Goal: Task Accomplishment & Management: Manage account settings

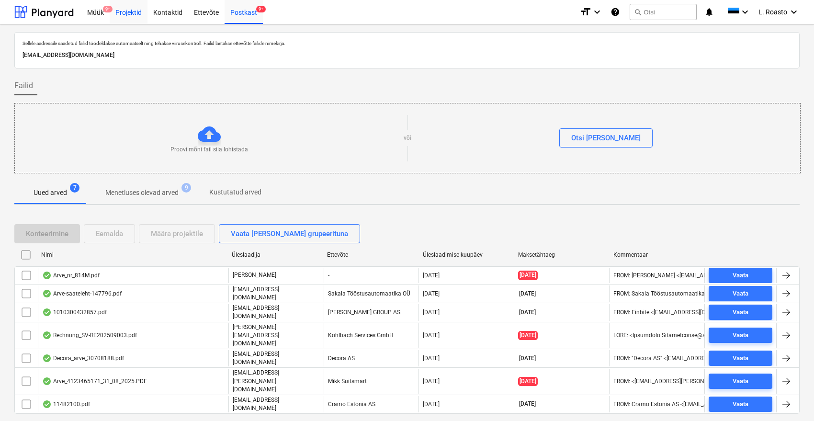
scroll to position [3, 0]
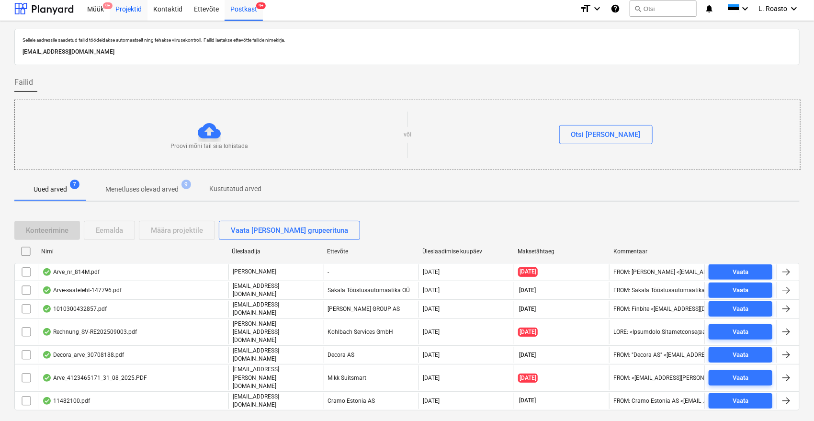
click at [135, 11] on div "Projektid" at bounding box center [129, 8] width 38 height 24
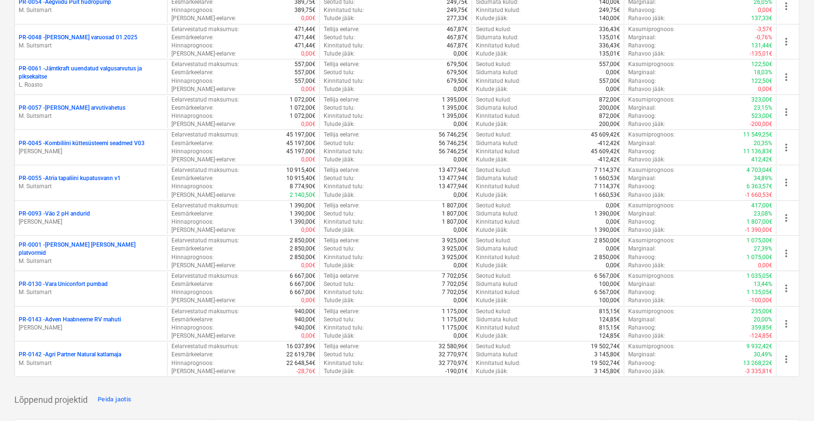
scroll to position [95, 0]
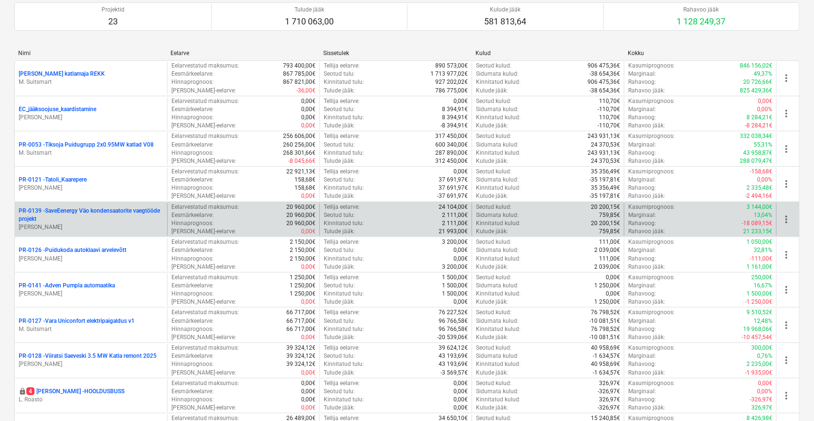
click at [131, 212] on p "PR-0139 - SaveEenergy Väo kondensaatorite vaegtööde projekt" at bounding box center [91, 215] width 145 height 16
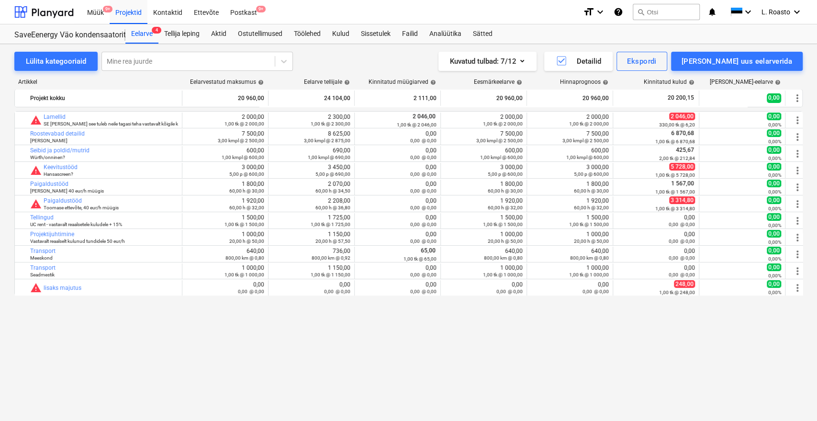
click at [142, 372] on div "bar_chart warning [PERSON_NAME] SE [PERSON_NAME] see tuleb neile tagasi teha va…" at bounding box center [408, 246] width 788 height 270
click at [349, 31] on div "Kulud" at bounding box center [340, 33] width 29 height 19
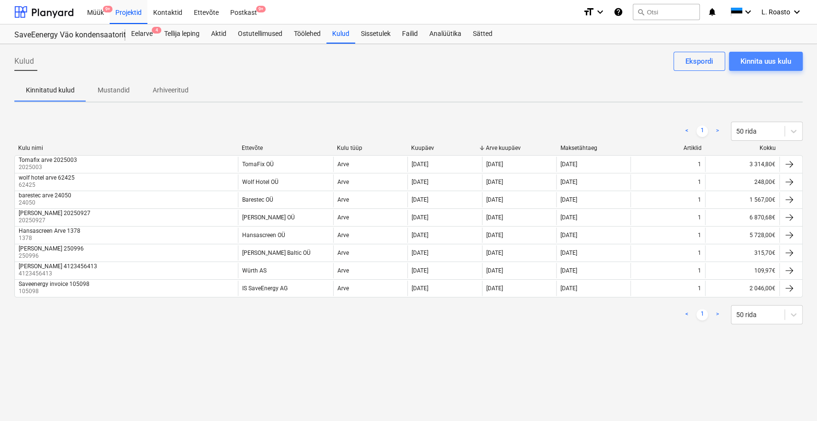
click at [780, 57] on div "Kinnita uus kulu" at bounding box center [766, 61] width 51 height 12
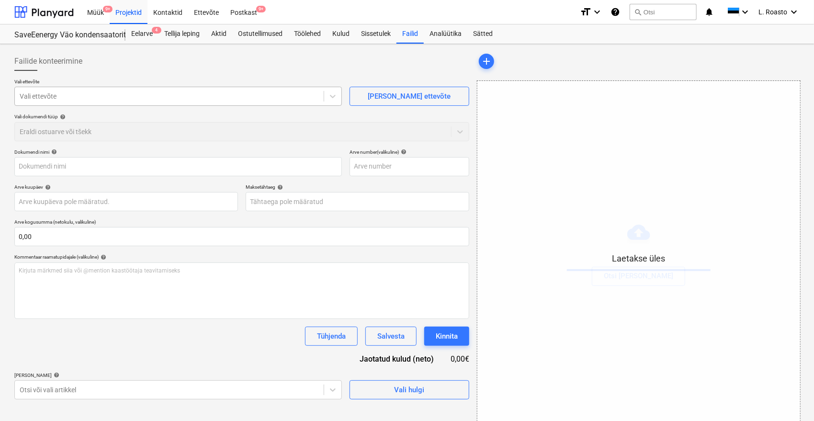
click at [139, 99] on div at bounding box center [169, 96] width 299 height 10
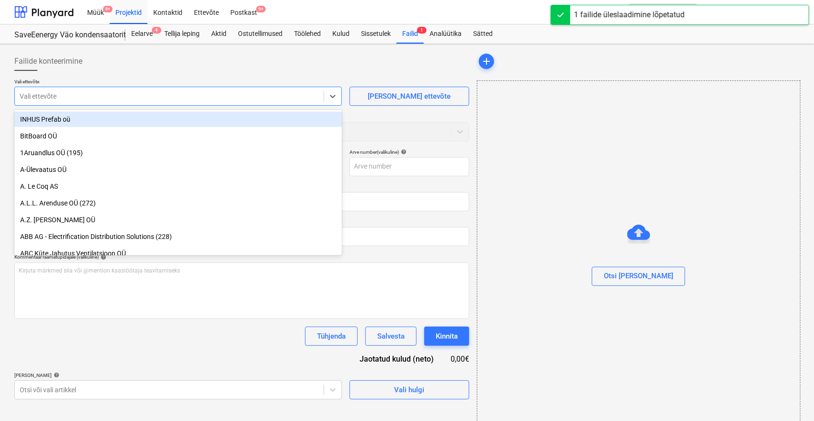
type input "n"
type input "Noveleng Services 25066_Novel.pdf"
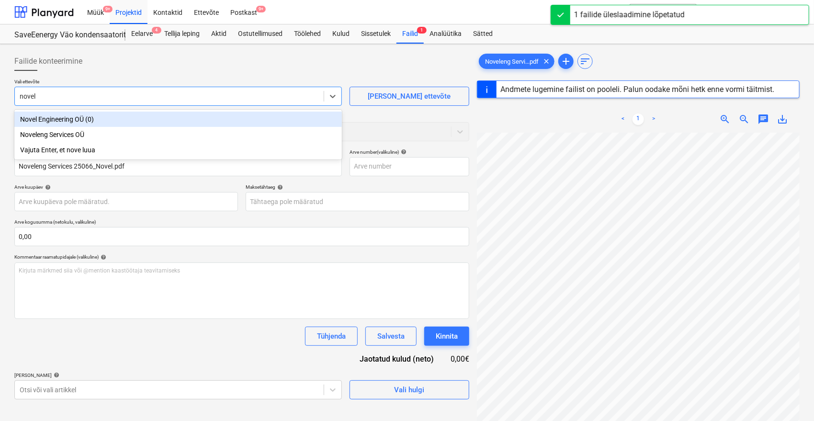
type input "novele"
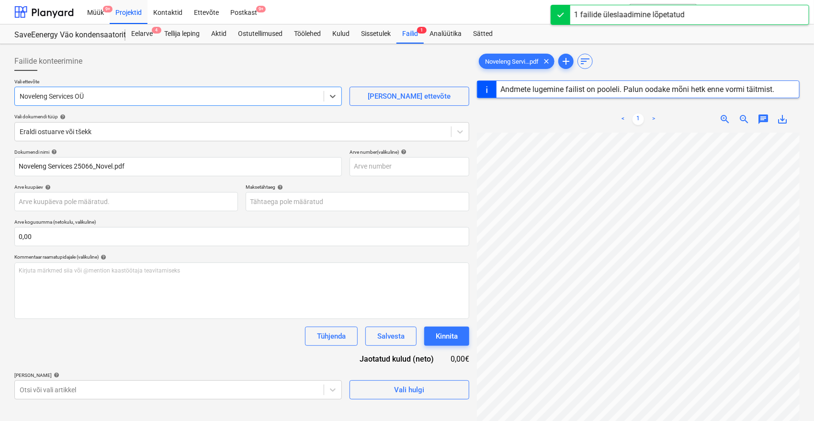
type input "25066"
type input "[DATE]"
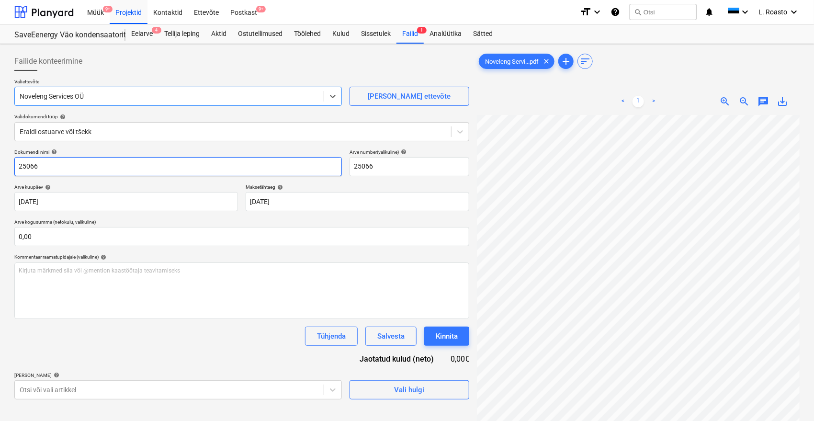
click at [16, 163] on input "25066" at bounding box center [177, 166] width 327 height 19
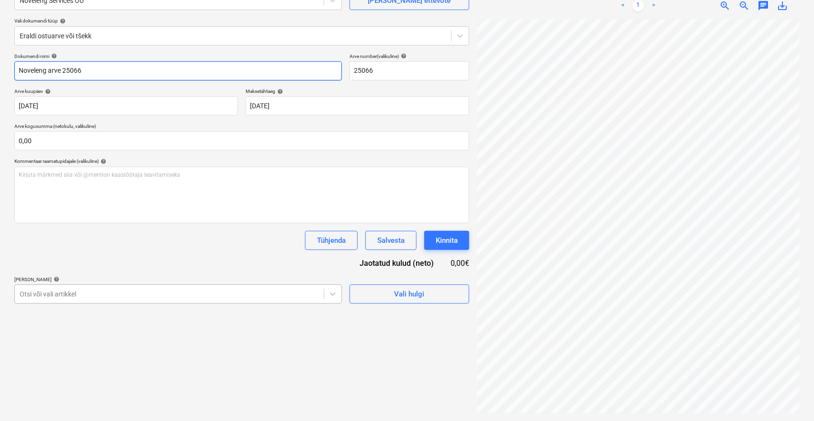
type input "Noveleng arve 25066"
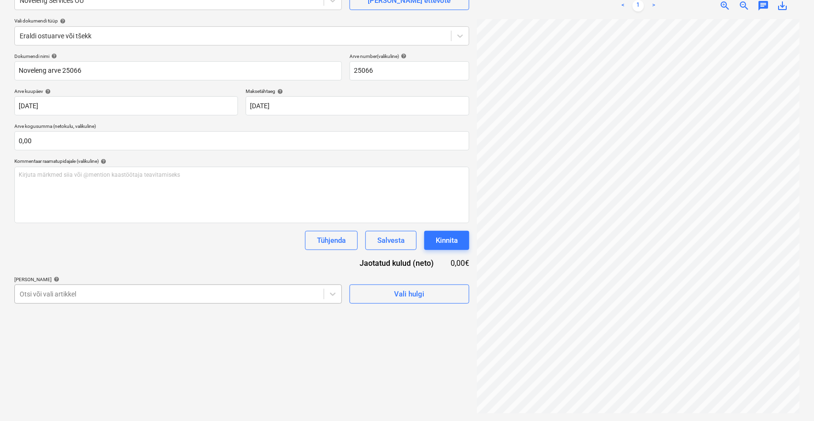
click at [154, 287] on body "Müük 9+ Projektid Kontaktid Ettevõte Postkast 9+ format_size keyboard_arrow_dow…" at bounding box center [407, 114] width 814 height 421
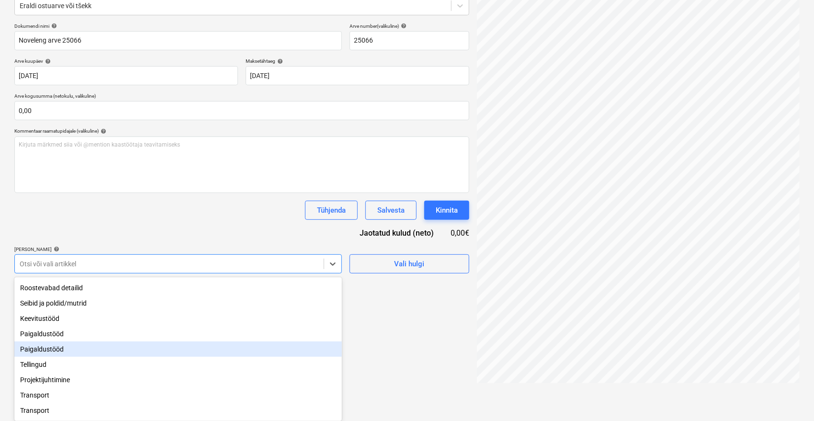
scroll to position [80, 0]
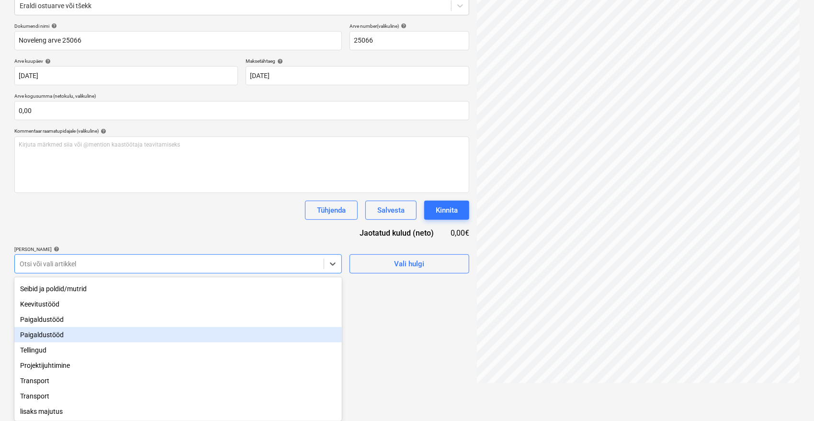
click at [57, 331] on div "Paigaldustööd" at bounding box center [177, 334] width 327 height 15
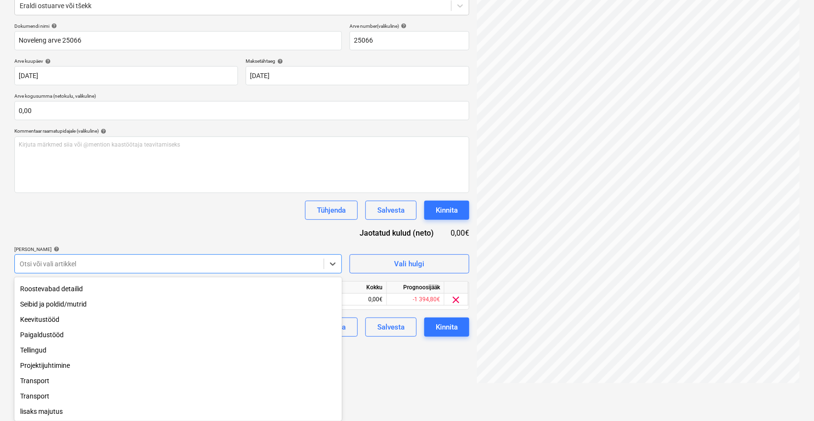
scroll to position [65, 0]
click at [48, 332] on div "Paigaldustööd" at bounding box center [177, 334] width 327 height 15
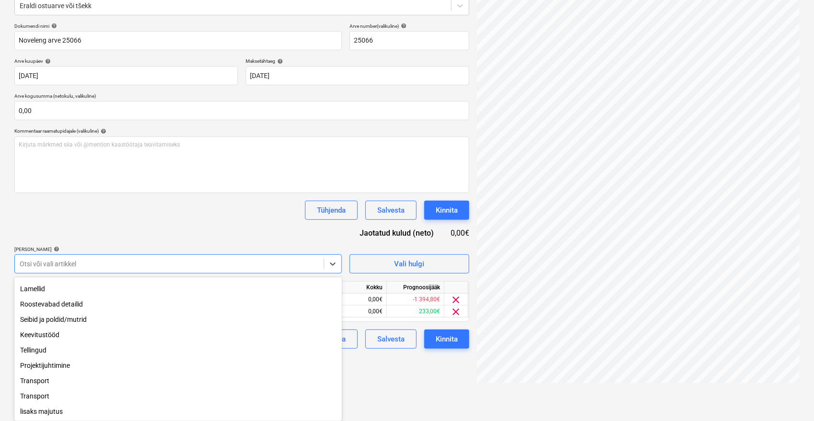
scroll to position [49, 0]
click at [188, 204] on div "Dokumendi nimi help Noveleng arve 25066 Arve number (valikuline) help 25066 Arv…" at bounding box center [241, 186] width 455 height 326
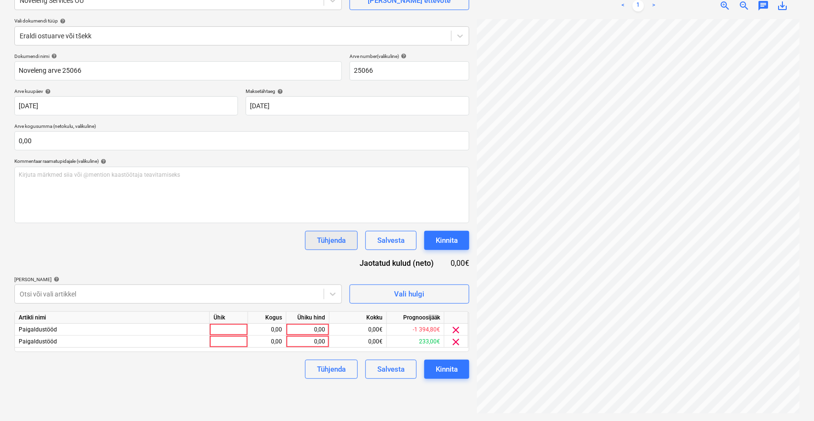
scroll to position [96, 0]
click at [456, 323] on div at bounding box center [456, 318] width 24 height 12
click at [454, 332] on span "clear" at bounding box center [455, 329] width 11 height 11
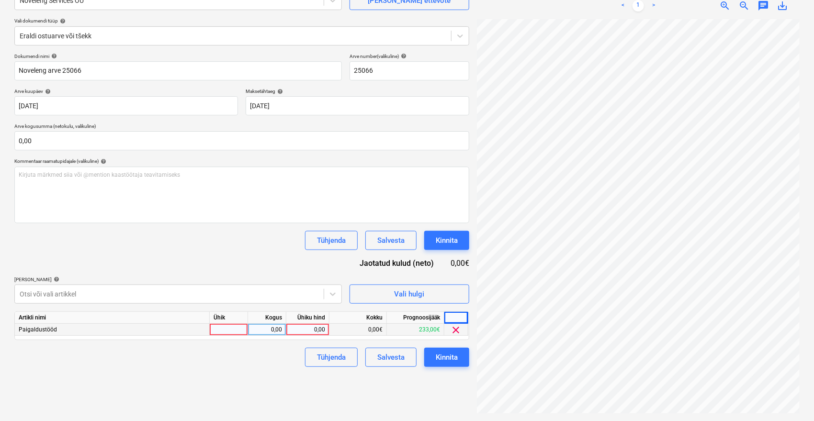
click at [455, 328] on span "clear" at bounding box center [455, 329] width 11 height 11
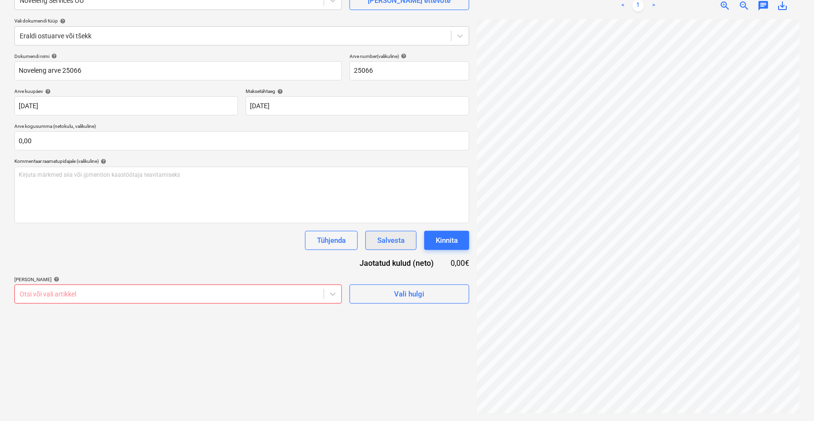
click at [394, 234] on div "Salvesta" at bounding box center [390, 240] width 27 height 12
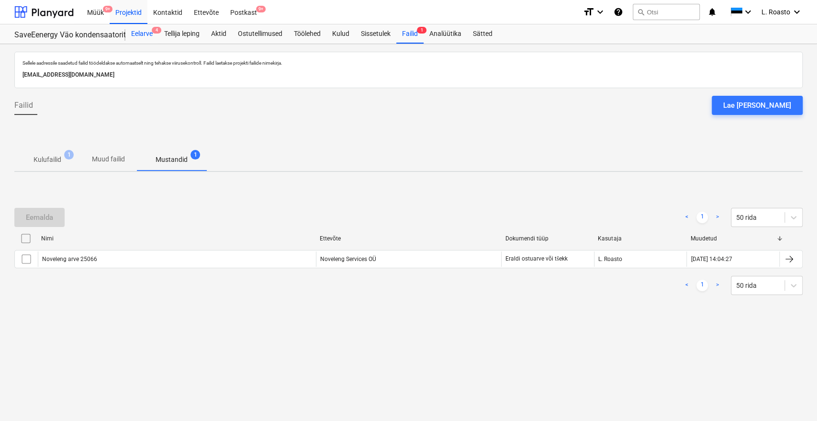
click at [148, 36] on div "Eelarve 4" at bounding box center [141, 33] width 33 height 19
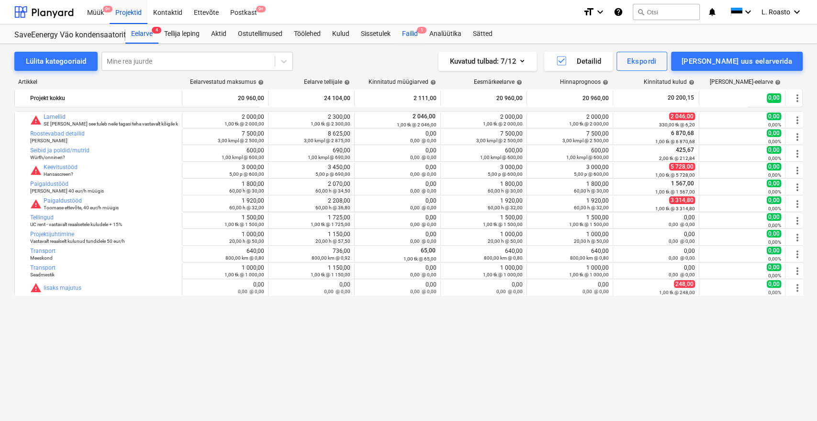
click at [410, 28] on div "Failid 1" at bounding box center [409, 33] width 27 height 19
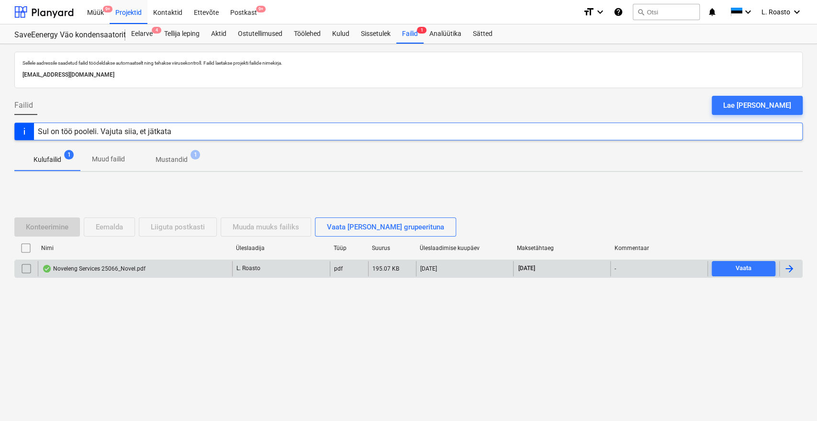
click at [789, 268] on div at bounding box center [789, 268] width 11 height 11
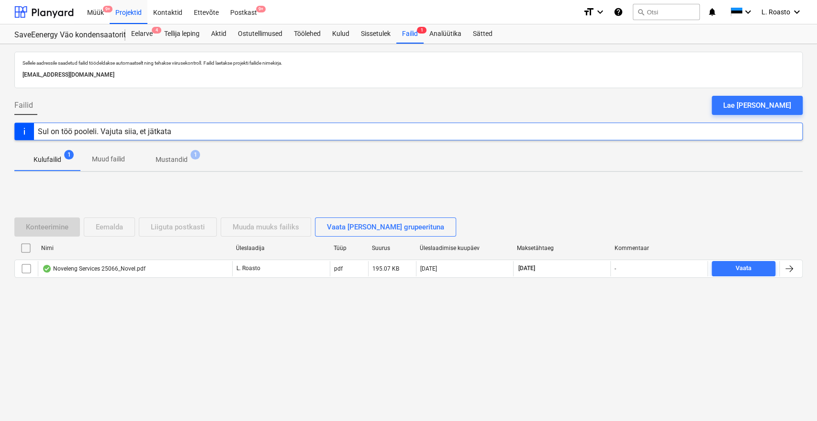
click at [181, 162] on p "Mustandid" at bounding box center [172, 160] width 32 height 10
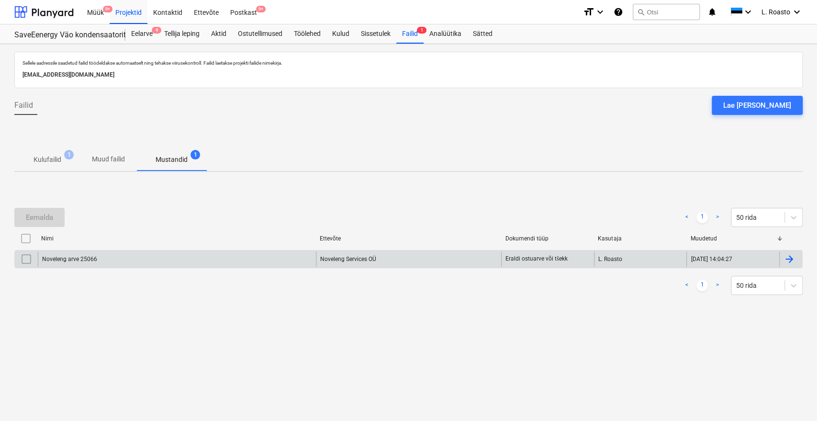
click at [794, 252] on div at bounding box center [790, 258] width 23 height 15
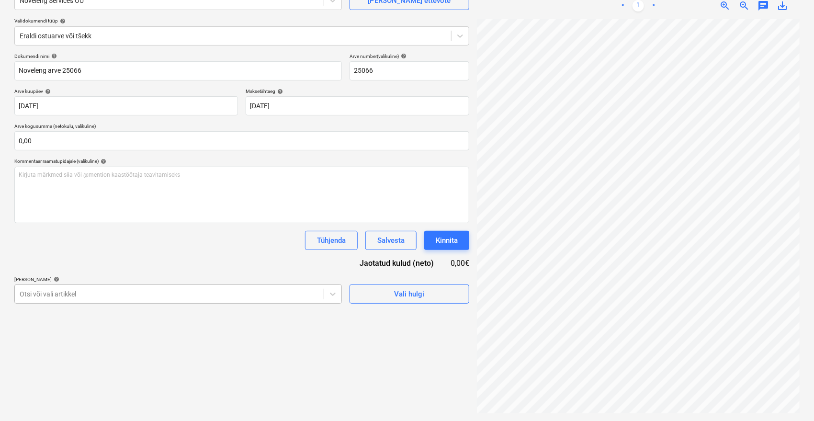
click at [248, 292] on body "Müük 9+ Projektid Kontaktid Ettevõte Postkast 9+ format_size keyboard_arrow_dow…" at bounding box center [407, 114] width 814 height 421
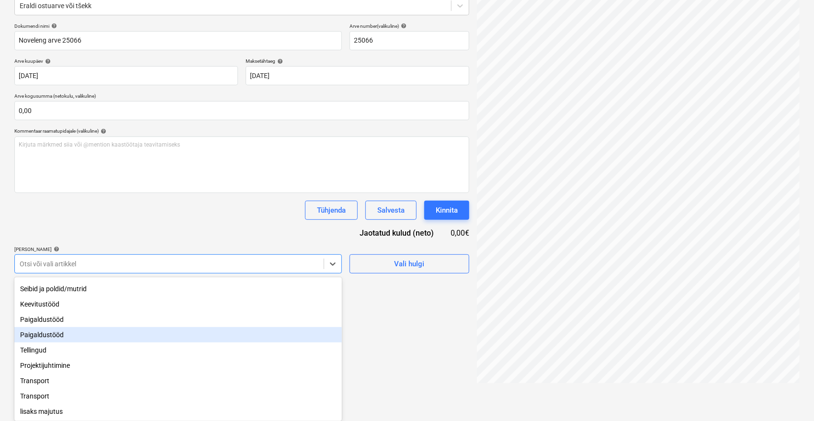
click at [68, 328] on div "Paigaldustööd" at bounding box center [177, 334] width 327 height 15
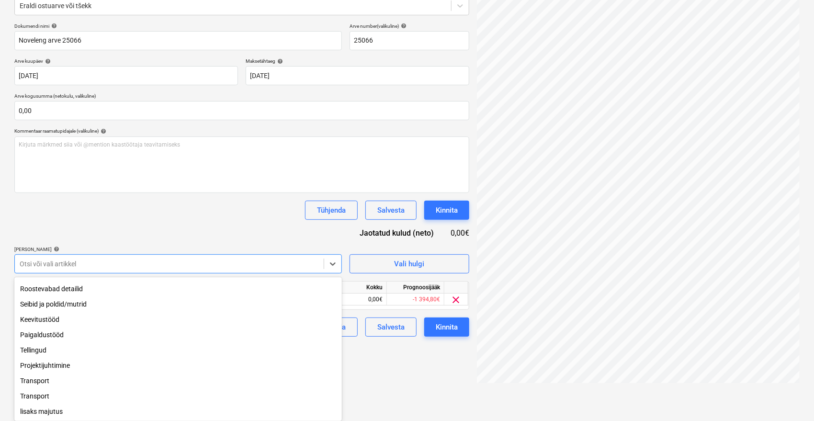
scroll to position [65, 0]
click at [58, 332] on div "Paigaldustööd" at bounding box center [177, 334] width 327 height 15
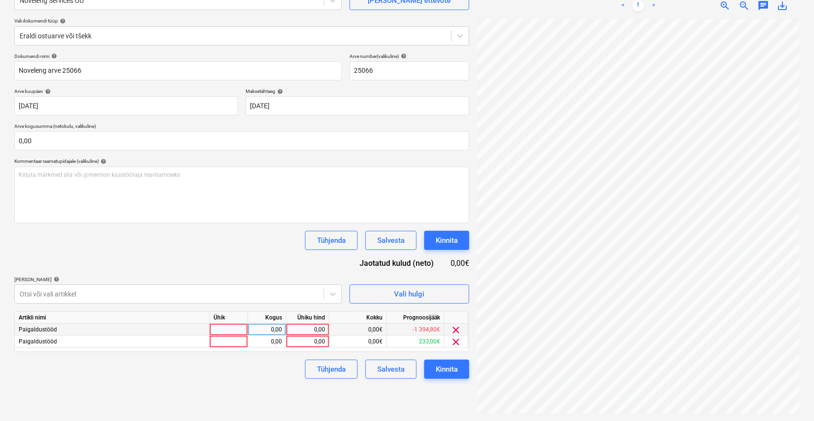
scroll to position [96, 0]
click at [455, 328] on span "clear" at bounding box center [455, 329] width 11 height 11
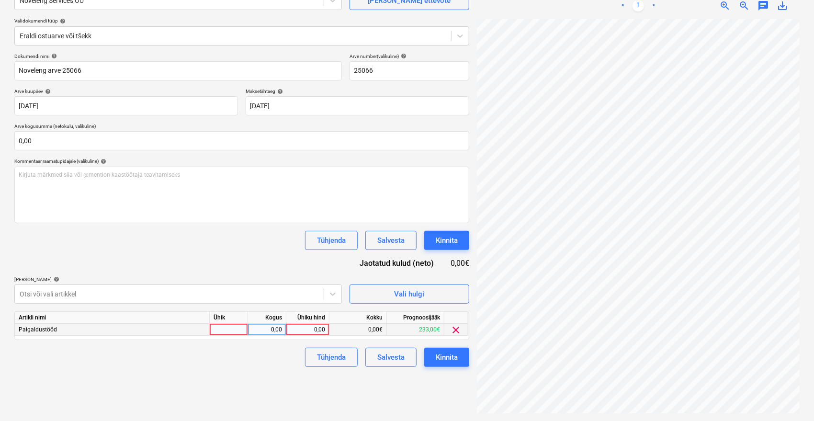
click at [306, 330] on div "0,00" at bounding box center [307, 330] width 35 height 12
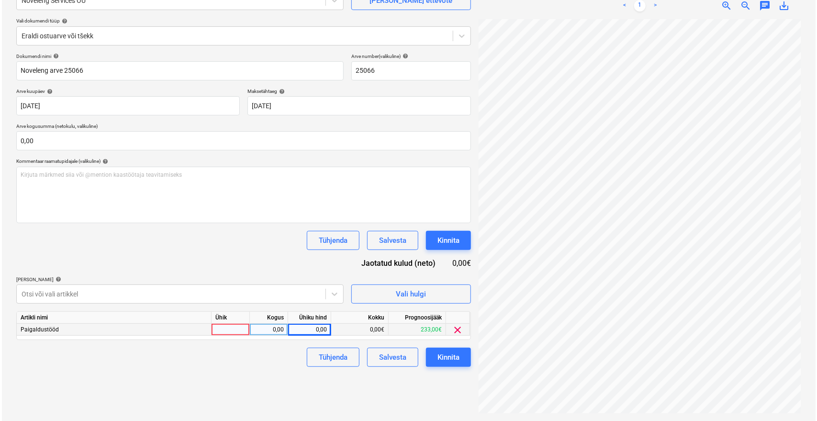
scroll to position [19, 38]
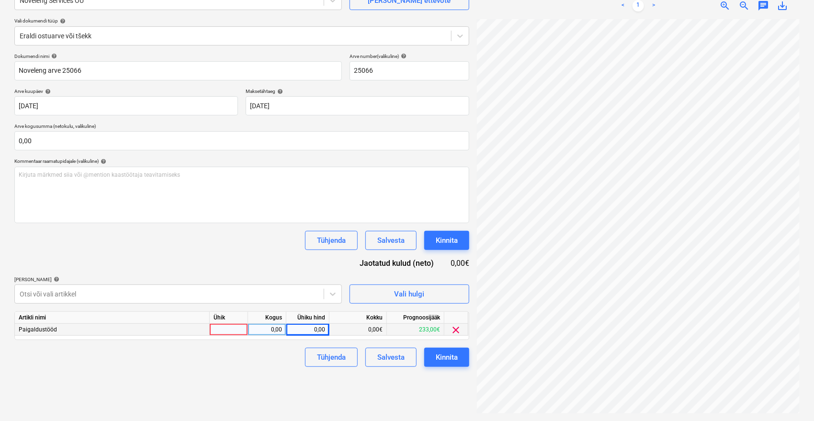
click at [311, 329] on div "0,00" at bounding box center [307, 330] width 35 height 12
type input "4054"
click at [311, 357] on button "Tühjenda" at bounding box center [331, 357] width 53 height 19
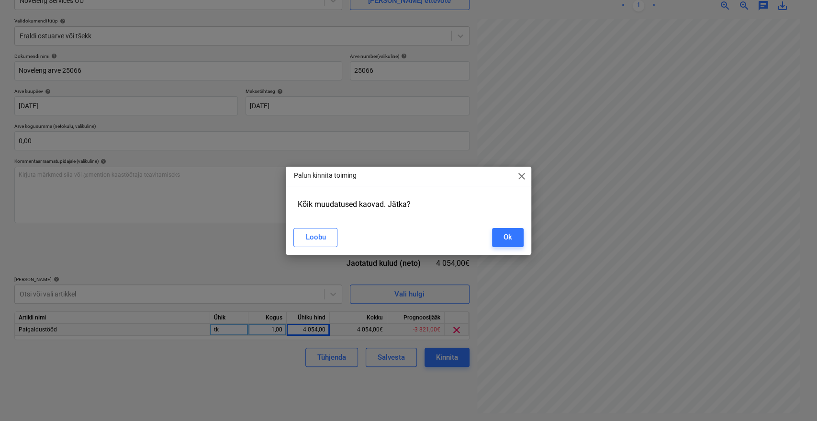
click at [520, 173] on span "close" at bounding box center [521, 175] width 11 height 11
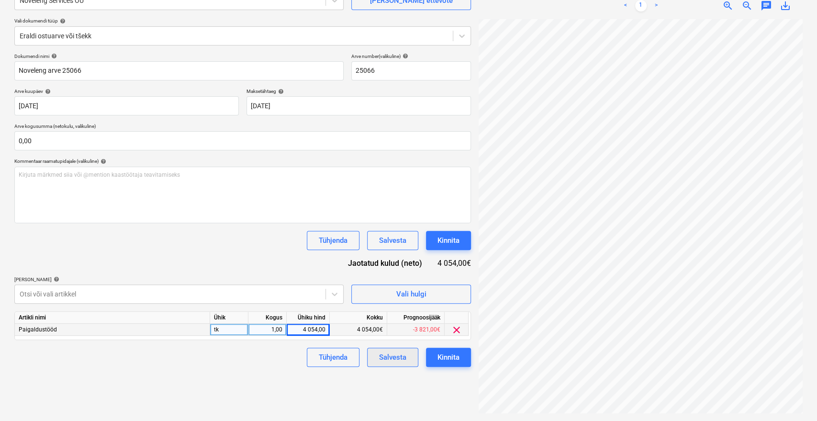
scroll to position [19, 37]
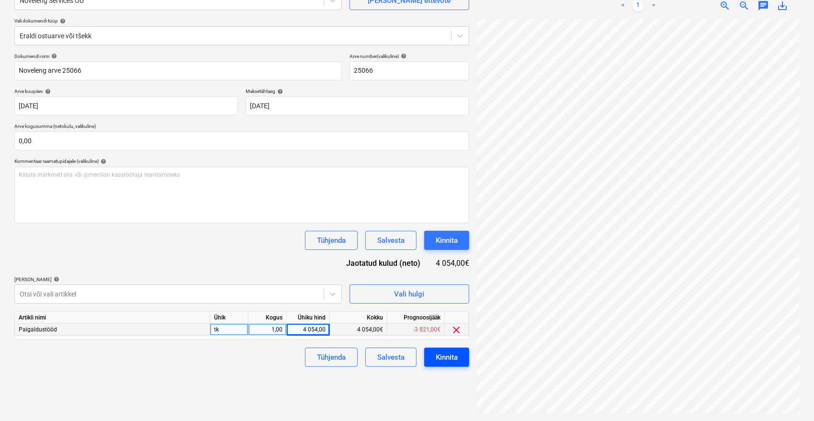
click at [448, 355] on div "Kinnita" at bounding box center [447, 357] width 22 height 12
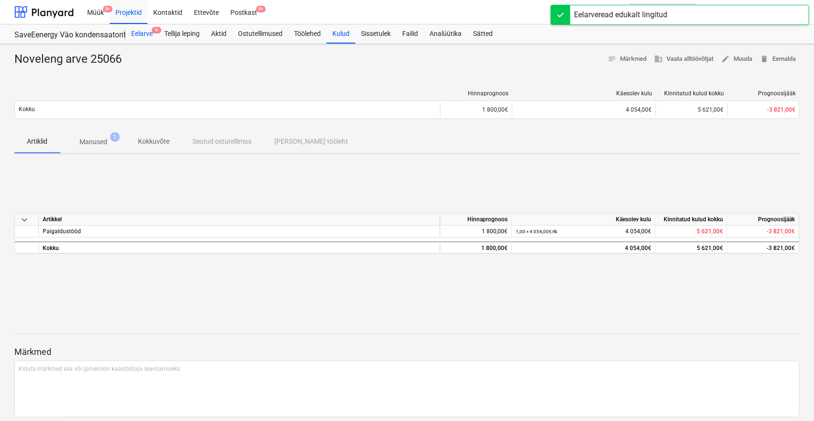
click at [147, 29] on div "Eelarve 4" at bounding box center [141, 33] width 33 height 19
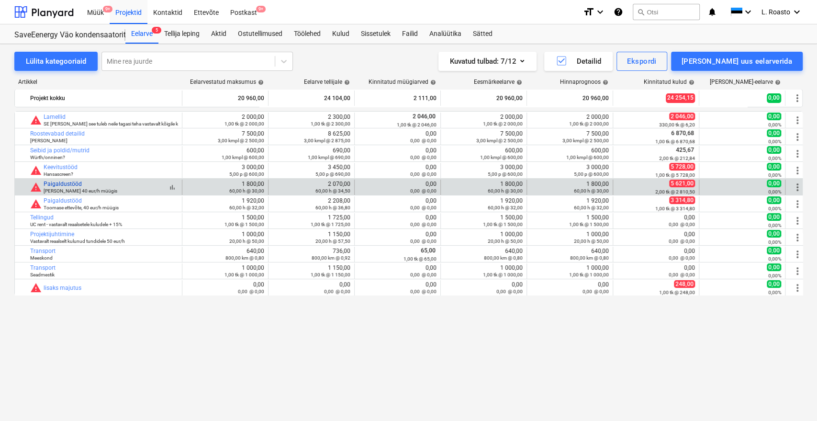
click at [73, 182] on link "Paigaldustööd" at bounding box center [63, 183] width 38 height 7
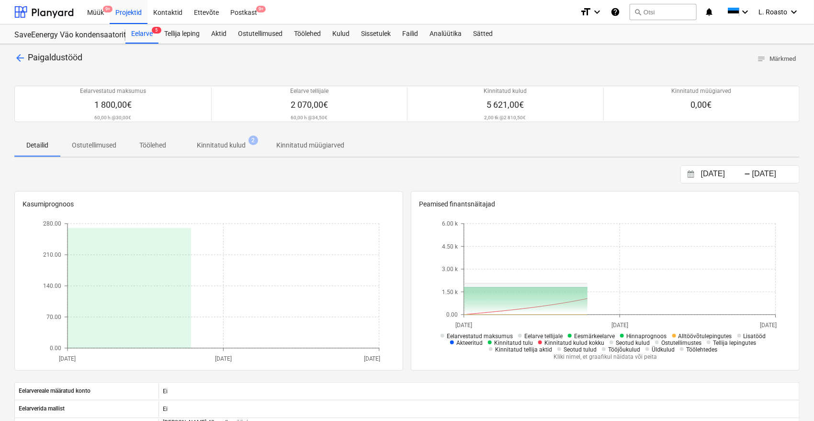
click at [243, 146] on p "Kinnitatud kulud" at bounding box center [221, 145] width 49 height 10
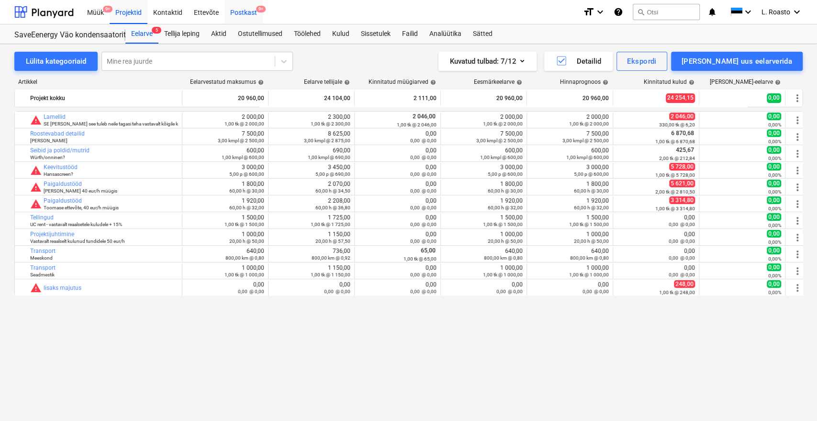
click at [249, 15] on div "Postkast 9+" at bounding box center [244, 12] width 38 height 24
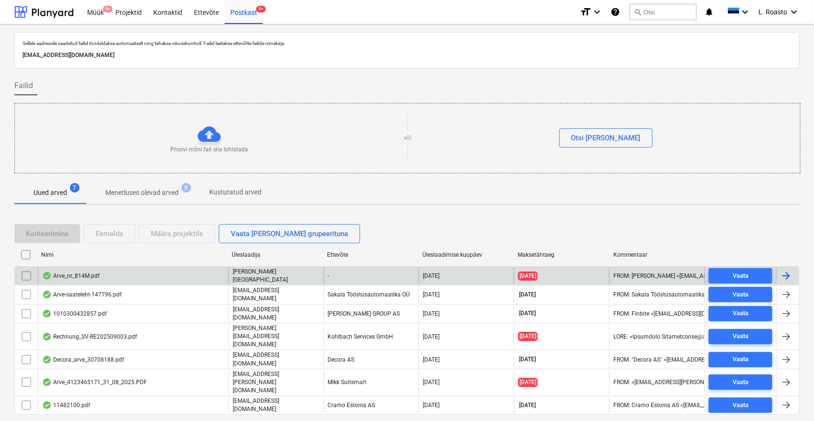
click at [78, 275] on div "Arve_nr_814M.pdf" at bounding box center [70, 276] width 57 height 8
click at [28, 273] on input "checkbox" at bounding box center [26, 275] width 15 height 15
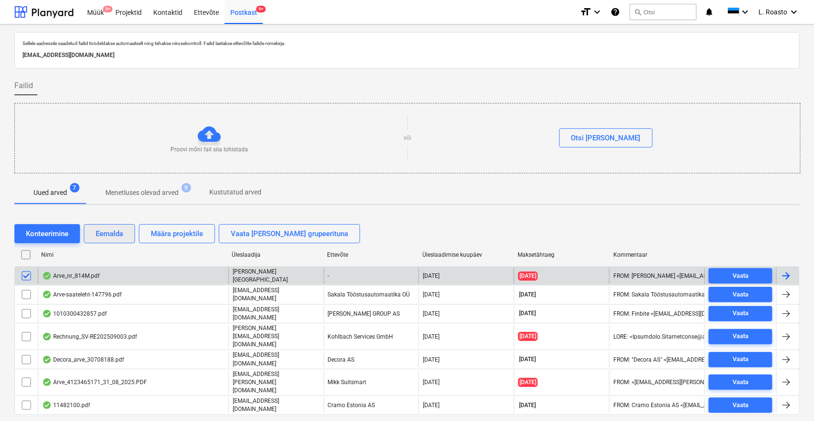
click at [113, 229] on div "Eemalda" at bounding box center [109, 233] width 27 height 12
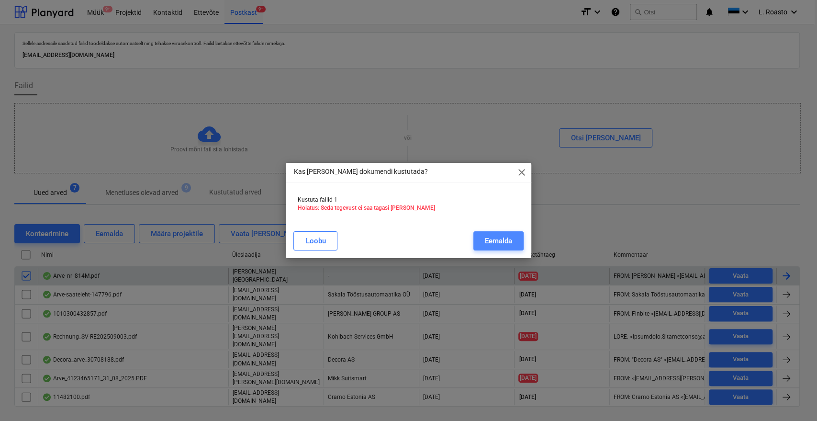
click at [506, 235] on div "Eemalda" at bounding box center [498, 241] width 27 height 12
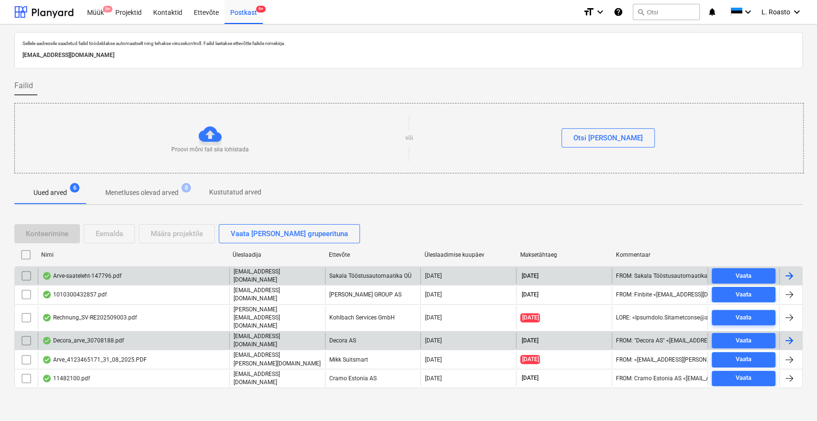
click at [133, 332] on div "Decora_arve_30708188.pdf" at bounding box center [133, 340] width 191 height 16
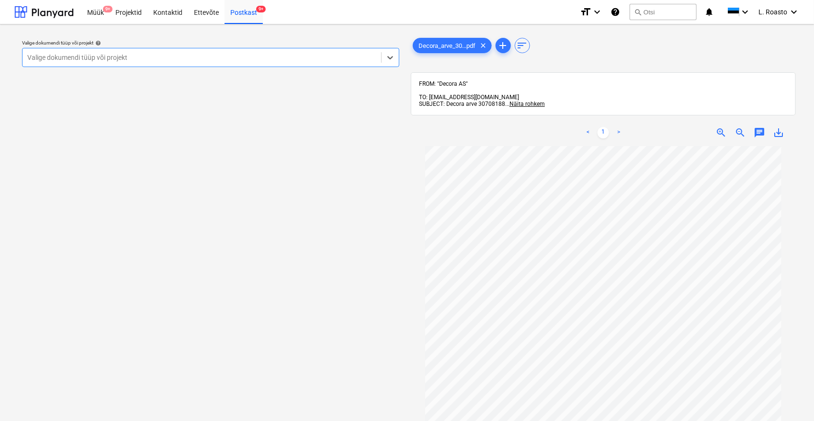
click at [161, 51] on div "Valige dokumendi tüüp või projekt" at bounding box center [202, 57] width 359 height 13
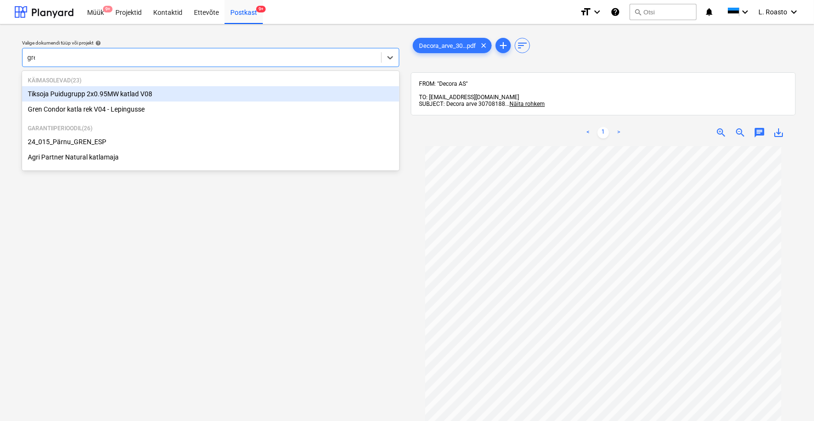
type input "gren"
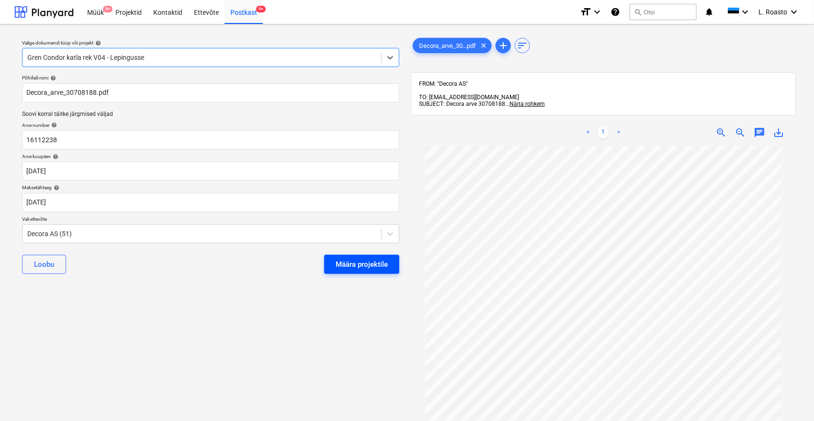
click at [347, 262] on div "Määra projektile" at bounding box center [362, 264] width 52 height 12
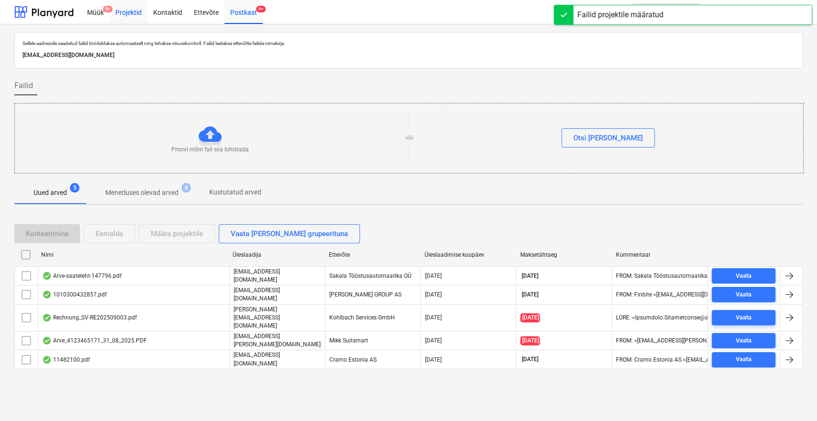
click at [134, 3] on div "Projektid" at bounding box center [129, 12] width 38 height 24
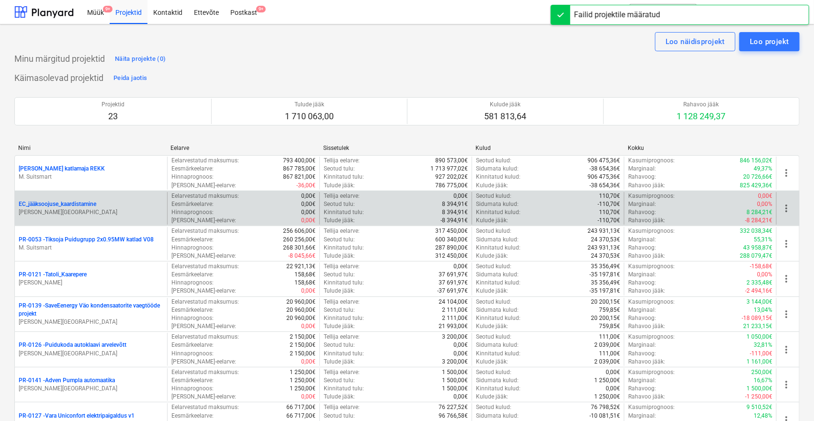
scroll to position [521, 0]
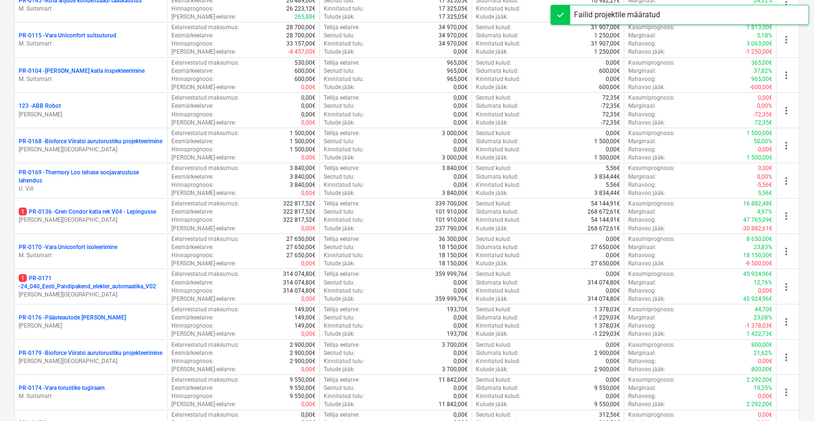
click at [113, 216] on p "[PERSON_NAME][GEOGRAPHIC_DATA]" at bounding box center [91, 220] width 145 height 8
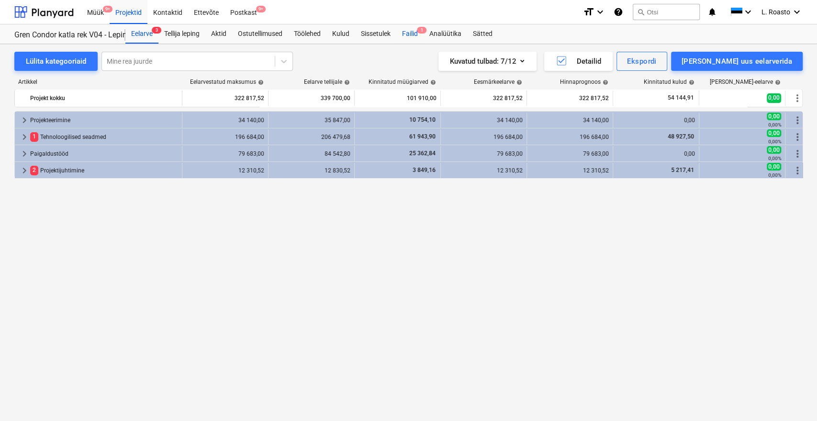
click at [423, 39] on div "Failid 1" at bounding box center [409, 33] width 27 height 19
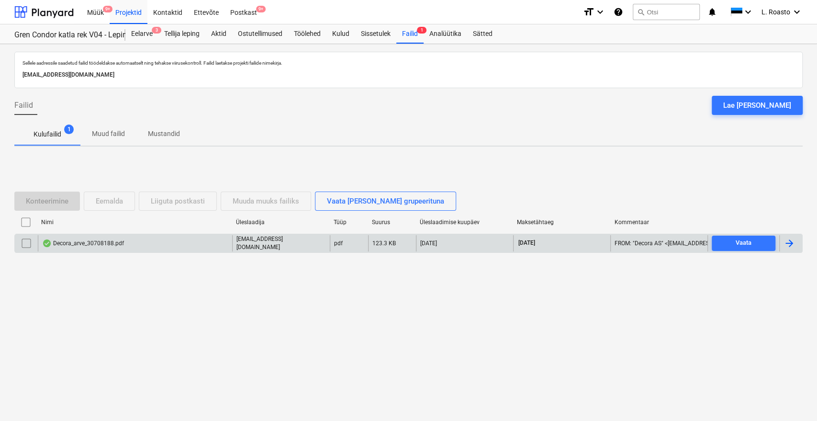
click at [791, 242] on div at bounding box center [789, 242] width 11 height 11
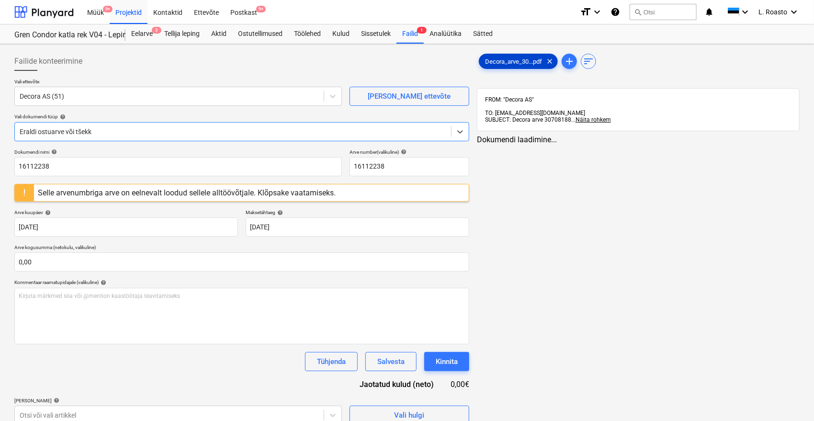
click at [503, 61] on span "Decora_arve_30...pdf" at bounding box center [513, 61] width 68 height 7
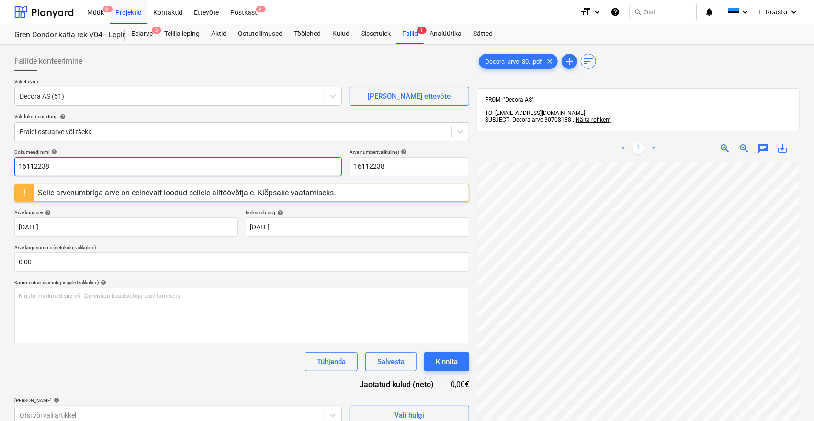
drag, startPoint x: 67, startPoint y: 165, endPoint x: 0, endPoint y: 171, distance: 67.3
click at [0, 171] on div "Failide konteerimine Vali ettevõte Decora AS (51) [PERSON_NAME] uus ettevõte Va…" at bounding box center [407, 303] width 814 height 519
paste input "3070818"
type input "30708188"
click at [381, 170] on input "16112238" at bounding box center [409, 166] width 120 height 19
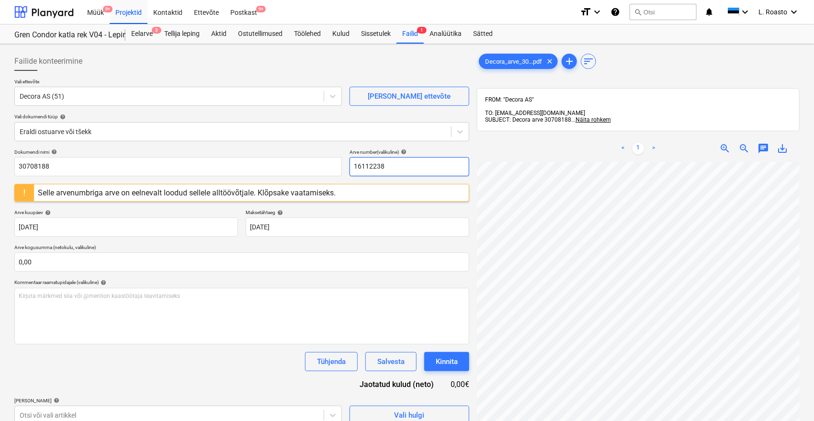
drag, startPoint x: 398, startPoint y: 170, endPoint x: 324, endPoint y: 179, distance: 74.7
click at [324, 179] on div "Dokumendi nimi help 30708188 Arve number (valikuline) help 16112238 Selle arven…" at bounding box center [241, 287] width 455 height 276
paste input "3070818"
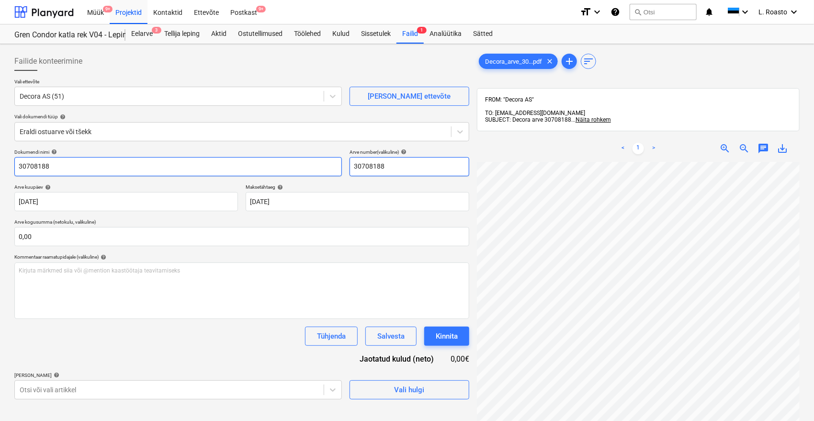
type input "30708188"
click at [18, 164] on input "30708188" at bounding box center [177, 166] width 327 height 19
type input "Decora arve 30708188"
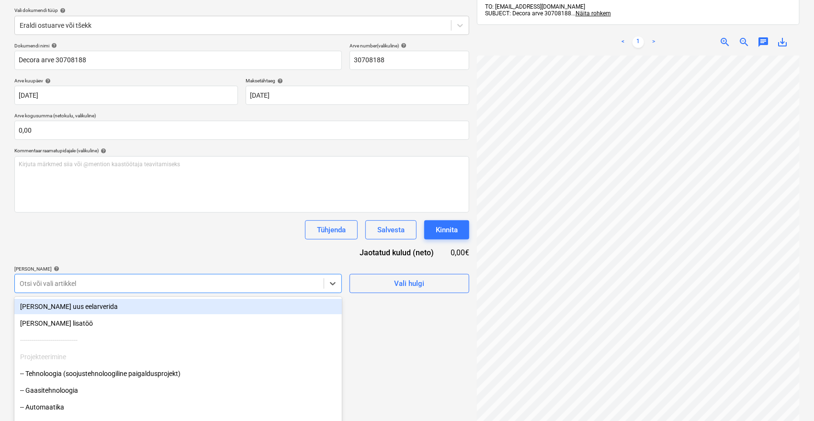
scroll to position [132, 0]
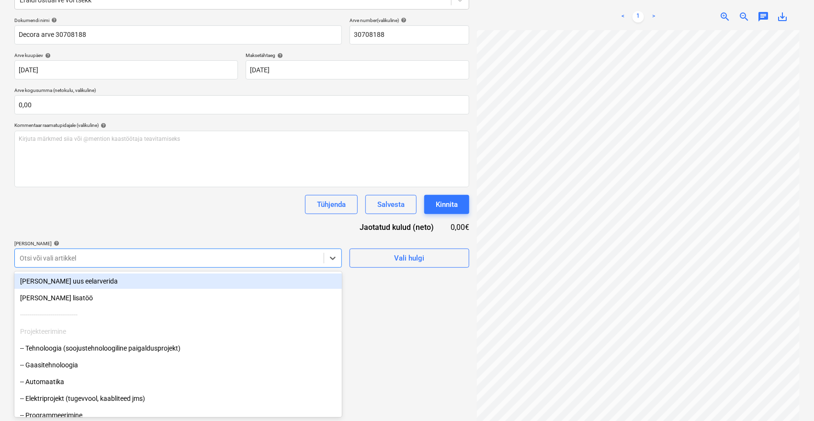
click at [172, 277] on body "Müük 9+ Projektid Kontaktid Ettevõte Postkast 9+ format_size keyboard_arrow_dow…" at bounding box center [407, 78] width 814 height 421
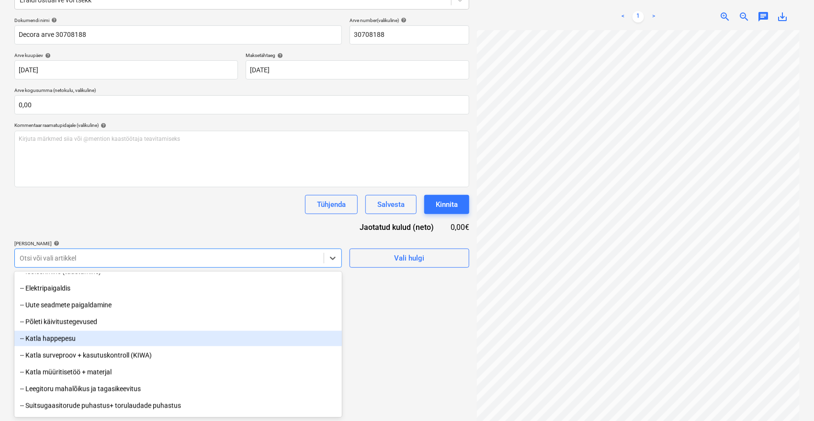
scroll to position [798, 0]
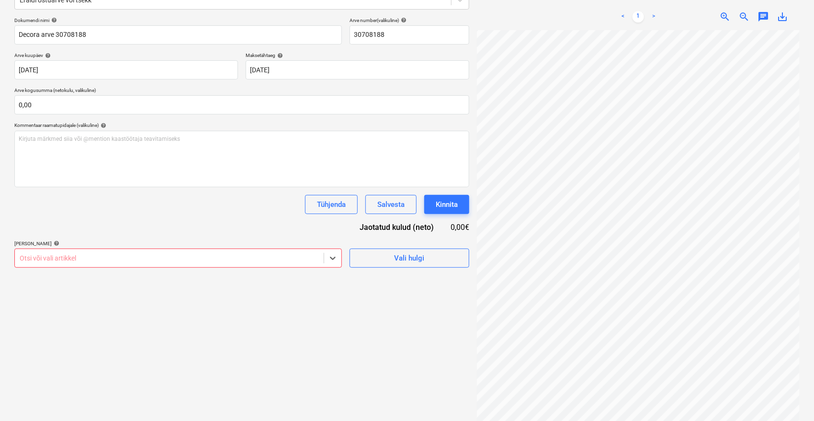
click at [206, 255] on div at bounding box center [169, 258] width 299 height 10
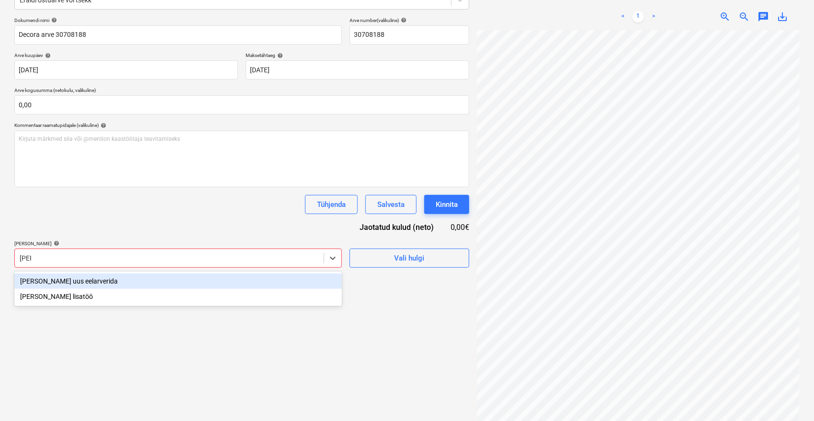
type input "[PERSON_NAME]"
click at [156, 211] on div "Tühjenda Salvesta Kinnita" at bounding box center [241, 204] width 455 height 19
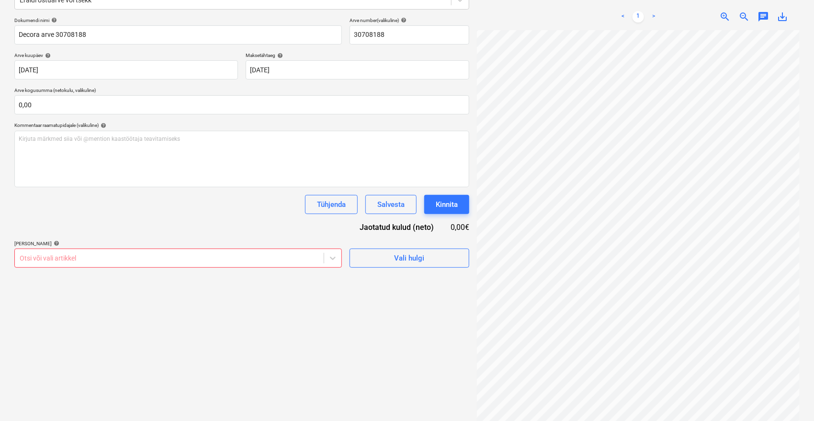
click at [84, 252] on div "Otsi või vali artikkel" at bounding box center [169, 257] width 309 height 13
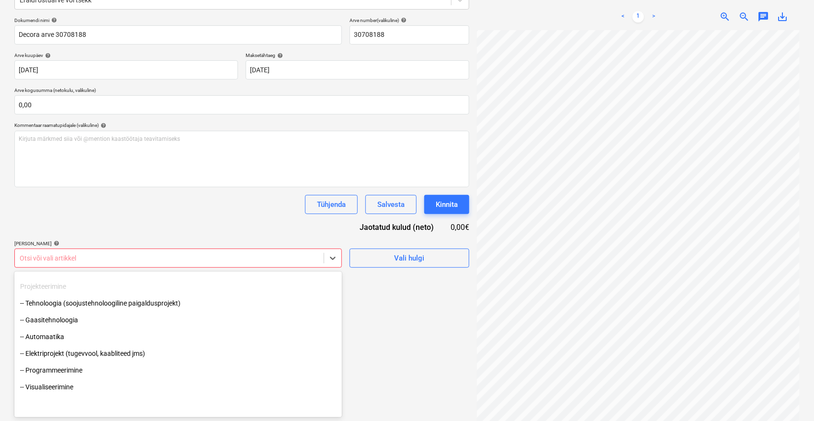
scroll to position [0, 0]
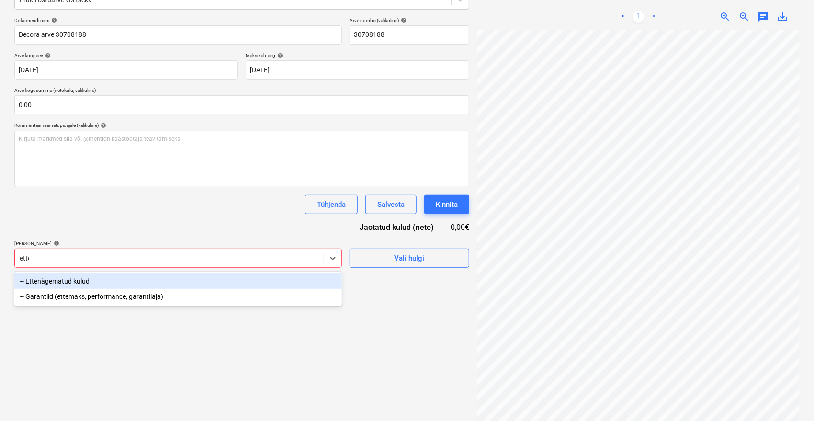
type input "etten"
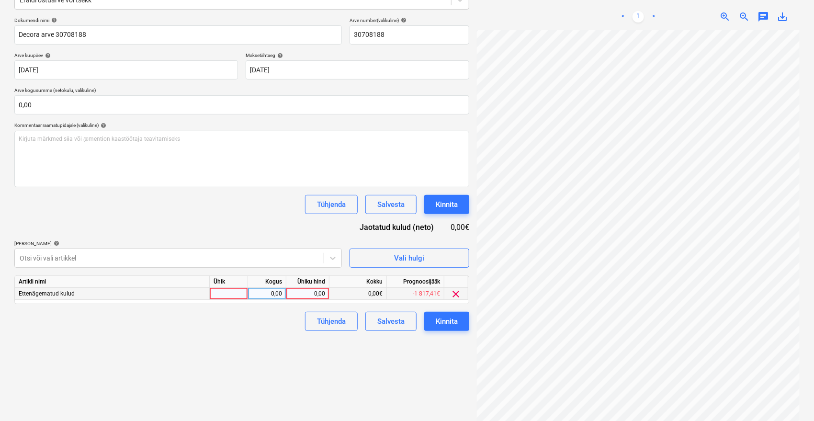
click at [452, 294] on span "clear" at bounding box center [455, 293] width 11 height 11
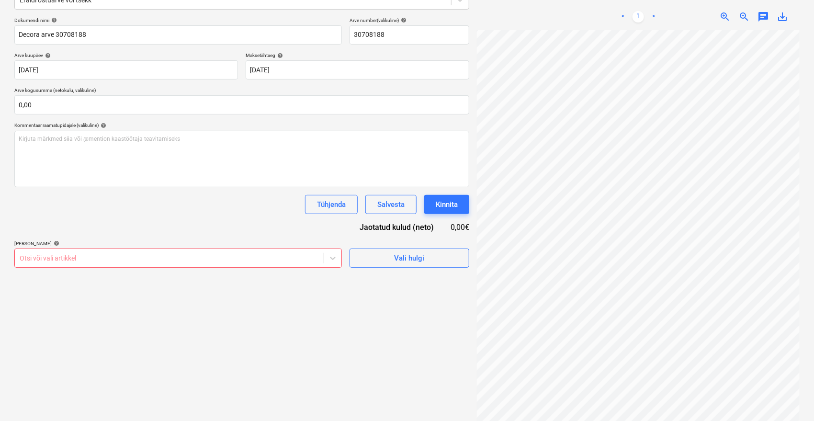
click at [246, 260] on div at bounding box center [169, 258] width 299 height 10
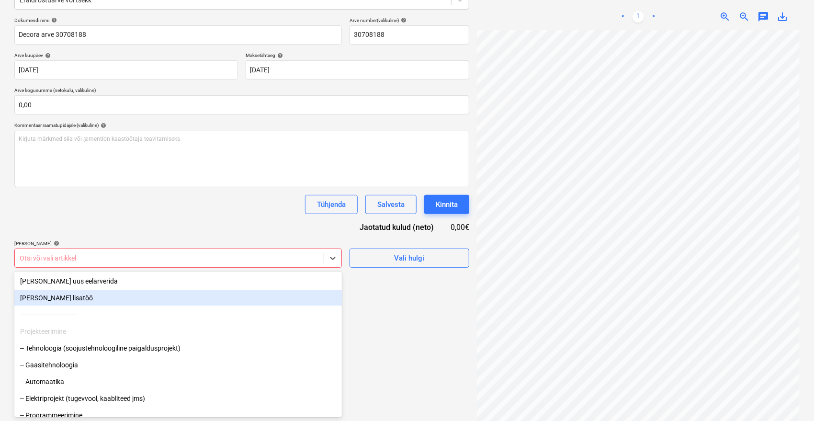
click at [75, 294] on div "[PERSON_NAME] lisatöö" at bounding box center [177, 297] width 327 height 15
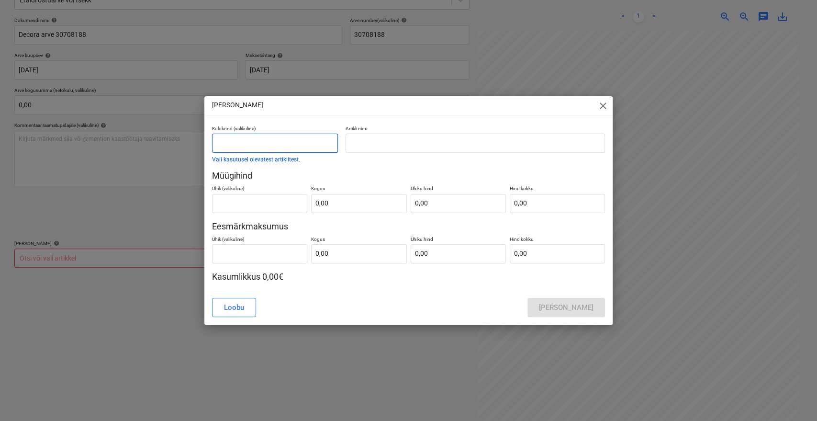
click at [260, 149] on input "text" at bounding box center [275, 143] width 126 height 19
type input "Lisatööd"
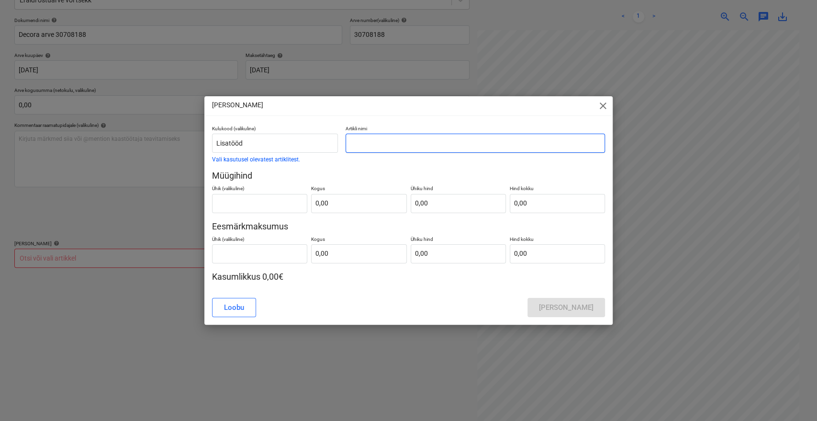
click at [371, 143] on input "text" at bounding box center [475, 143] width 259 height 19
type input "lisatööde kulud"
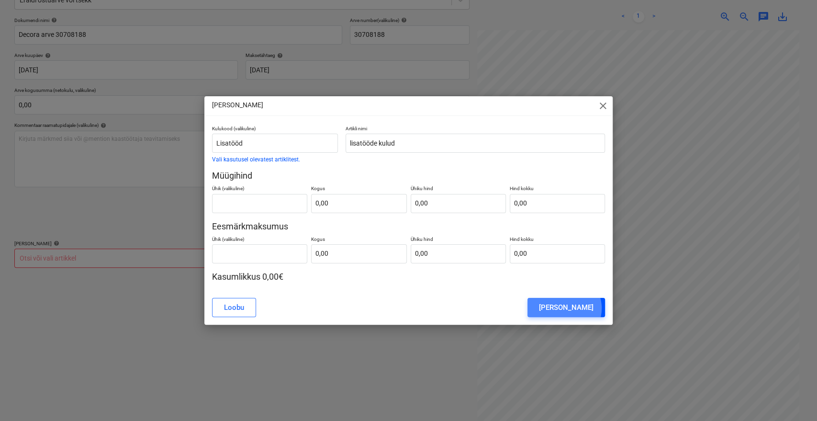
click at [581, 308] on div "[PERSON_NAME]" at bounding box center [566, 307] width 55 height 12
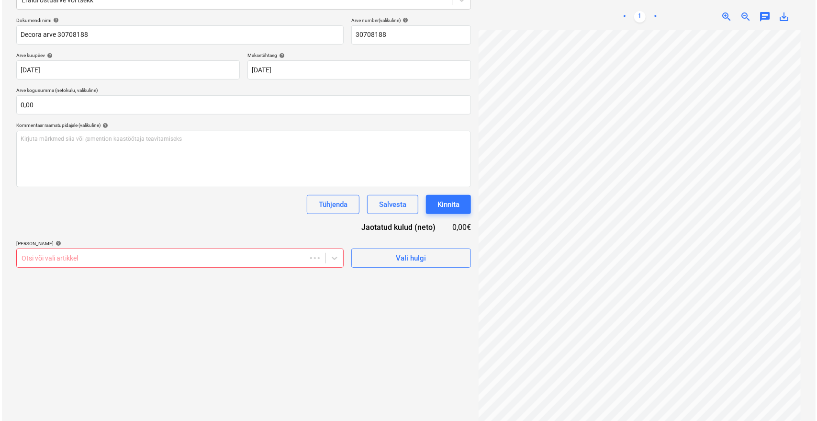
scroll to position [6, 38]
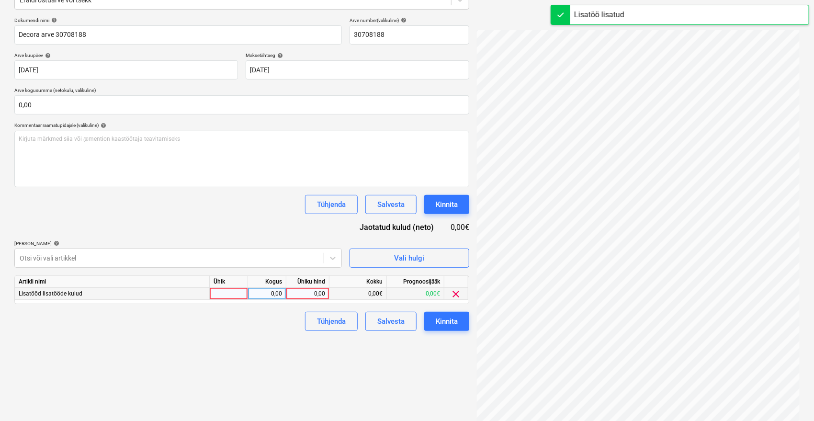
click at [321, 293] on div "0,00" at bounding box center [307, 294] width 35 height 12
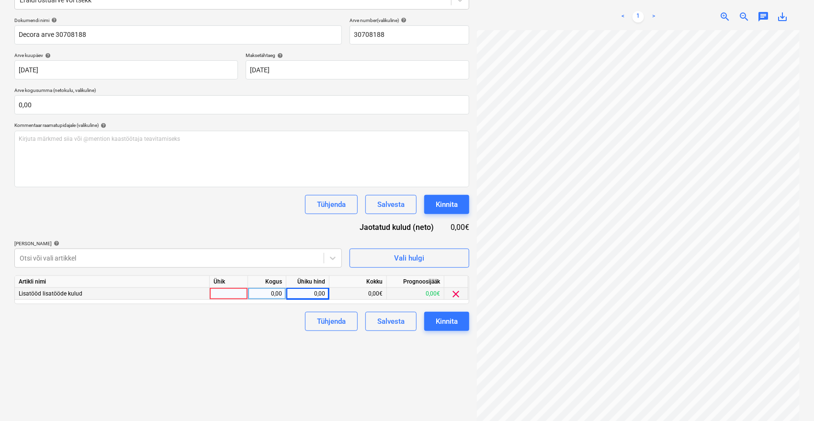
click at [304, 293] on div "0,00" at bounding box center [307, 294] width 35 height 12
type input "122,80"
click at [281, 363] on div "Failide konteerimine Vali ettevõte Decora AS (51) [PERSON_NAME] uus ettevõte Va…" at bounding box center [242, 169] width 462 height 506
click at [448, 321] on div "Kinnita" at bounding box center [447, 321] width 22 height 12
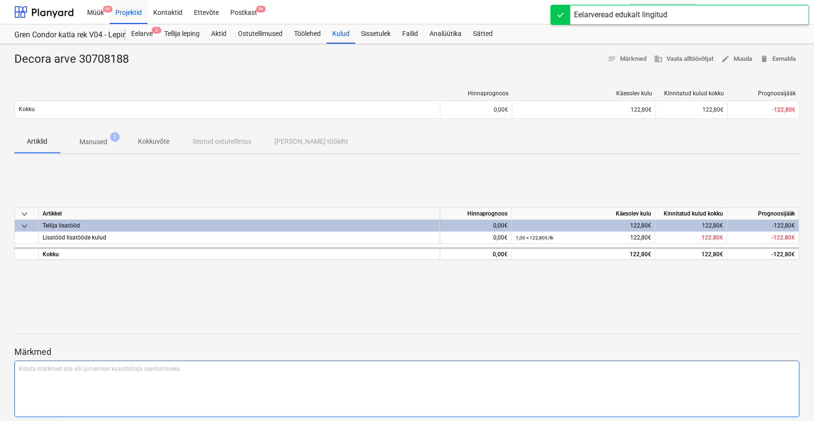
click at [89, 386] on div "Kirjuta märkmed siia või @mention kaastöötaja teavitamiseks ﻿" at bounding box center [406, 388] width 785 height 56
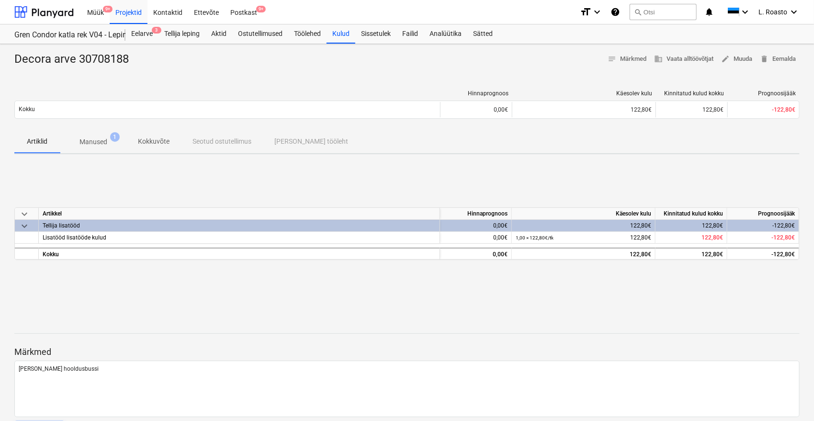
click at [142, 304] on div "keyboard_arrow_down Artikkel Hinnaprognoos Käesolev kulu Kinnitatud kulud kokku…" at bounding box center [406, 234] width 785 height 144
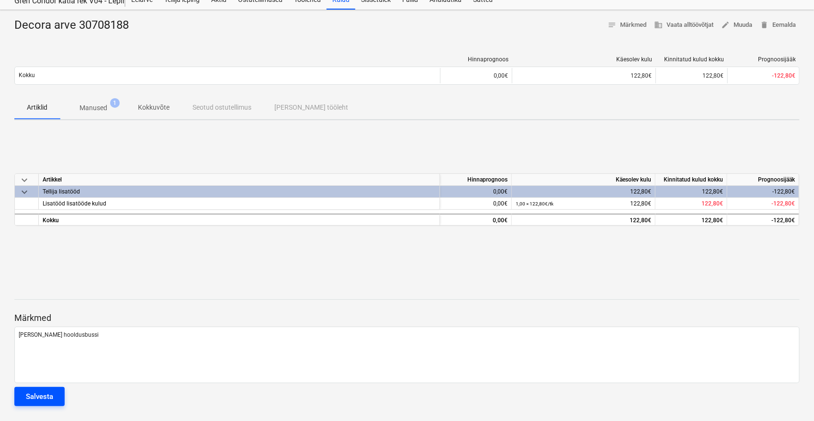
click at [58, 402] on button "Salvesta" at bounding box center [39, 396] width 50 height 19
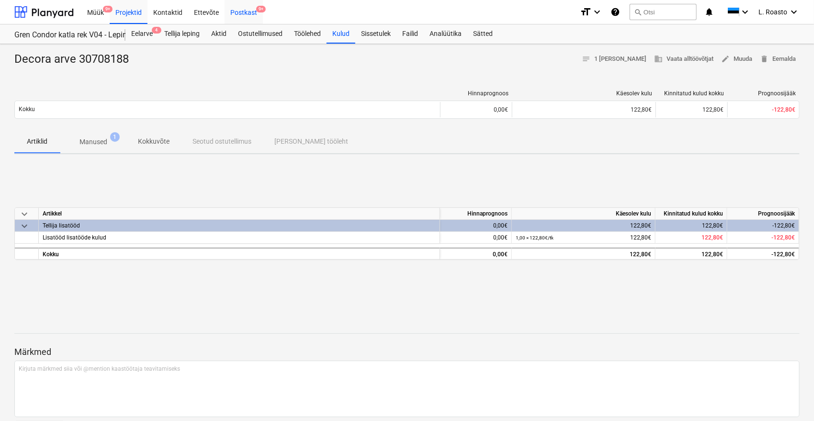
click at [262, 11] on span "9+" at bounding box center [261, 9] width 10 height 7
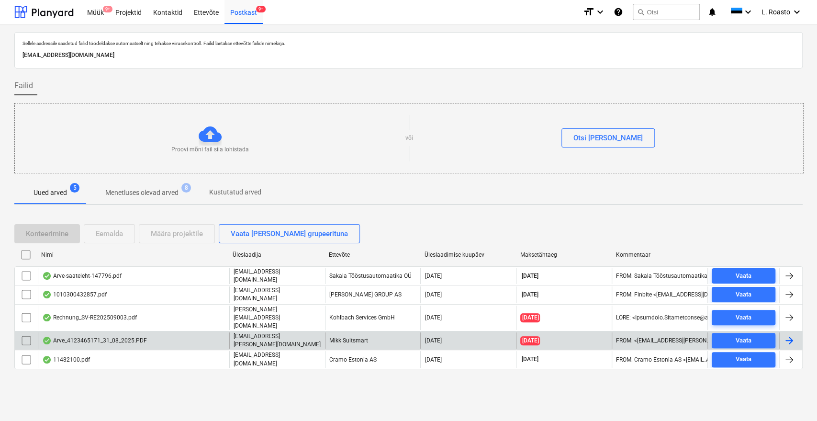
click at [144, 337] on div "Arve_4123465171_31_08_2025.PDF" at bounding box center [94, 341] width 105 height 8
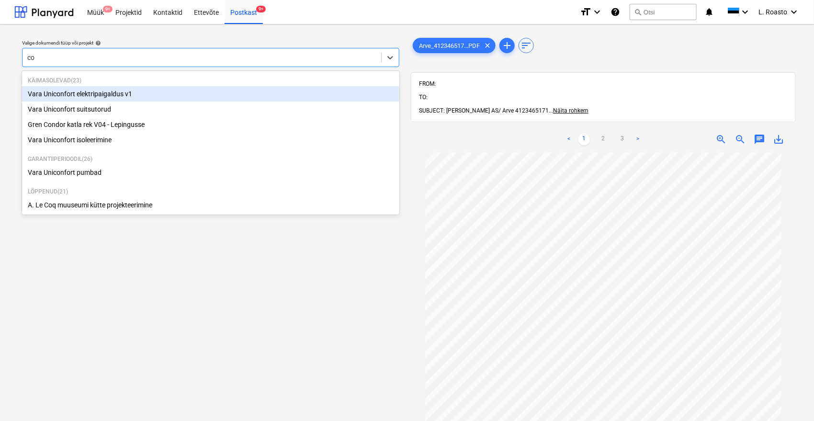
type input "con"
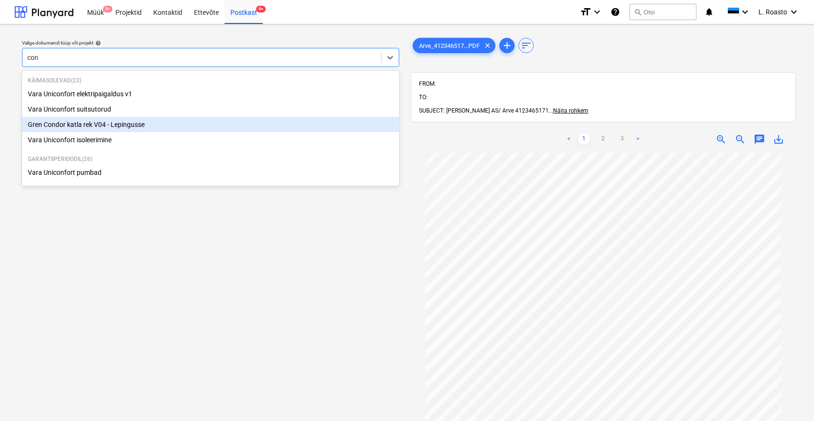
click at [135, 121] on div "Gren Condor katla rek V04 - Lepingusse" at bounding box center [210, 124] width 377 height 15
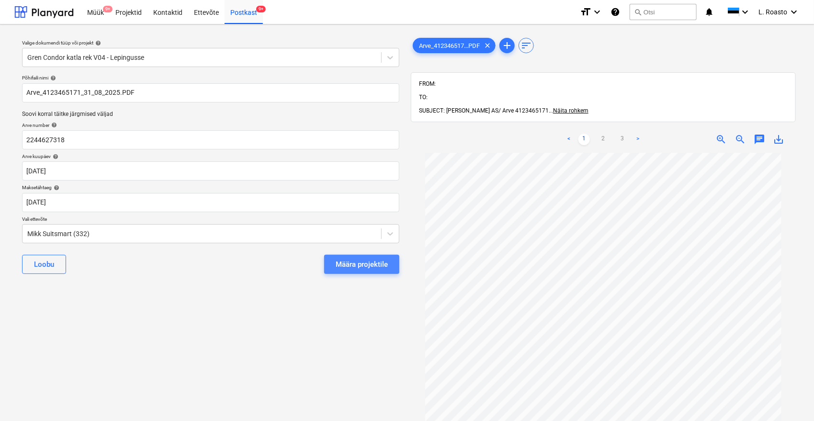
click at [347, 264] on div "Määra projektile" at bounding box center [362, 264] width 52 height 12
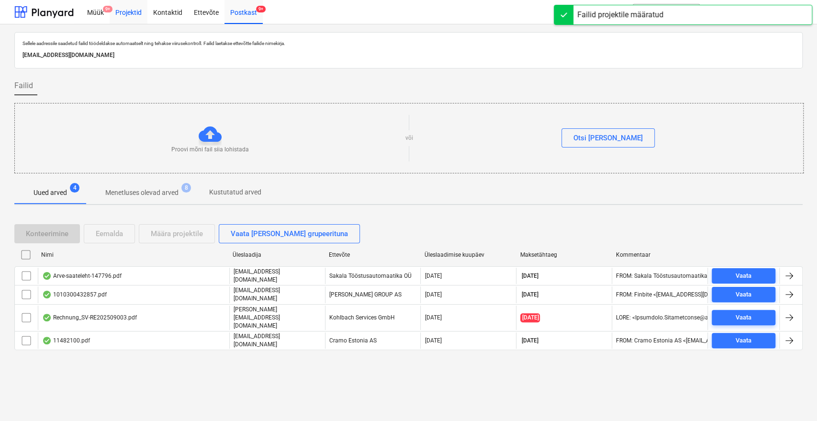
drag, startPoint x: 149, startPoint y: 11, endPoint x: 132, endPoint y: 11, distance: 17.2
click at [149, 11] on div "Kontaktid" at bounding box center [167, 12] width 41 height 24
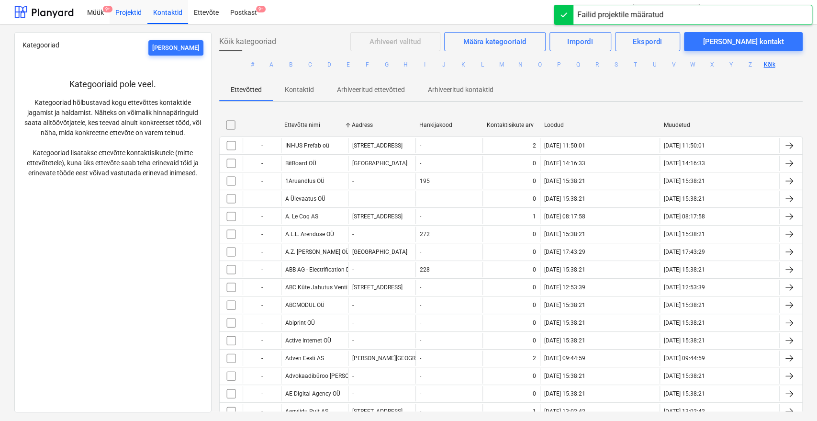
click at [132, 11] on div "Projektid" at bounding box center [129, 12] width 38 height 24
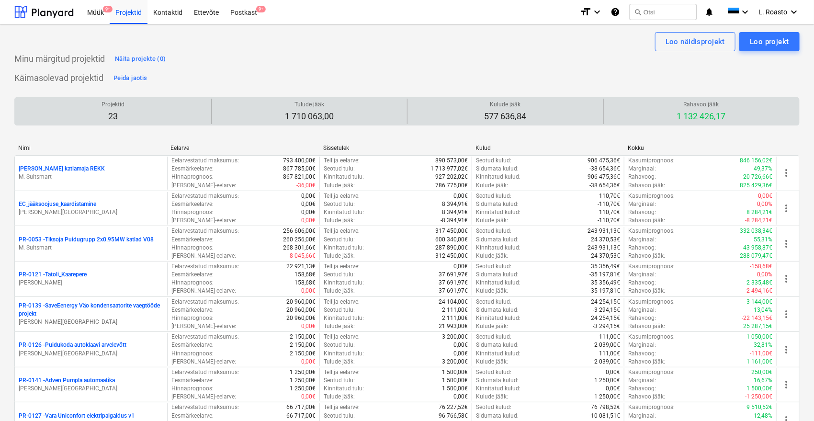
scroll to position [521, 0]
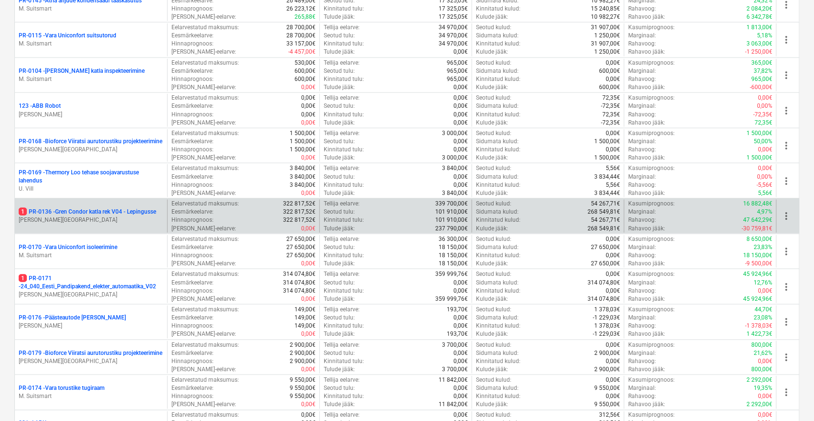
click at [122, 203] on div "1 PR-0136 - Gren Condor katla rek V04 - Lepingusse [PERSON_NAME][GEOGRAPHIC_DAT…" at bounding box center [91, 216] width 152 height 33
click at [122, 210] on p "1 PR-0136 - Gren Condor katla rek V04 - Lepingusse" at bounding box center [87, 212] width 137 height 8
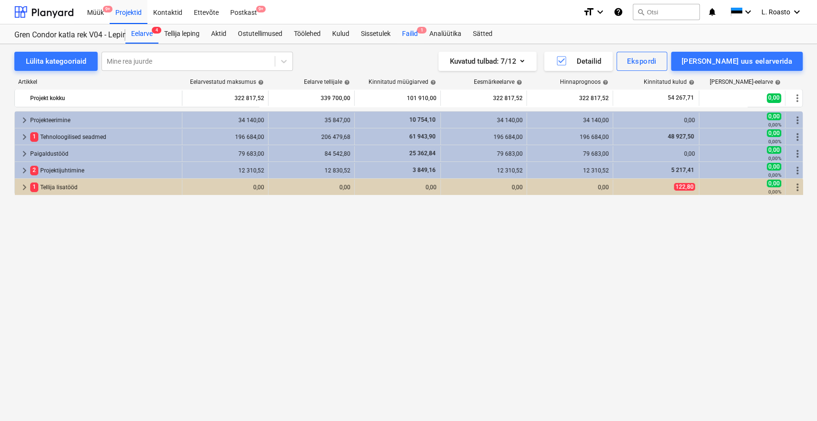
click at [422, 41] on div "Failid 1" at bounding box center [409, 33] width 27 height 19
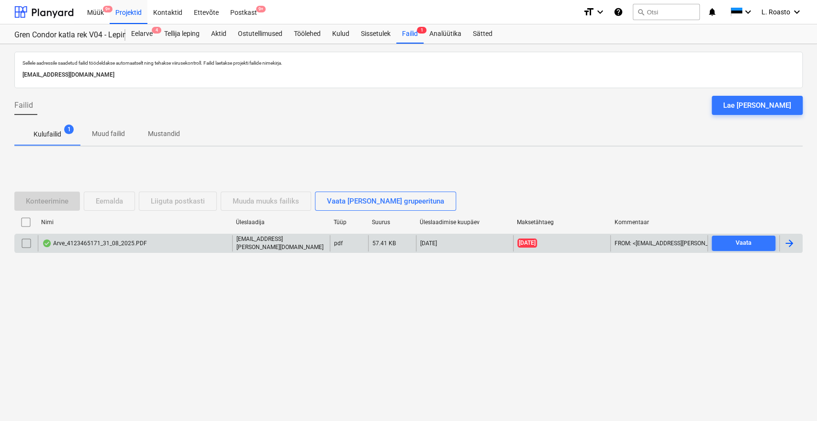
click at [794, 242] on div at bounding box center [789, 242] width 11 height 11
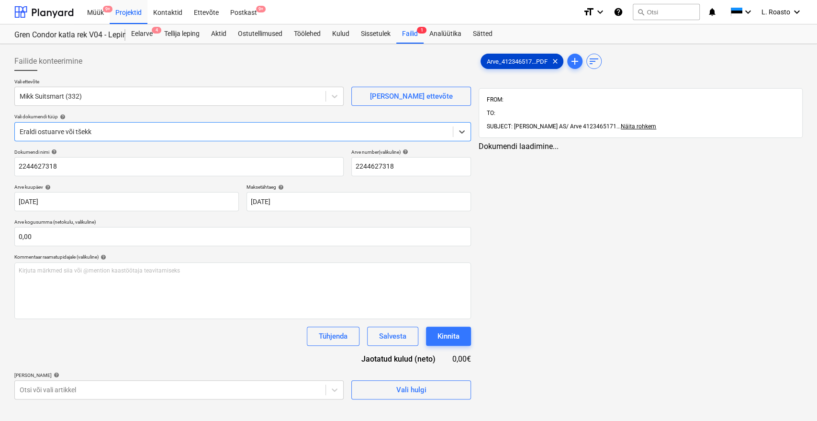
click at [490, 53] on div "Arve_412346517...PDF clear add sort" at bounding box center [641, 61] width 324 height 19
click at [511, 55] on div "Arve_412346517...PDF clear" at bounding box center [522, 61] width 83 height 15
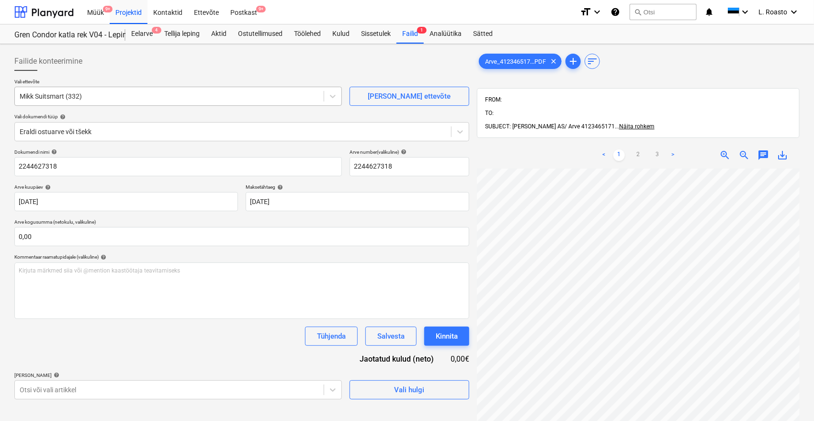
click at [71, 102] on div "Mikk Suitsmart (332)" at bounding box center [169, 96] width 309 height 13
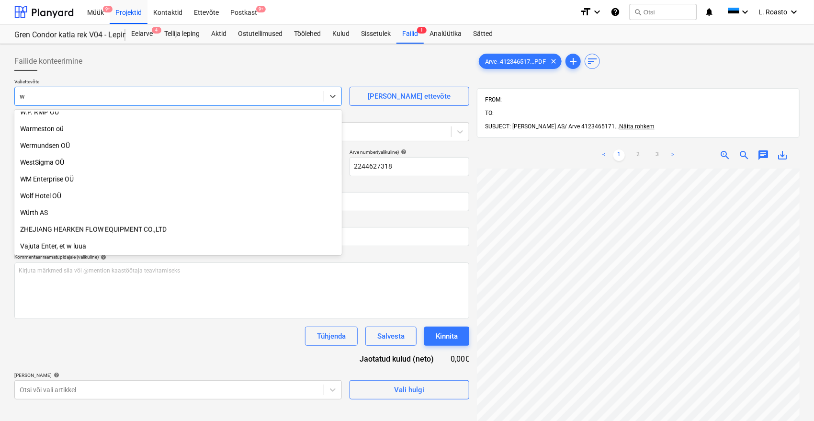
scroll to position [375, 0]
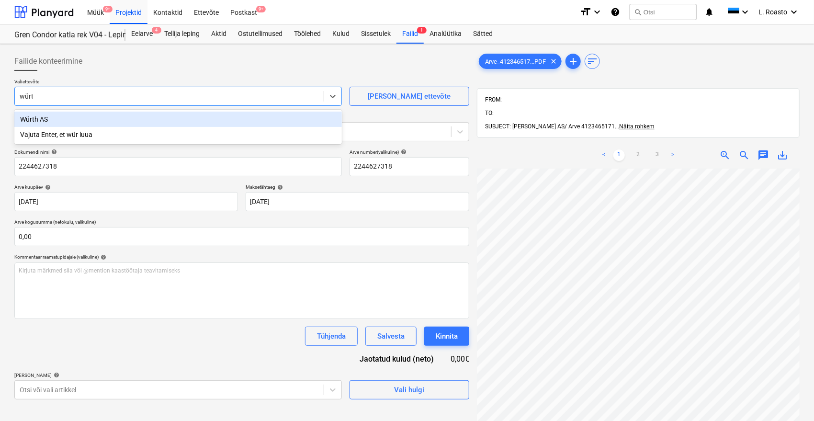
type input "würth"
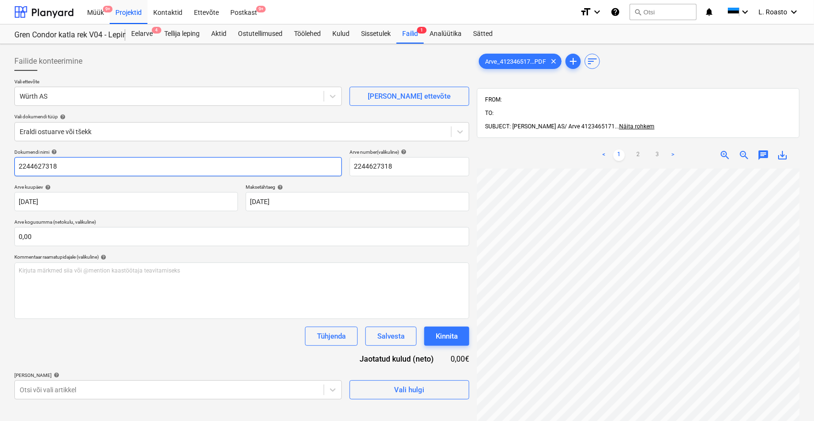
drag, startPoint x: 77, startPoint y: 169, endPoint x: 0, endPoint y: 160, distance: 77.1
click at [0, 160] on div "Failide konteerimine Vali ettevõte Würth AS [PERSON_NAME] uus ettevõte Vali dok…" at bounding box center [407, 307] width 814 height 526
paste input "4123465171"
click at [17, 169] on input "4123465171" at bounding box center [177, 166] width 327 height 19
type input "[PERSON_NAME] 4123465171"
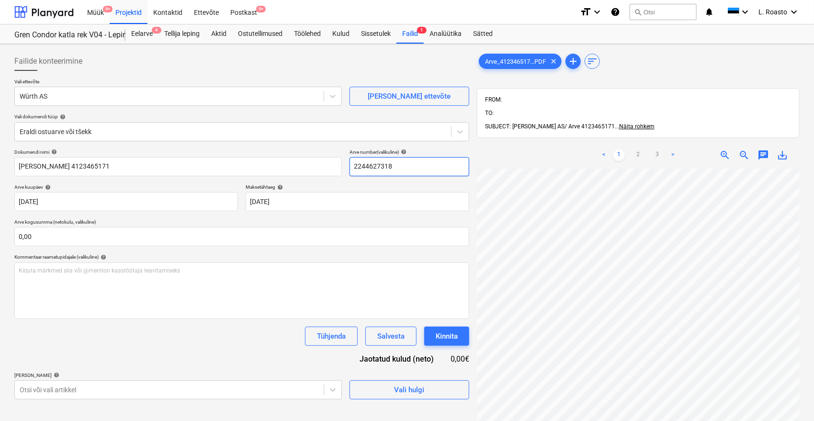
click at [360, 166] on input "2244627318" at bounding box center [409, 166] width 120 height 19
click at [360, 165] on input "2244627318" at bounding box center [409, 166] width 120 height 19
paste input "4123465171"
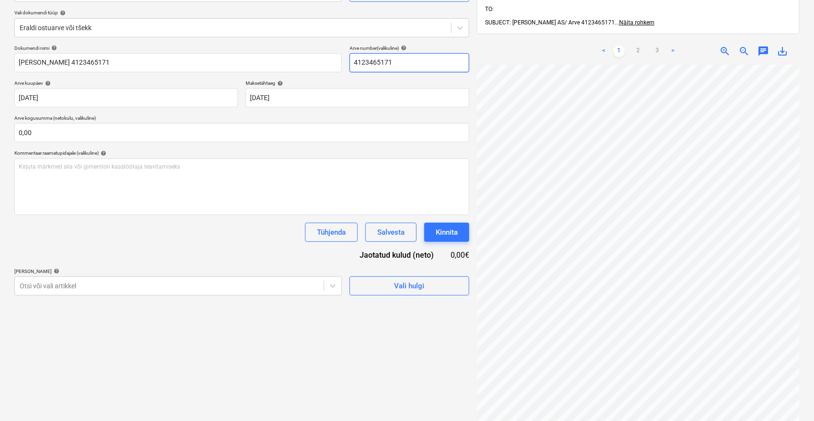
scroll to position [106, 0]
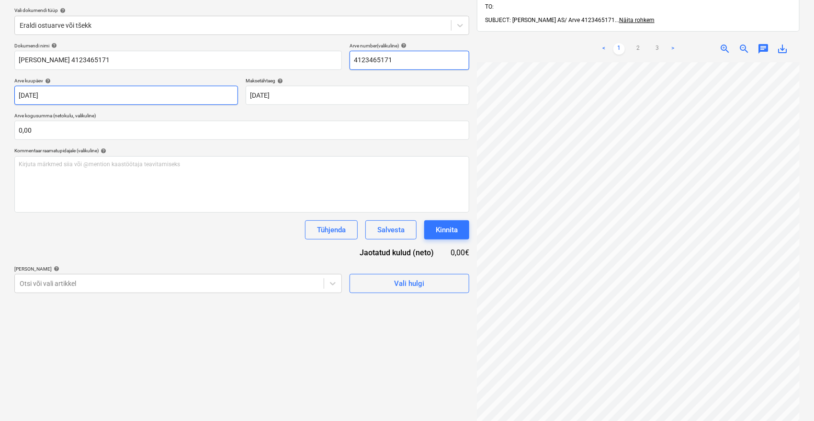
type input "4123465171"
click at [103, 100] on body "Müük 9+ Projektid Kontaktid Ettevõte Postkast 9+ format_size keyboard_arrow_dow…" at bounding box center [407, 104] width 814 height 421
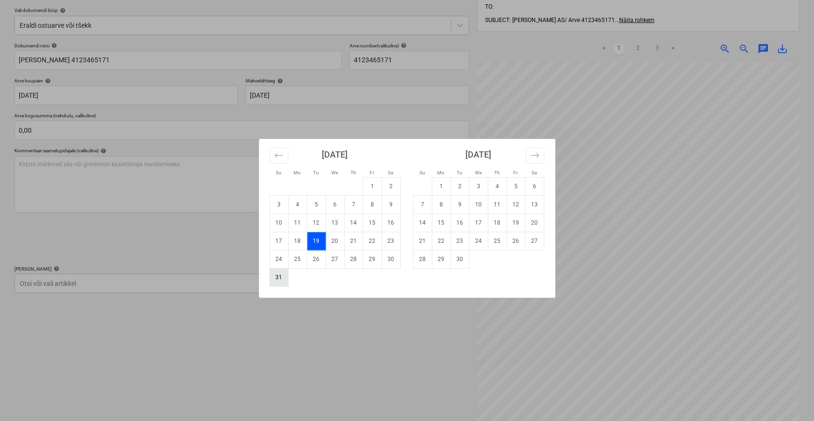
click at [280, 279] on td "31" at bounding box center [279, 277] width 19 height 18
type input "[DATE]"
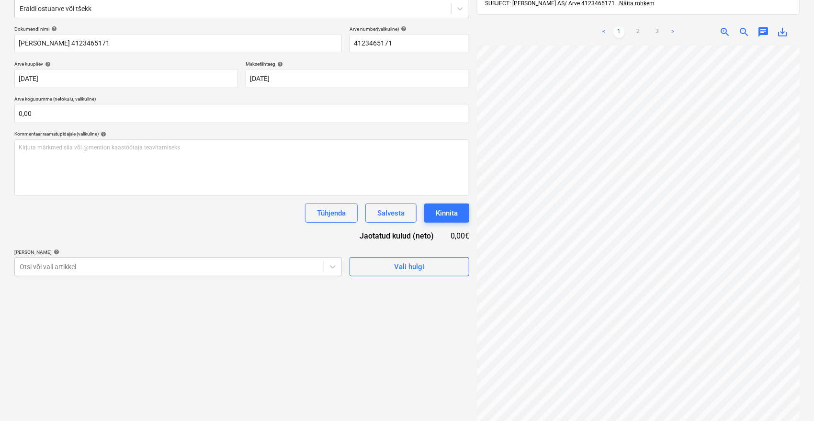
scroll to position [136, 0]
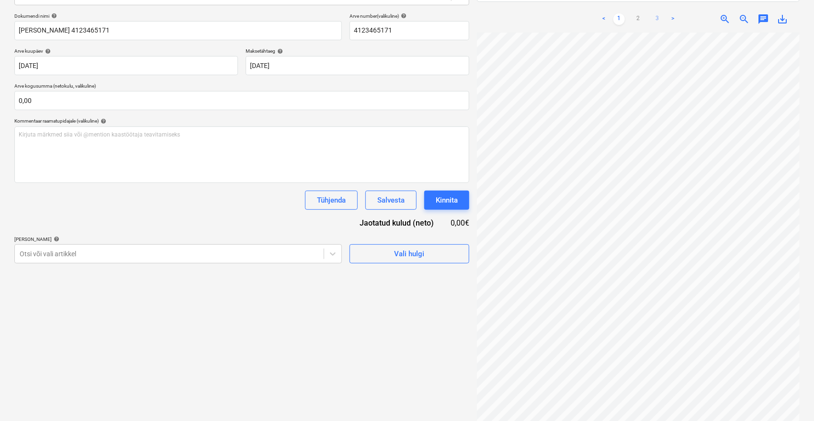
click at [654, 13] on link "3" at bounding box center [657, 18] width 11 height 11
click at [284, 65] on body "Müük 9+ Projektid Kontaktid Ettevõte Postkast 9+ format_size keyboard_arrow_dow…" at bounding box center [407, 74] width 814 height 421
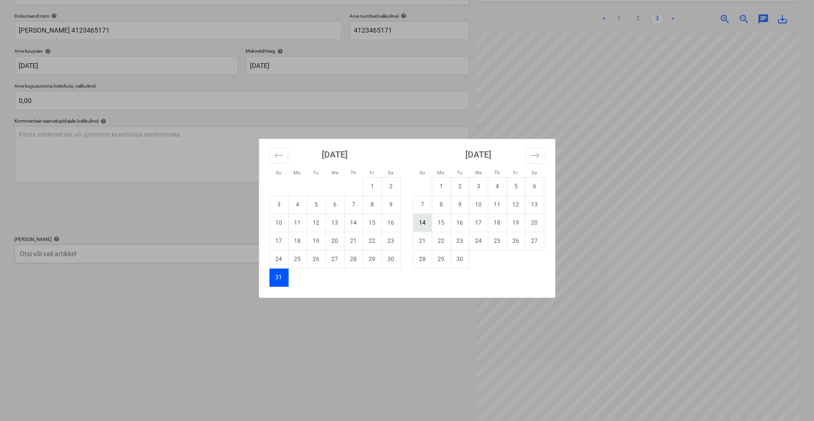
click at [428, 221] on td "14" at bounding box center [422, 223] width 19 height 18
type input "[DATE]"
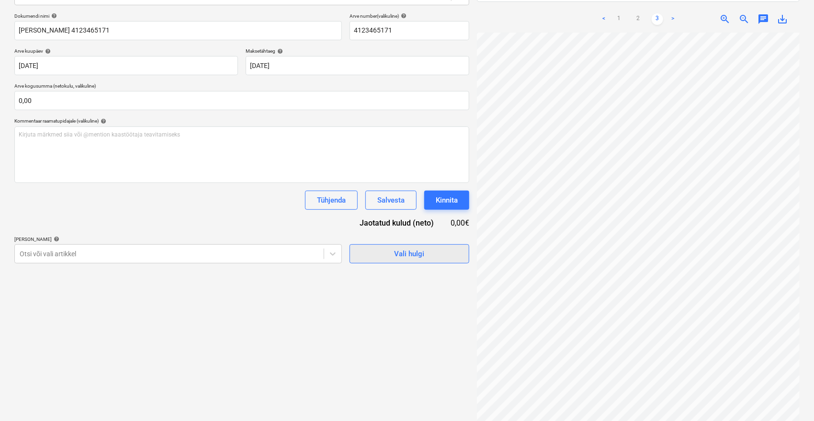
scroll to position [0, 0]
click at [622, 13] on link "1" at bounding box center [618, 18] width 11 height 11
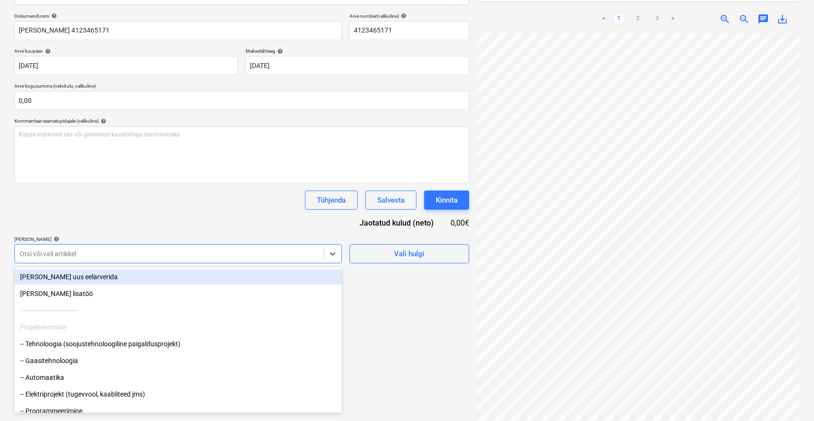
click at [188, 255] on div at bounding box center [169, 254] width 299 height 10
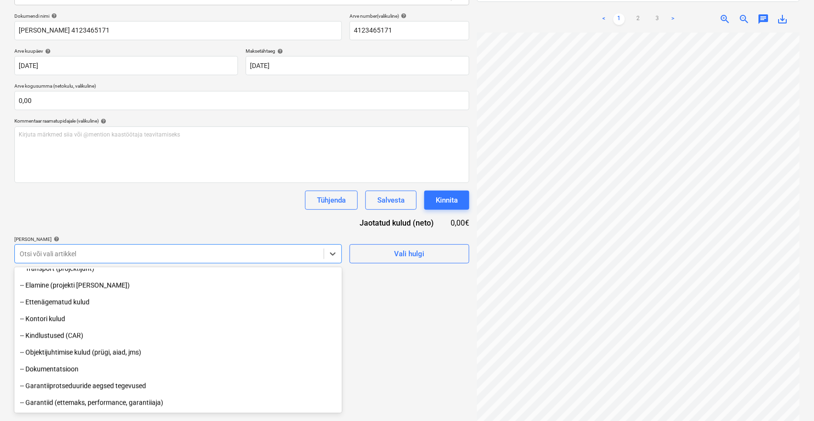
scroll to position [1062, 0]
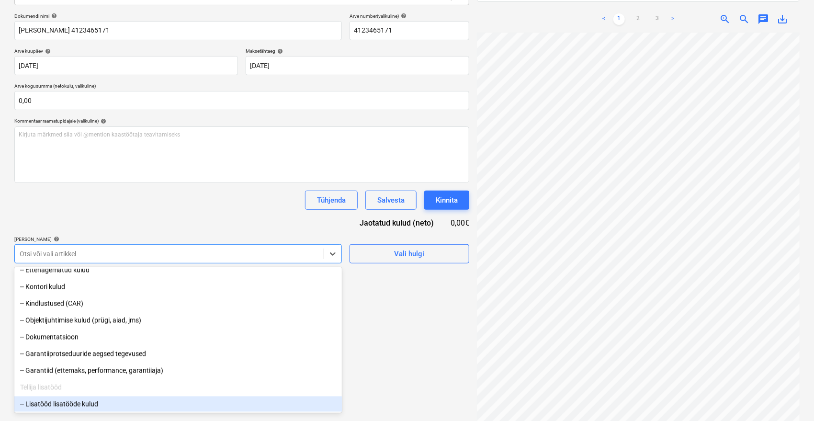
click at [66, 400] on div "-- Lisatööd lisatööde kulud" at bounding box center [177, 403] width 327 height 15
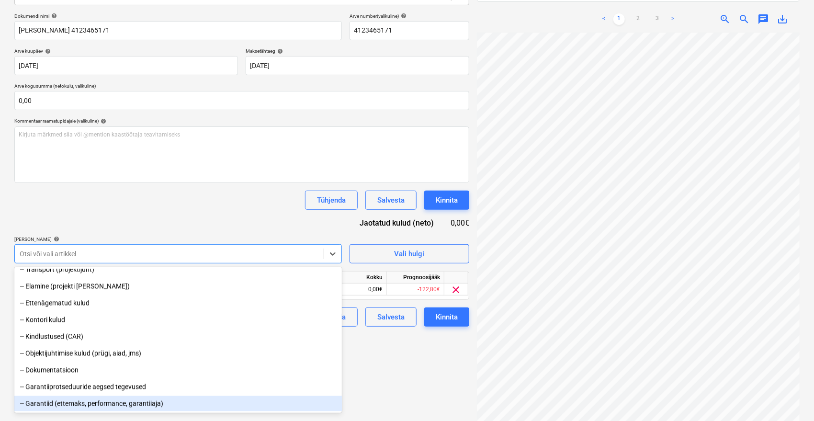
scroll to position [1029, 0]
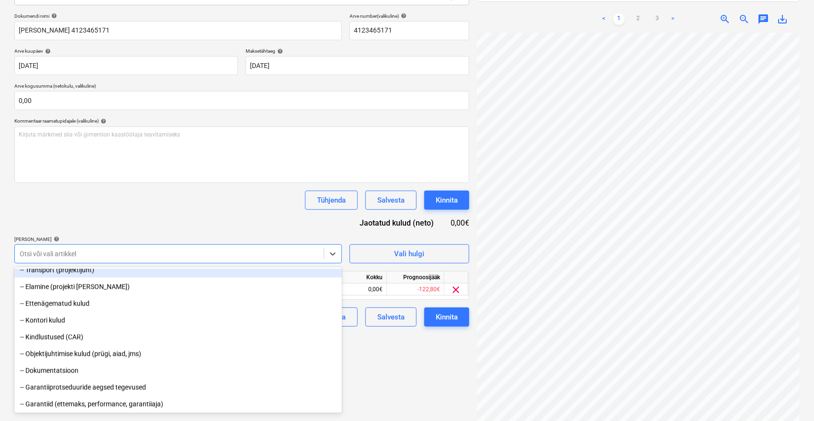
click at [157, 210] on div "Dokumendi nimi help [PERSON_NAME] 4123465171 Arve number (valikuline) help 4123…" at bounding box center [241, 170] width 455 height 314
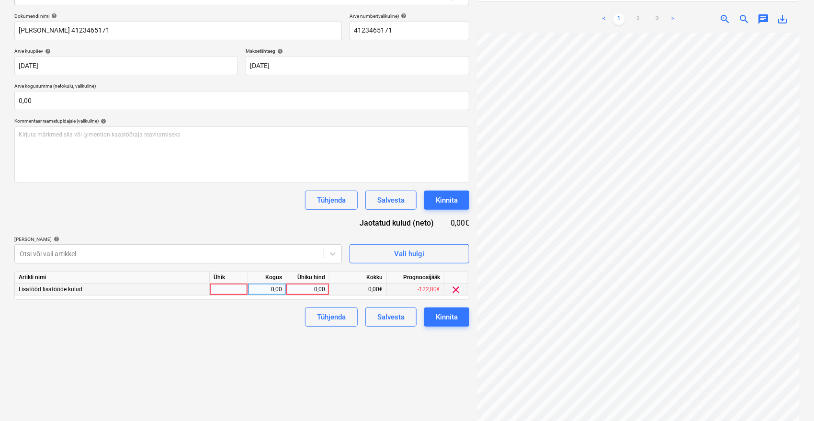
click at [292, 283] on div "0,00" at bounding box center [307, 289] width 35 height 12
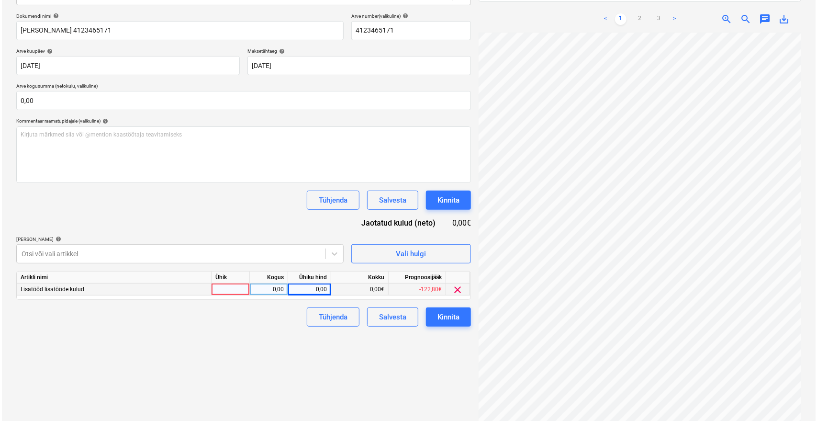
scroll to position [15, 38]
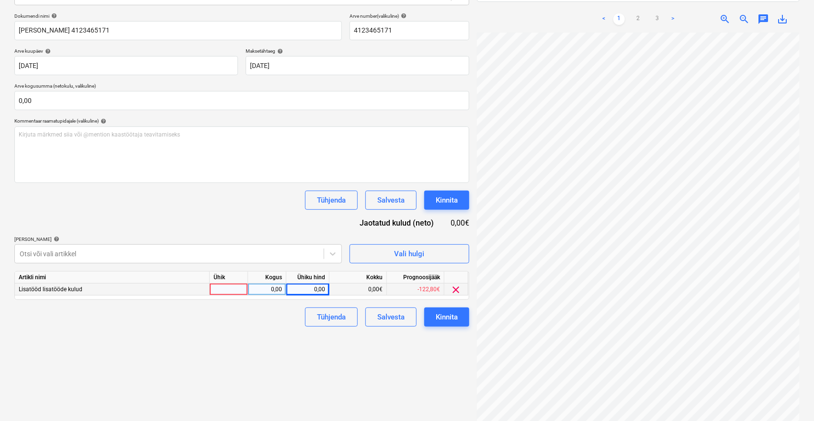
click at [324, 291] on div "0,00" at bounding box center [307, 289] width 35 height 12
type input "40,63"
click at [270, 369] on div "Failide konteerimine Vali ettevõte Würth AS [PERSON_NAME] uus ettevõte Vali dok…" at bounding box center [242, 165] width 462 height 506
click at [444, 313] on div "Kinnita" at bounding box center [447, 317] width 22 height 12
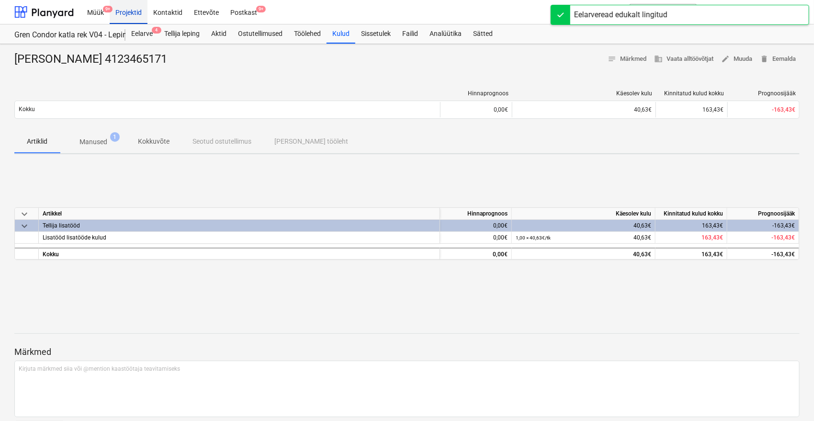
click at [134, 11] on div "Projektid" at bounding box center [129, 12] width 38 height 24
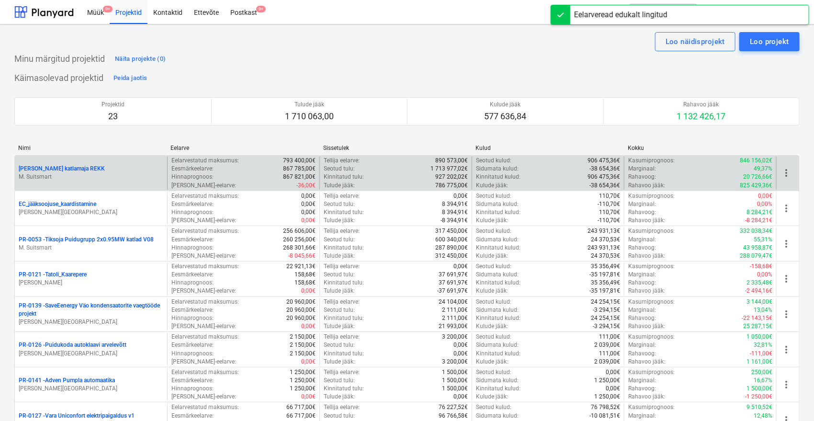
click at [56, 164] on div "[PERSON_NAME] katlamaja REKK M. Suitsmart" at bounding box center [91, 173] width 152 height 33
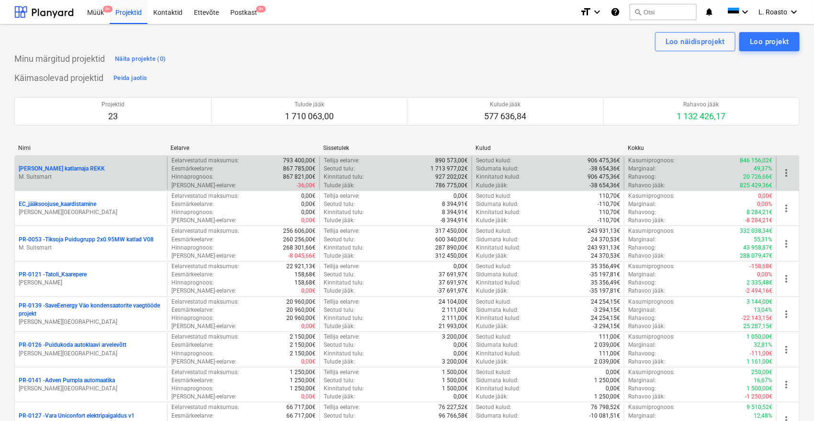
click at [62, 165] on p "[PERSON_NAME] katlamaja REKK" at bounding box center [62, 169] width 86 height 8
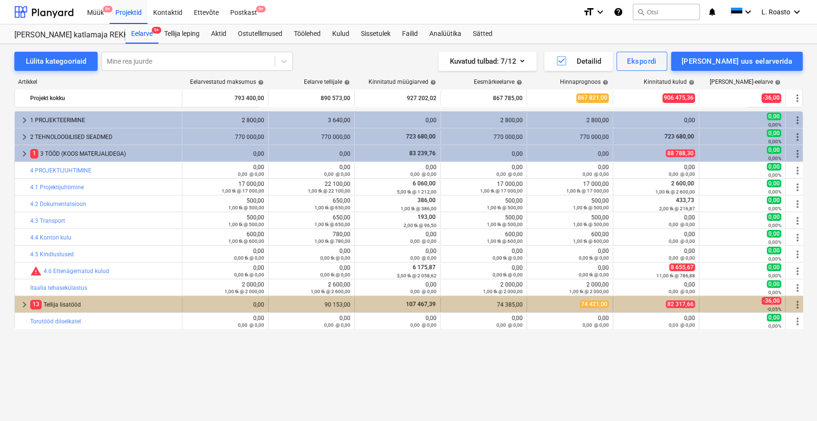
click at [68, 300] on div "13 Tellija lisatööd" at bounding box center [104, 304] width 148 height 15
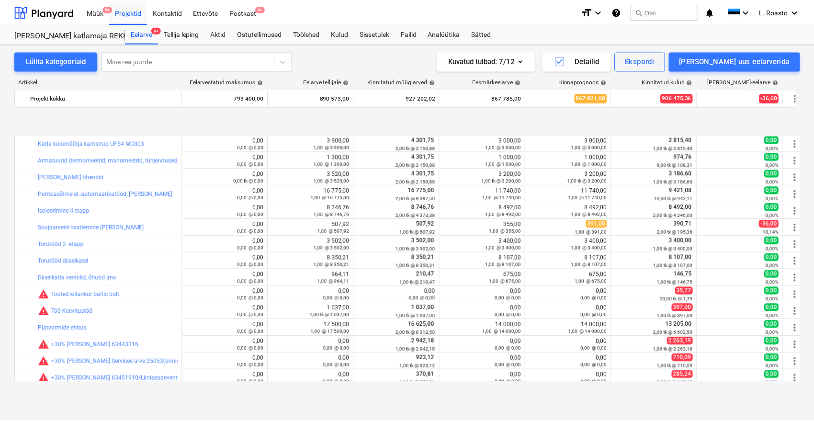
scroll to position [319, 0]
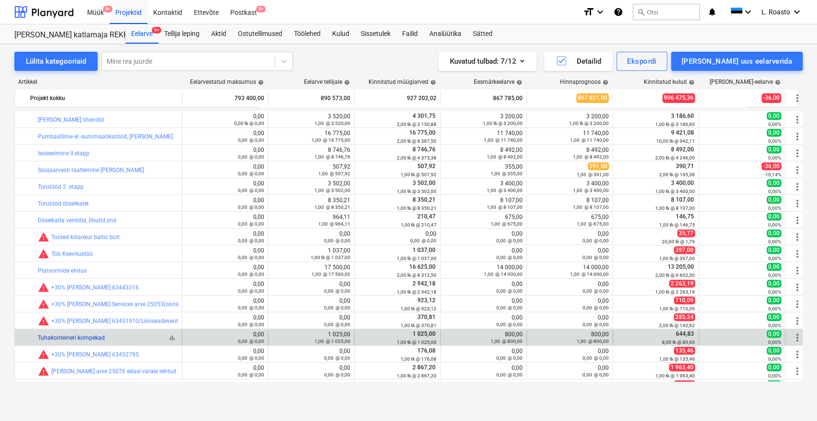
click at [84, 336] on link "Tuhakonteineri kompekad" at bounding box center [71, 337] width 67 height 7
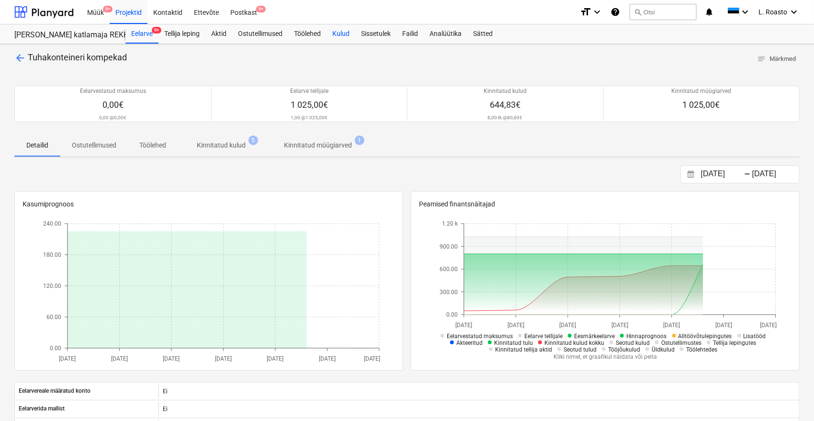
click at [348, 33] on div "Kulud" at bounding box center [340, 33] width 29 height 19
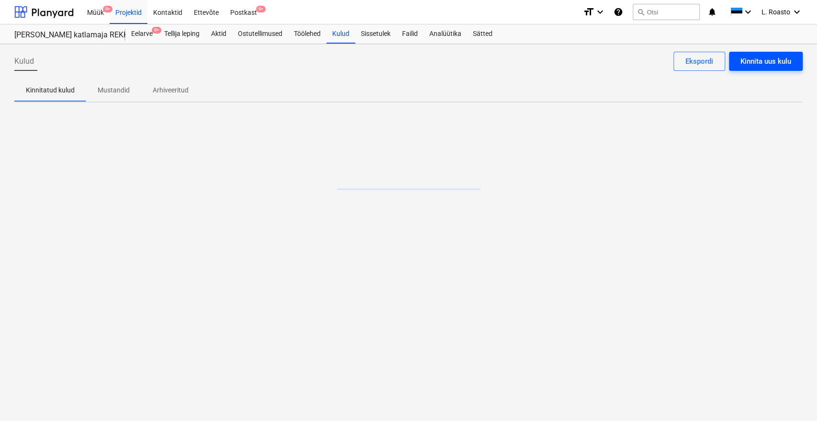
click at [781, 57] on div "Kinnita uus kulu" at bounding box center [766, 61] width 51 height 12
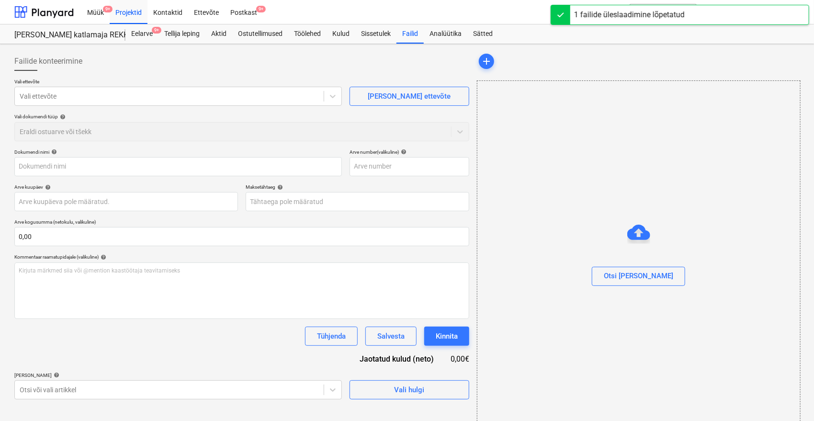
type input "Arve_4123465171_31_08_2025.PDF"
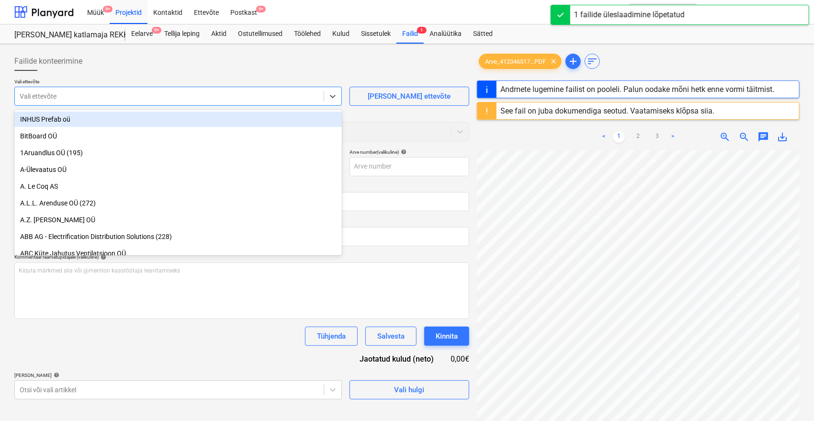
click at [64, 95] on div at bounding box center [169, 96] width 299 height 10
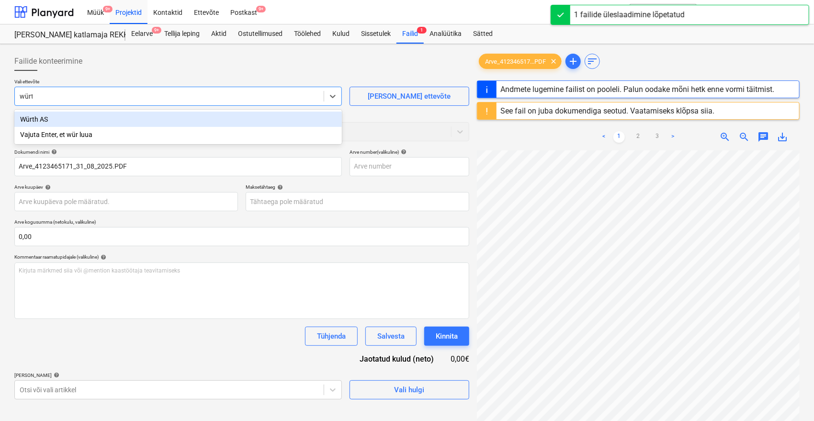
type input "würth"
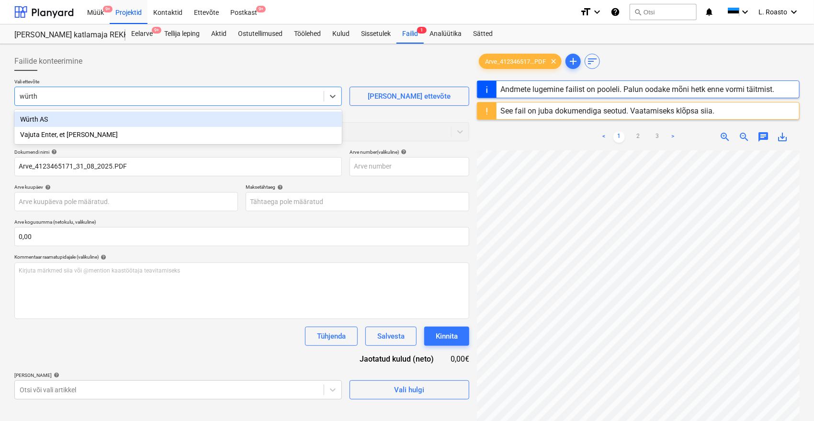
click at [47, 118] on div "Würth AS" at bounding box center [177, 119] width 327 height 15
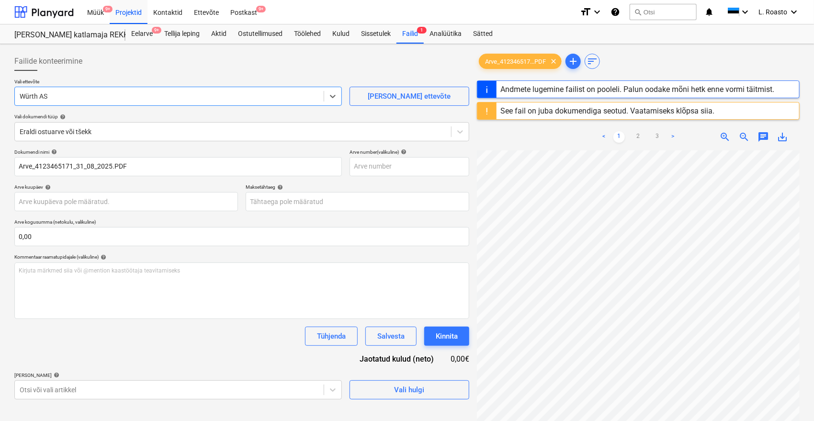
type input "2244627318"
type input "[DATE]"
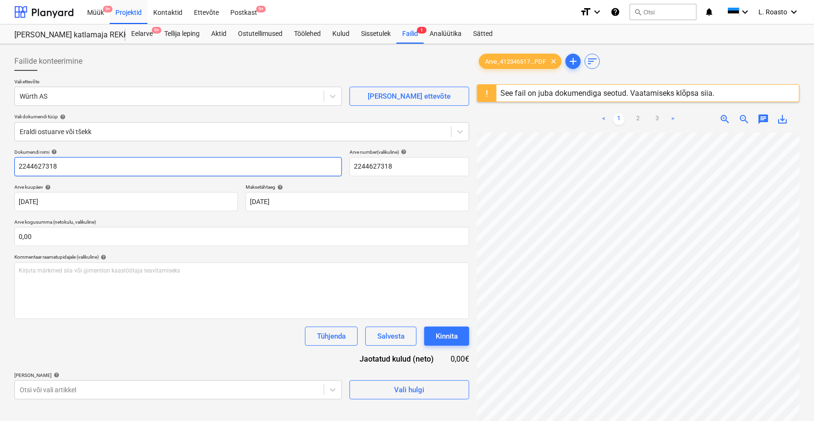
drag, startPoint x: 61, startPoint y: 166, endPoint x: 0, endPoint y: 170, distance: 61.4
click at [0, 170] on div "Failide konteerimine Vali ettevõte Würth AS [PERSON_NAME] uus ettevõte Vali dok…" at bounding box center [407, 289] width 814 height 490
paste input "4123465171"
type input "[PERSON_NAME] 4123465171"
click at [371, 169] on input "2244627318" at bounding box center [409, 166] width 120 height 19
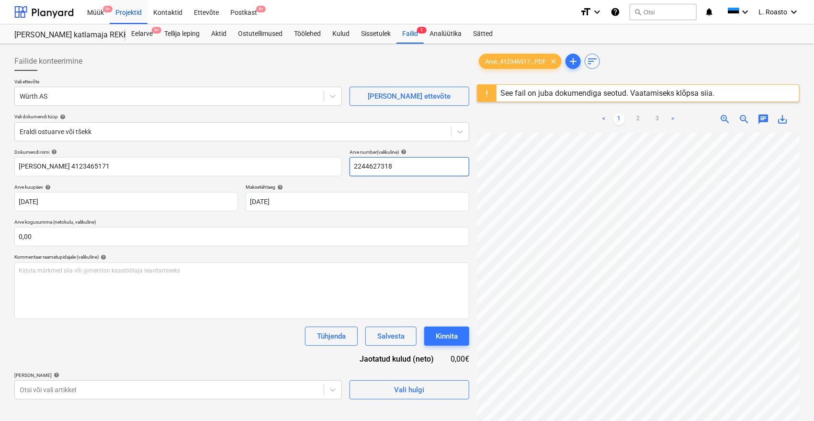
click at [371, 168] on input "2244627318" at bounding box center [409, 166] width 120 height 19
paste input "4123465171"
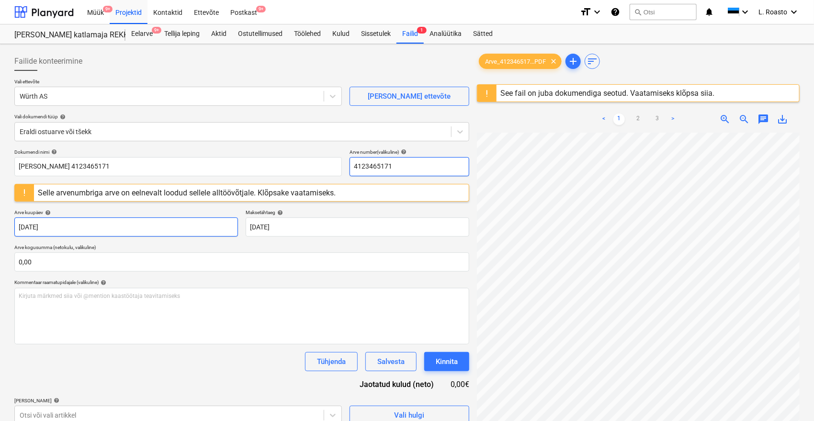
type input "4123465171"
click at [180, 225] on body "Müük 9+ Projektid Kontaktid Ettevõte Postkast 9+ format_size keyboard_arrow_dow…" at bounding box center [407, 210] width 814 height 421
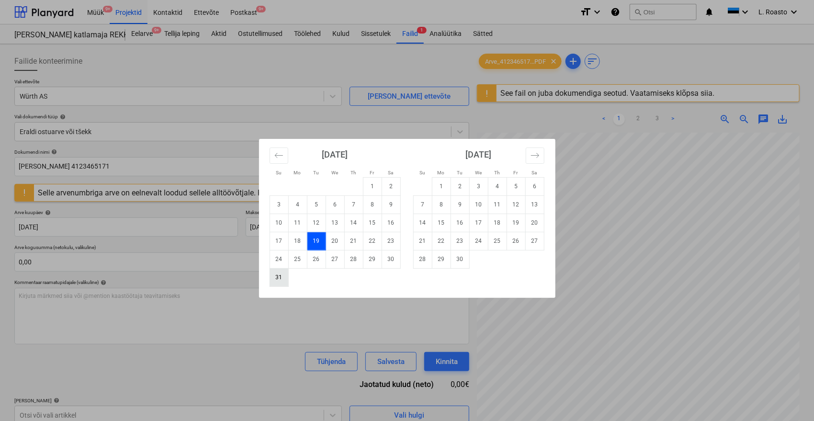
click at [283, 277] on td "31" at bounding box center [279, 277] width 19 height 18
type input "[DATE]"
click at [331, 219] on body "Müük 9+ Projektid Kontaktid Ettevõte Postkast 9+ format_size keyboard_arrow_dow…" at bounding box center [407, 210] width 814 height 421
click at [424, 224] on td "14" at bounding box center [422, 223] width 19 height 18
type input "[DATE]"
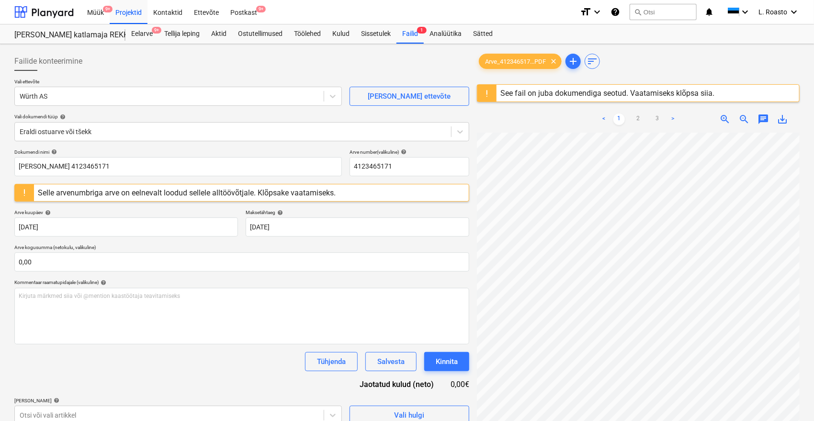
click at [238, 376] on div "Dokumendi nimi help [PERSON_NAME] 4123465171 Arve number (valikuline) help 4123…" at bounding box center [241, 287] width 455 height 276
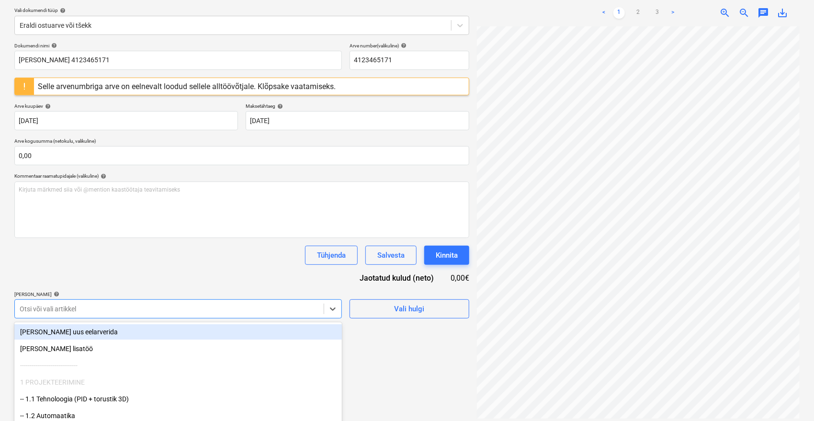
scroll to position [153, 0]
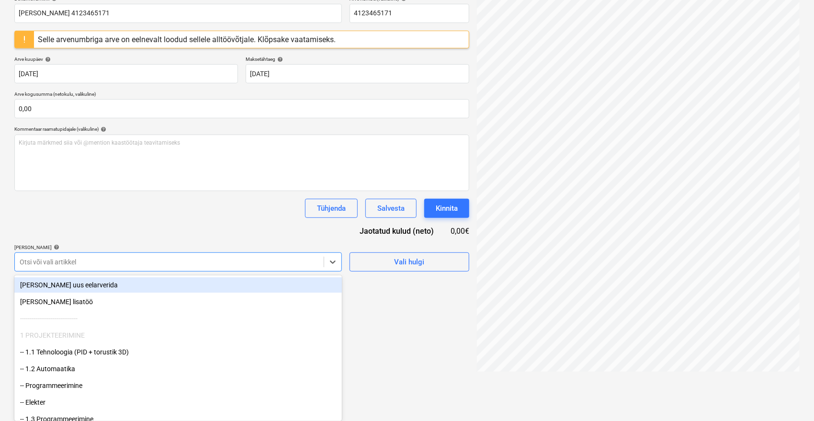
click at [159, 268] on body "Müük 9+ Projektid Kontaktid Ettevõte Postkast 9+ format_size keyboard_arrow_dow…" at bounding box center [407, 57] width 814 height 421
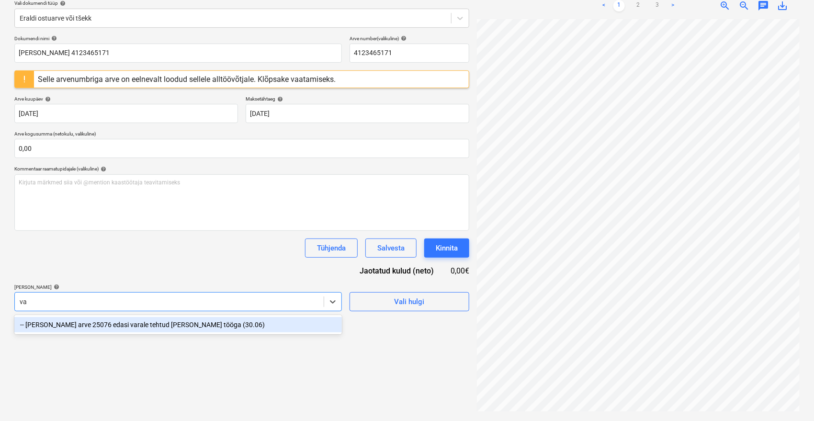
scroll to position [113, 0]
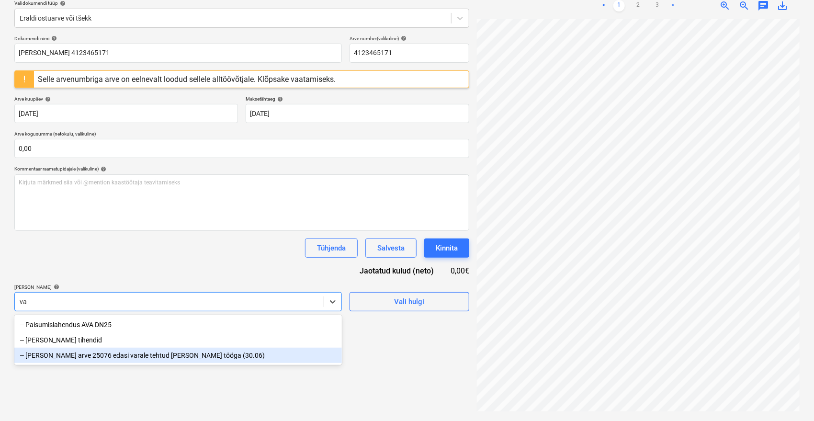
type input "v"
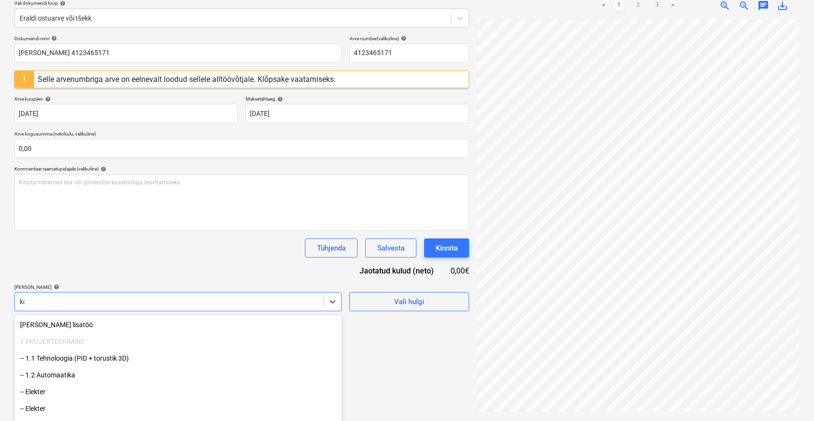
type input "kom"
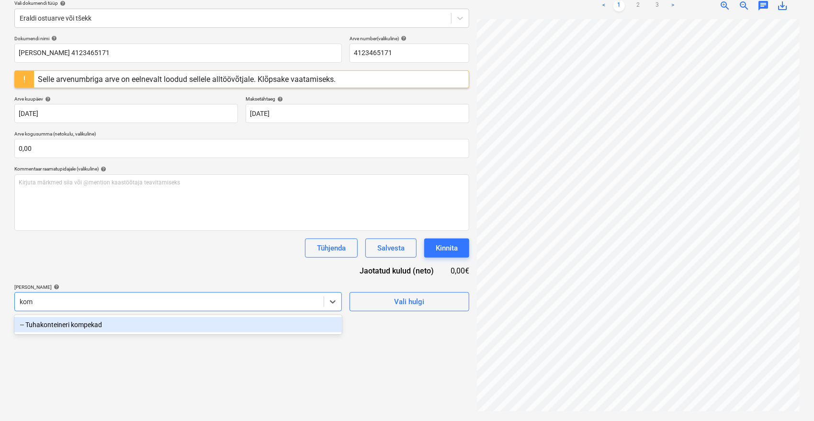
click at [139, 326] on div "-- Tuhakonteineri kompekad" at bounding box center [177, 324] width 327 height 15
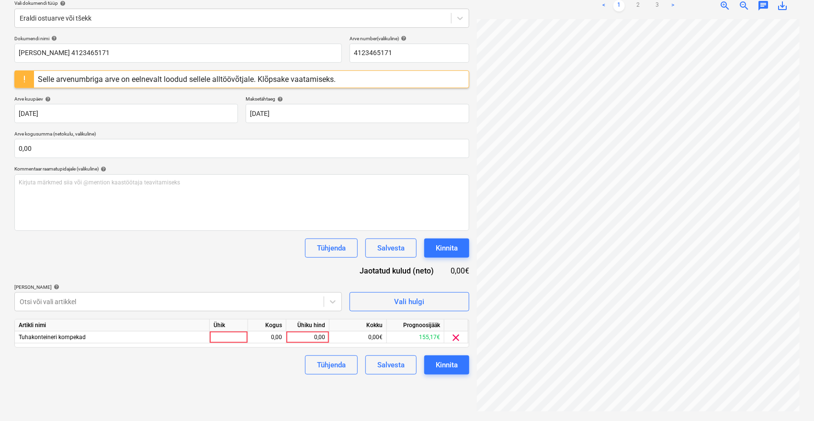
click at [174, 252] on div "Tühjenda Salvesta Kinnita" at bounding box center [241, 247] width 455 height 19
click at [303, 336] on div "0,00" at bounding box center [307, 337] width 35 height 12
type input "33,70"
click at [277, 398] on div "Failide konteerimine Vali ettevõte Würth AS [PERSON_NAME] uus ettevõte Vali dok…" at bounding box center [242, 175] width 462 height 483
click at [458, 362] on button "Kinnita" at bounding box center [446, 364] width 45 height 19
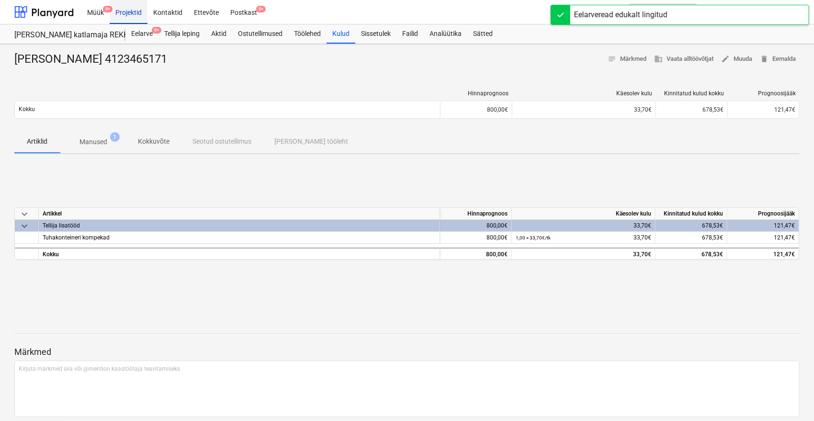
click at [130, 11] on div "Projektid" at bounding box center [129, 12] width 38 height 24
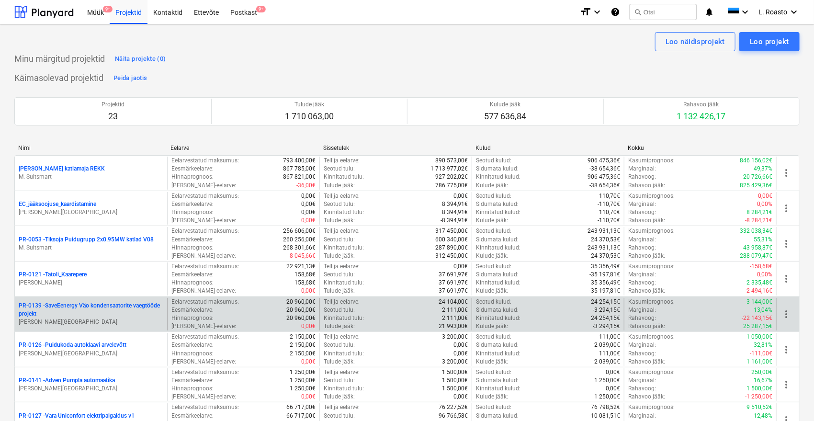
click at [124, 301] on div "PR-0139 - SaveEenergy Väo kondensaatorite vaegtööde projekt [PERSON_NAME][GEOGR…" at bounding box center [91, 314] width 152 height 33
click at [124, 312] on p "PR-0139 - SaveEenergy Väo kondensaatorite vaegtööde projekt" at bounding box center [91, 310] width 145 height 16
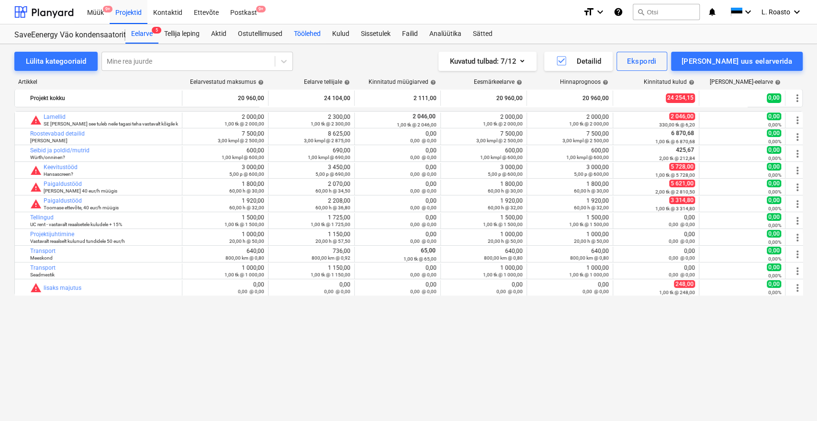
click at [326, 29] on div "Töölehed" at bounding box center [307, 33] width 38 height 19
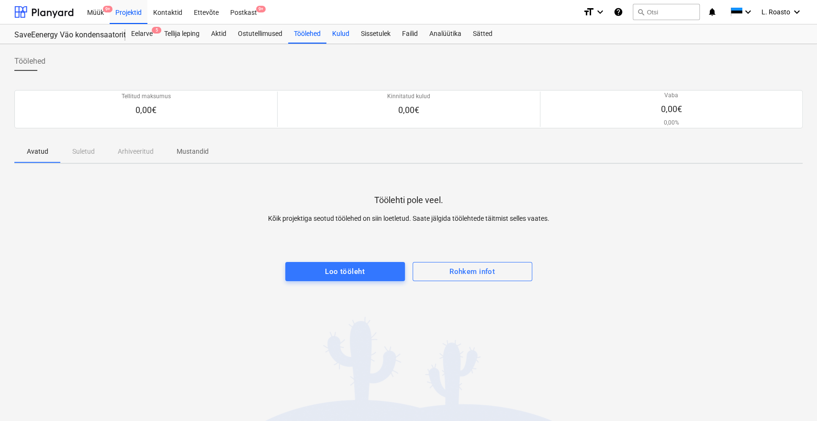
click at [342, 31] on div "Kulud" at bounding box center [340, 33] width 29 height 19
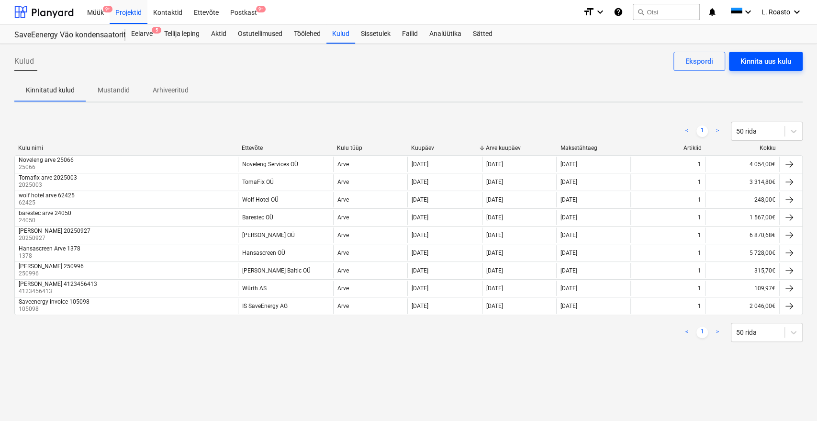
click at [768, 61] on div "Kinnita uus kulu" at bounding box center [766, 61] width 51 height 12
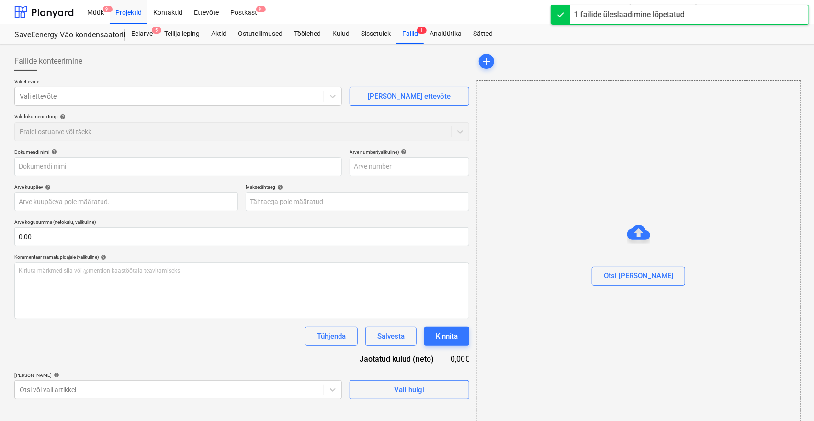
type input "Arve_4123465171_31_08_2025.PDF"
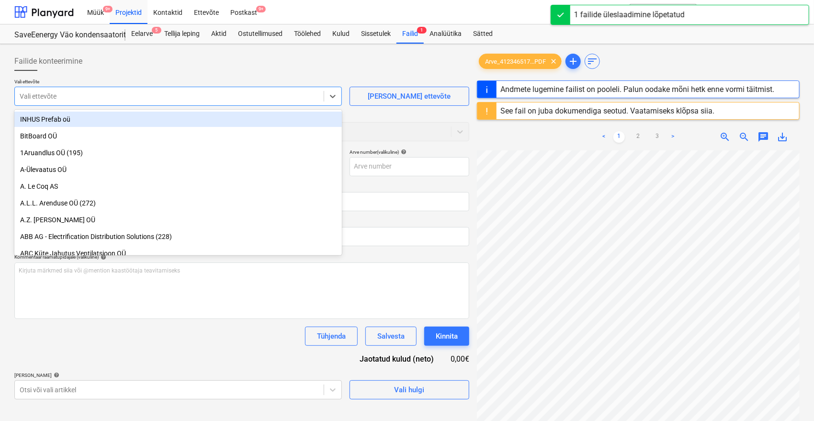
click at [149, 101] on div at bounding box center [169, 96] width 299 height 10
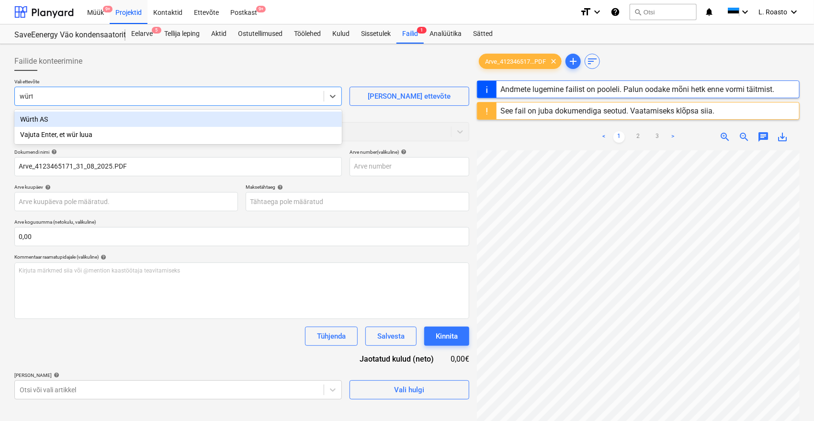
type input "würth"
type input "2244627318"
type input "[DATE]"
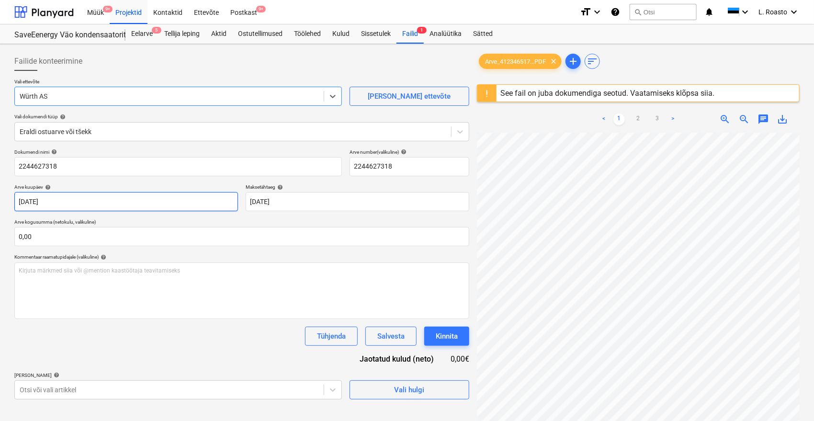
click at [78, 205] on body "Müük 9+ Projektid Kontaktid Ettevõte Postkast 9+ format_size keyboard_arrow_dow…" at bounding box center [407, 210] width 814 height 421
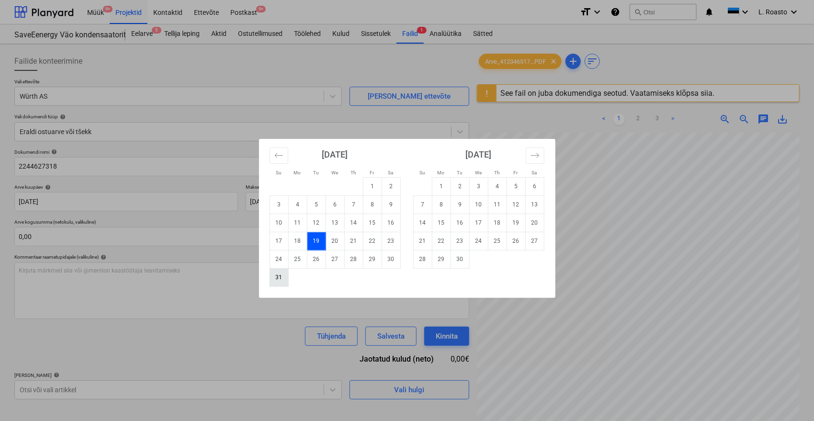
click at [273, 276] on td "31" at bounding box center [279, 277] width 19 height 18
type input "[DATE]"
click at [306, 198] on body "Müük 9+ Projektid Kontaktid Ettevõte Postkast 9+ format_size keyboard_arrow_dow…" at bounding box center [407, 210] width 814 height 421
click at [427, 222] on td "14" at bounding box center [422, 223] width 19 height 18
type input "[DATE]"
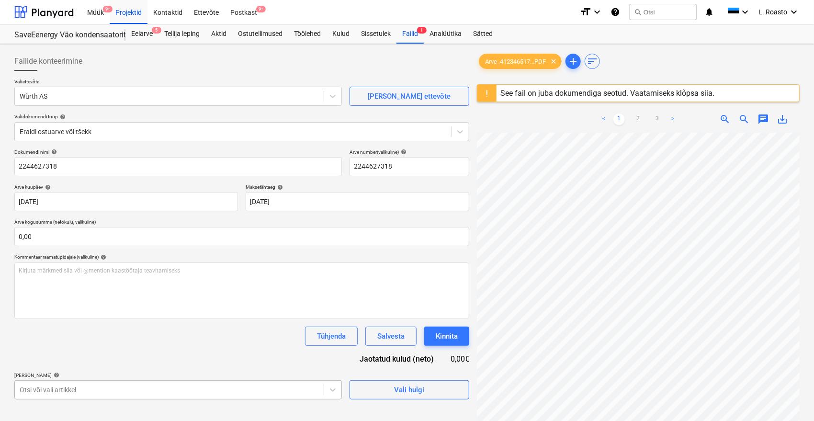
click at [134, 386] on body "Müük 9+ Projektid Kontaktid Ettevõte Postkast 9+ format_size keyboard_arrow_dow…" at bounding box center [407, 210] width 814 height 421
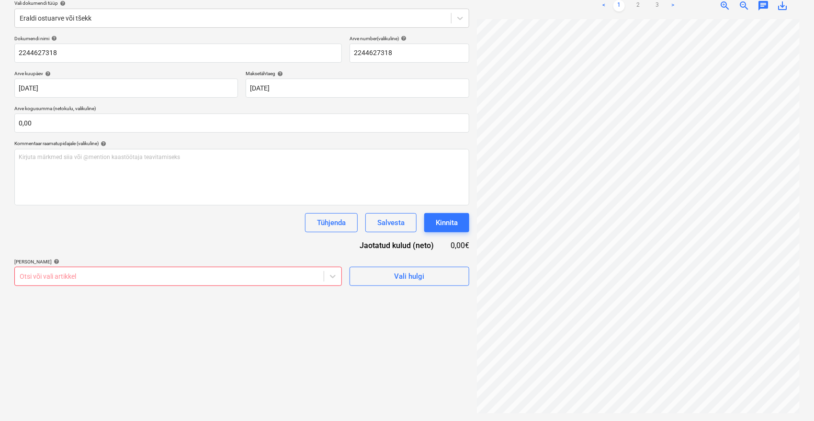
scroll to position [113, 0]
click at [412, 309] on div "Failide konteerimine Vali ettevõte Würth AS [PERSON_NAME] uus ettevõte Vali dok…" at bounding box center [242, 175] width 462 height 483
click at [292, 281] on body "Müük 9+ Projektid Kontaktid Ettevõte Postkast 9+ format_size keyboard_arrow_dow…" at bounding box center [407, 97] width 814 height 421
click at [636, 1] on link "2" at bounding box center [637, 5] width 11 height 11
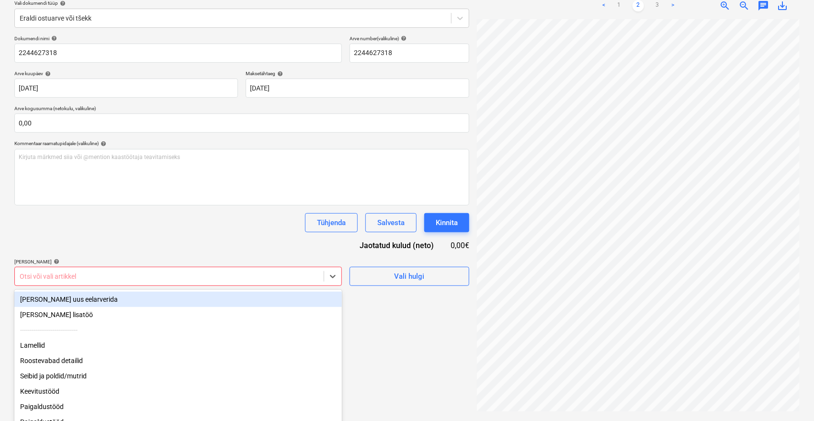
scroll to position [126, 0]
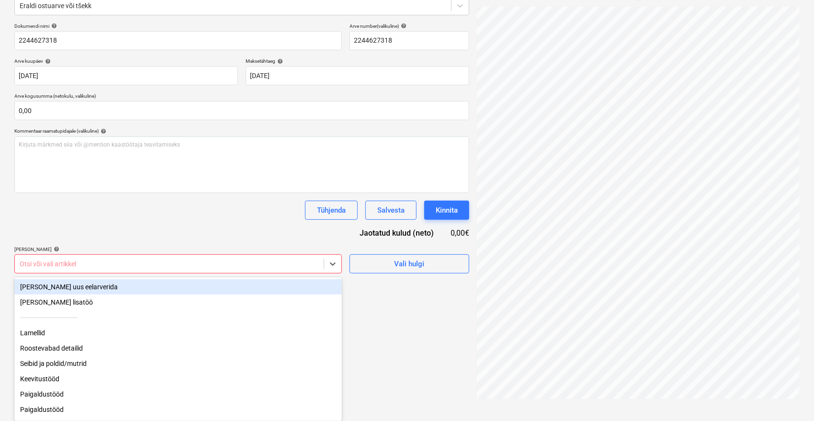
click at [207, 279] on body "Müük 9+ Projektid Kontaktid Ettevõte Postkast 9+ format_size keyboard_arrow_dow…" at bounding box center [407, 84] width 814 height 421
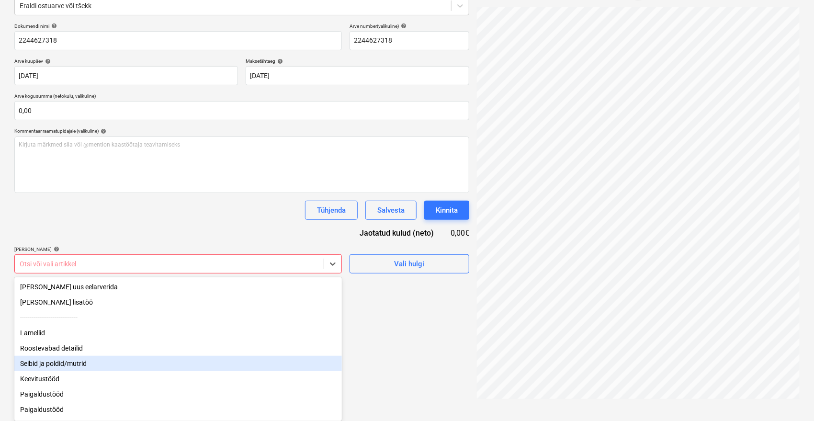
click at [80, 365] on div "Seibid ja poldid/mutrid" at bounding box center [177, 363] width 327 height 15
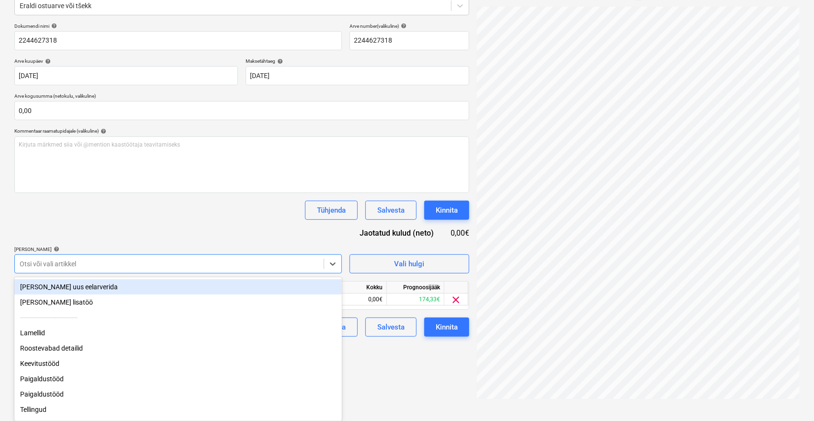
scroll to position [113, 0]
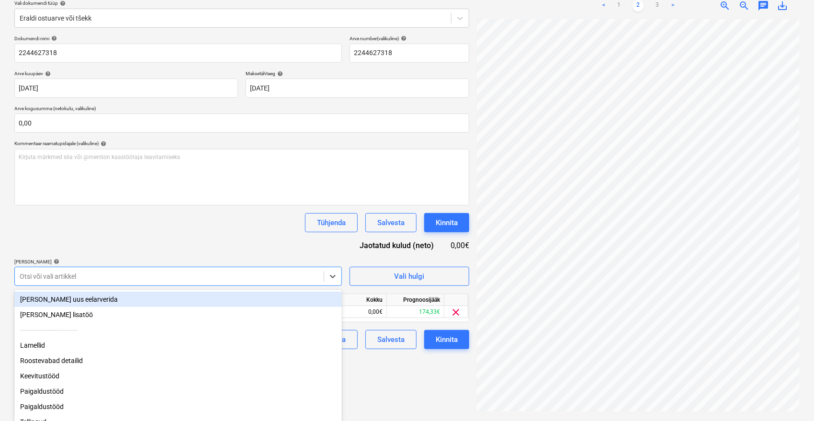
click at [226, 240] on div "Dokumendi nimi help 2244627318 Arve number (valikuline) help 2244627318 Arve ku…" at bounding box center [241, 192] width 455 height 314
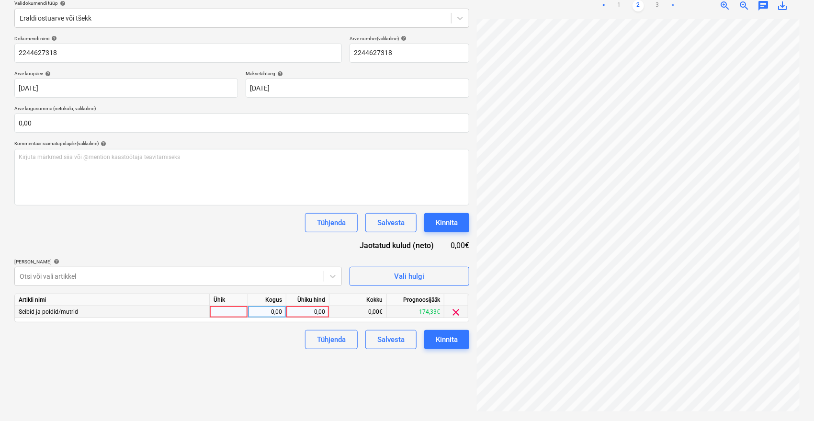
click at [311, 315] on div "0,00" at bounding box center [307, 312] width 35 height 12
type input "85,62"
click at [202, 380] on div "Failide konteerimine Vali ettevõte Würth AS [PERSON_NAME] uus ettevõte Vali dok…" at bounding box center [242, 175] width 462 height 483
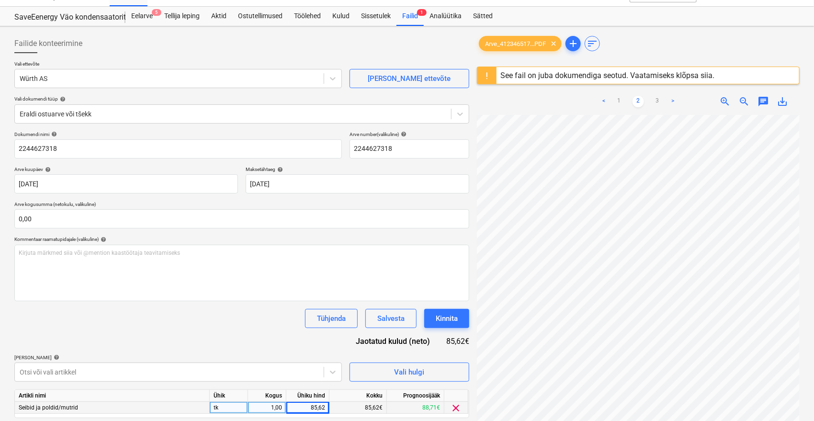
scroll to position [0, 0]
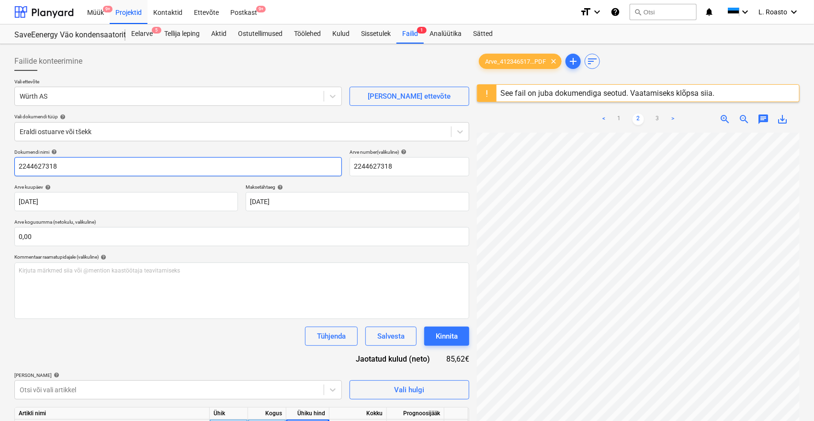
click at [42, 166] on input "2244627318" at bounding box center [177, 166] width 327 height 19
paste input "4123465171"
click at [15, 164] on input "4123465171" at bounding box center [177, 166] width 327 height 19
type input "[PERSON_NAME] 4123465171"
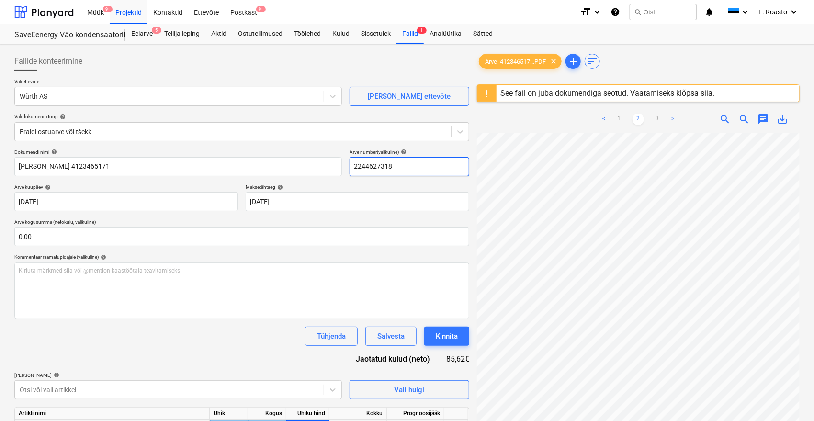
click at [366, 159] on input "2244627318" at bounding box center [409, 166] width 120 height 19
paste input "4123465171"
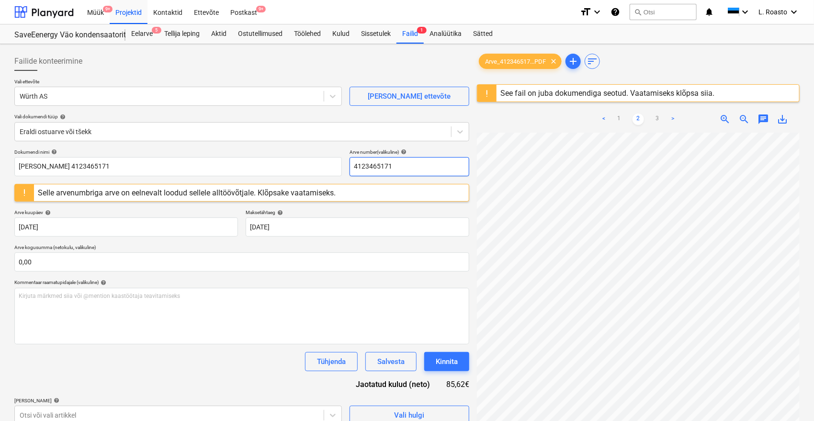
type input "4123465171"
click at [322, 147] on div "Vali ettevõte Würth AS [PERSON_NAME] uus ettevõte Vali dokumendi tüüp help Eral…" at bounding box center [241, 114] width 455 height 70
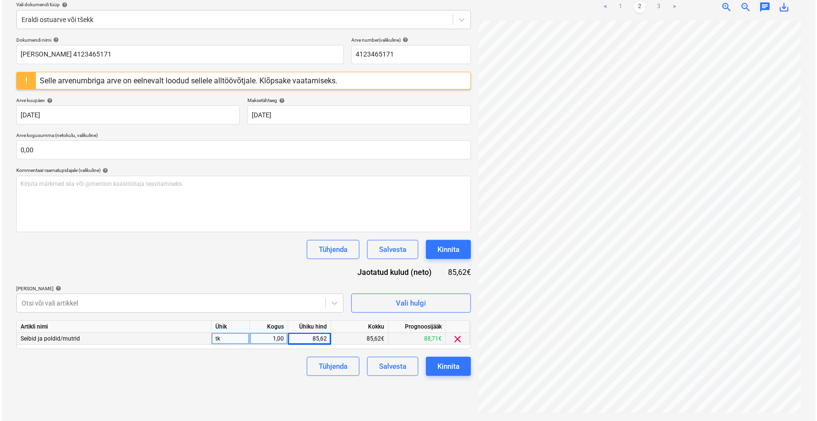
scroll to position [113, 0]
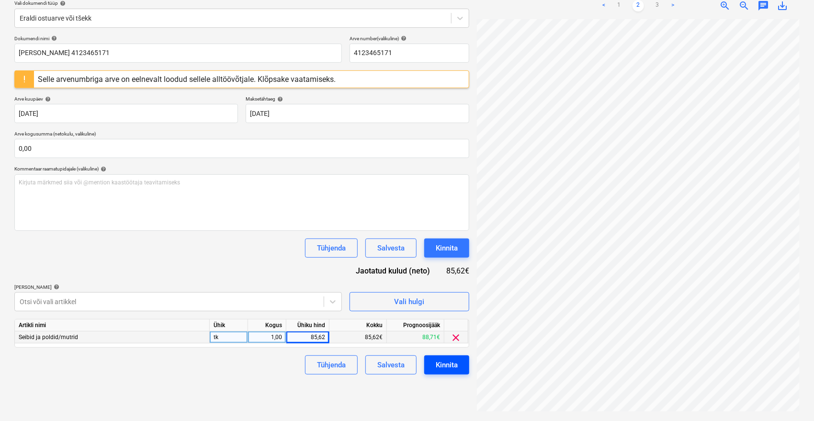
click at [447, 362] on div "Kinnita" at bounding box center [447, 365] width 22 height 12
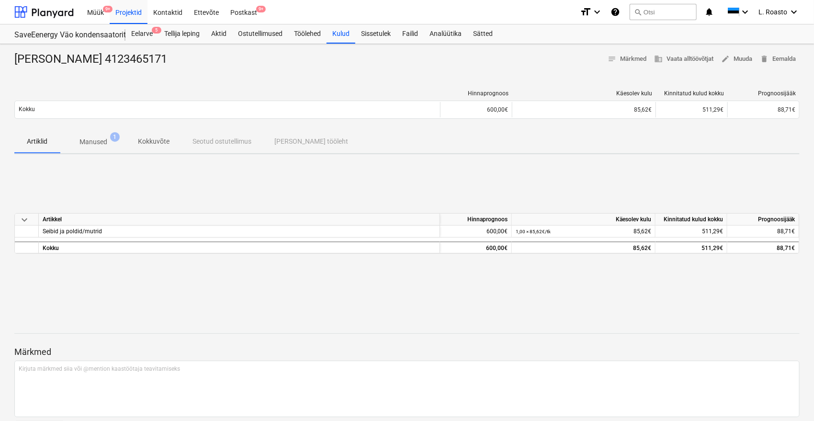
click at [609, 179] on div "keyboard_arrow_down Artikkel Hinnaprognoos Käesolev kulu Kinnitatud kulud kokku…" at bounding box center [406, 234] width 785 height 144
drag, startPoint x: 251, startPoint y: 13, endPoint x: 242, endPoint y: 11, distance: 9.1
click at [251, 13] on div "Postkast 9+" at bounding box center [244, 12] width 38 height 24
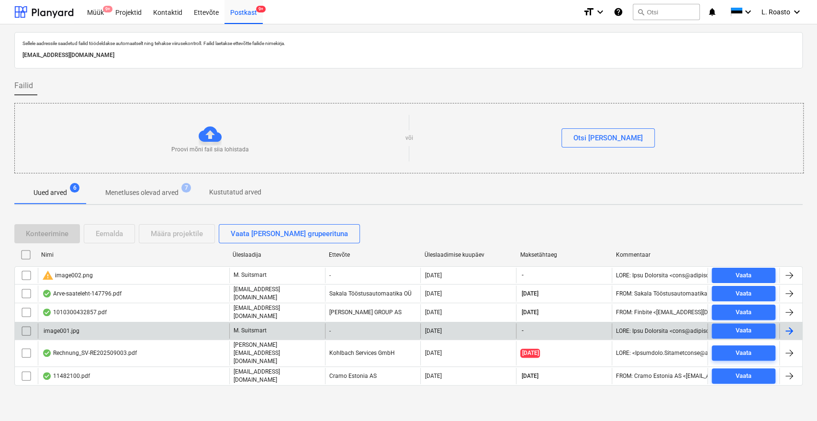
click at [24, 325] on input "checkbox" at bounding box center [26, 330] width 15 height 15
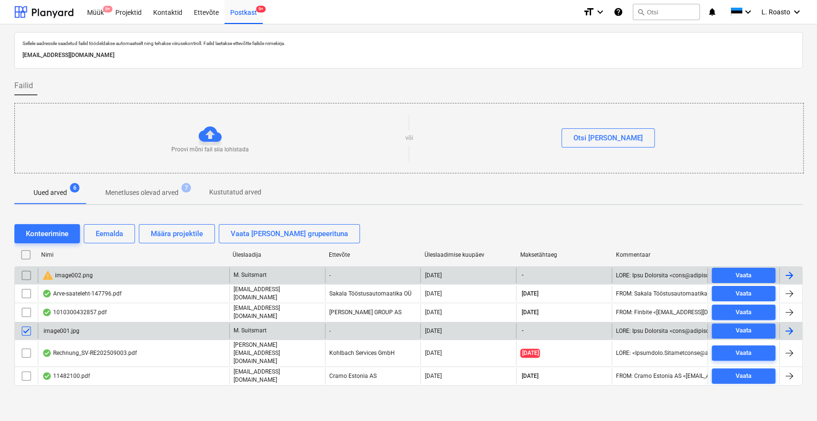
click at [25, 277] on input "checkbox" at bounding box center [26, 275] width 15 height 15
click at [120, 229] on div "Eemalda" at bounding box center [109, 233] width 27 height 12
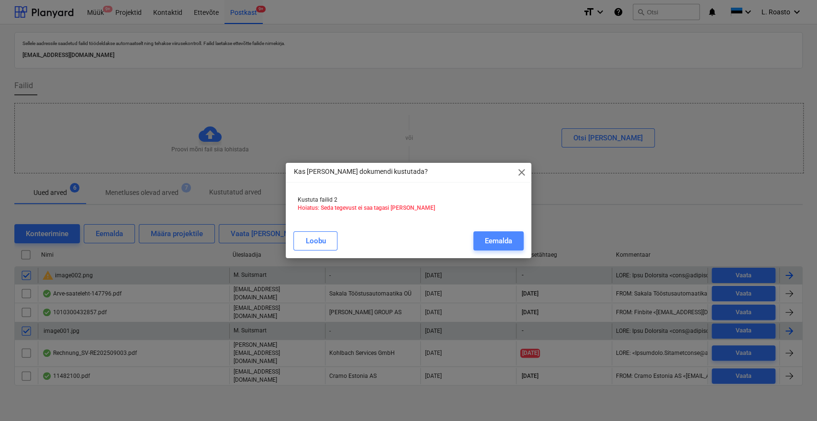
click at [506, 242] on div "Eemalda" at bounding box center [498, 241] width 27 height 12
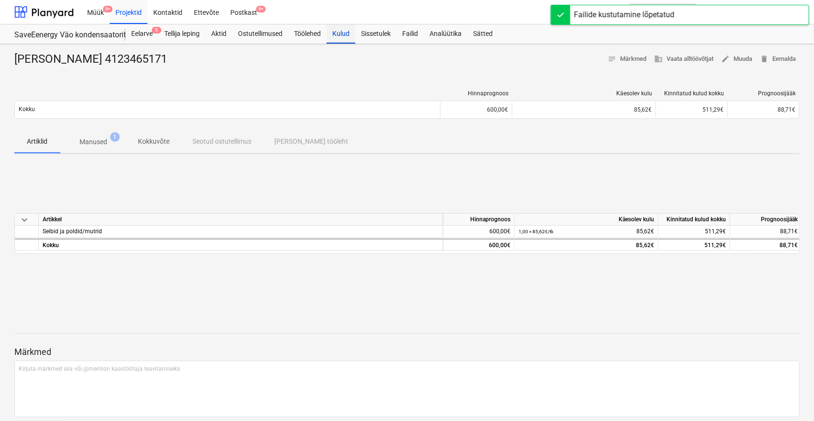
click at [344, 37] on div "Kulud" at bounding box center [340, 33] width 29 height 19
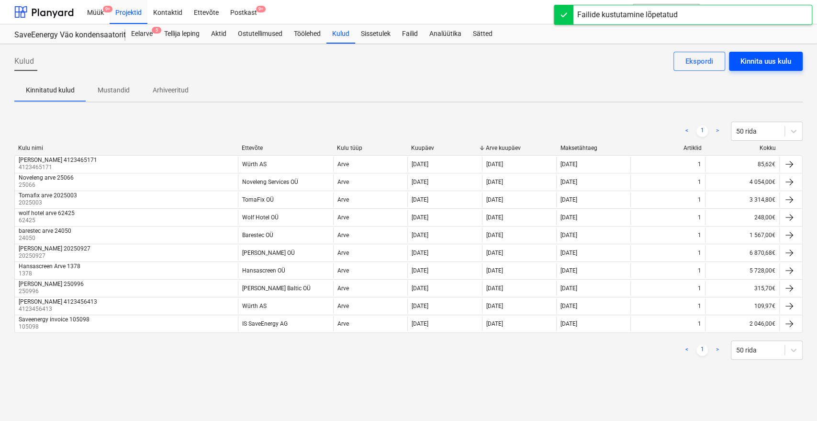
click at [783, 64] on div "Kinnita uus kulu" at bounding box center [766, 61] width 51 height 12
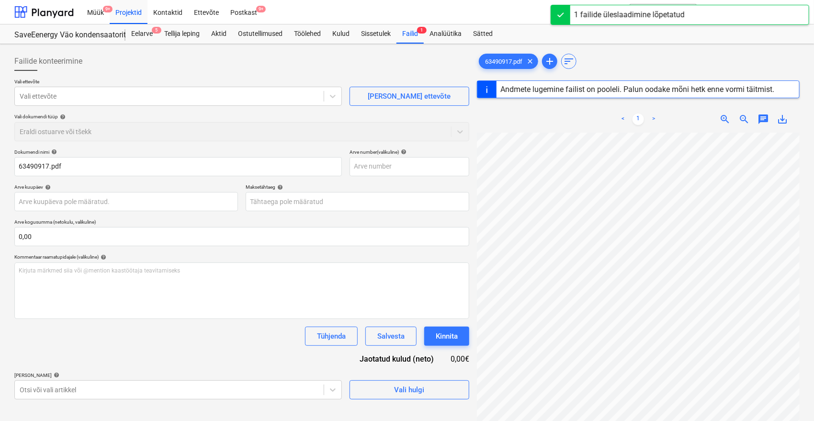
type input "63490917"
type input "[DATE]"
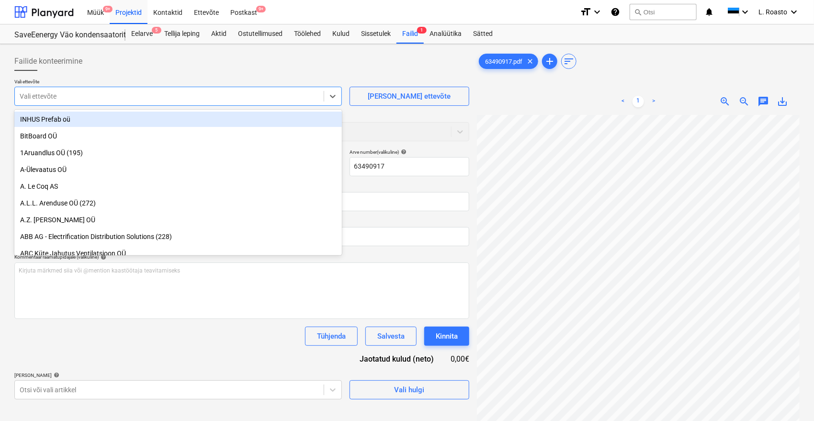
click at [114, 99] on div at bounding box center [169, 96] width 299 height 10
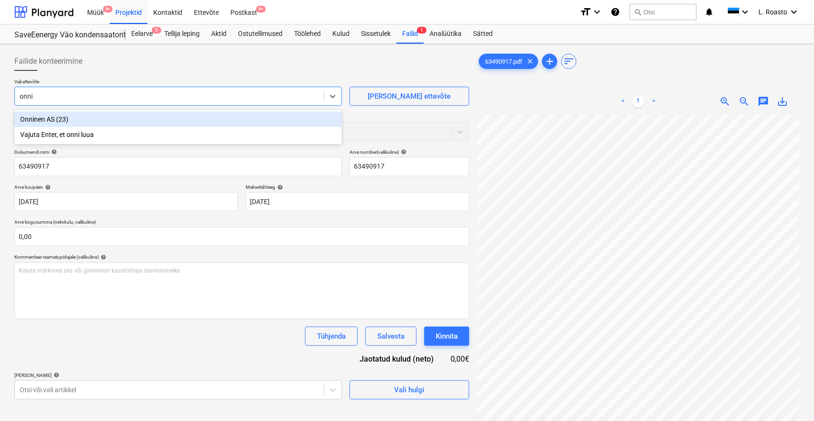
type input "onnin"
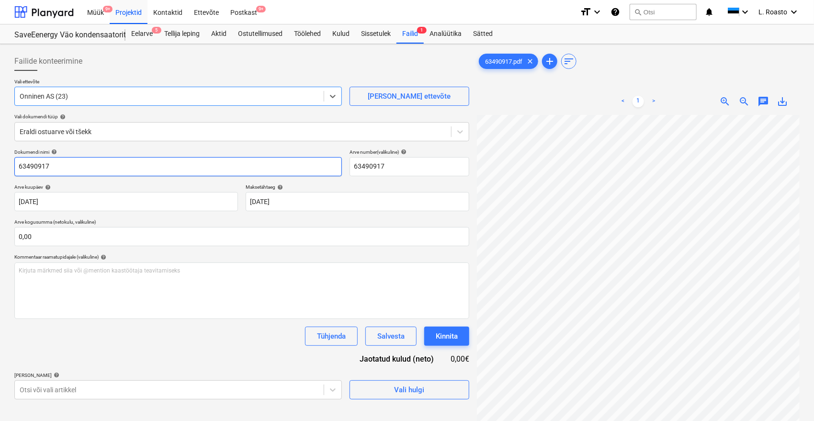
click at [18, 166] on input "63490917" at bounding box center [177, 166] width 327 height 19
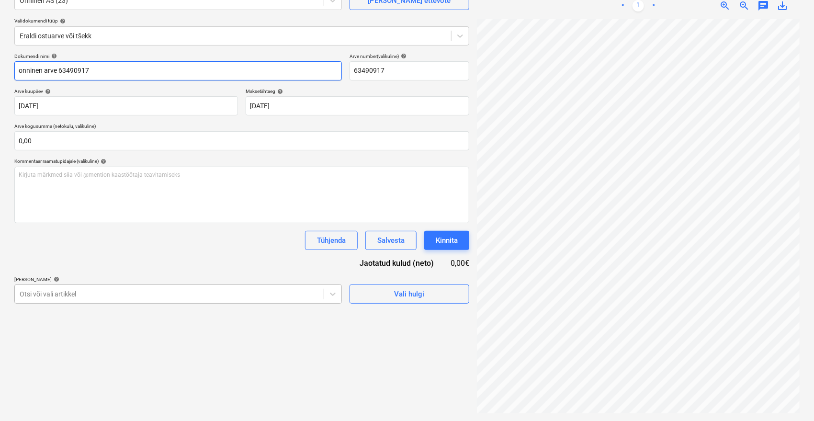
type input "onninen arve 63490917"
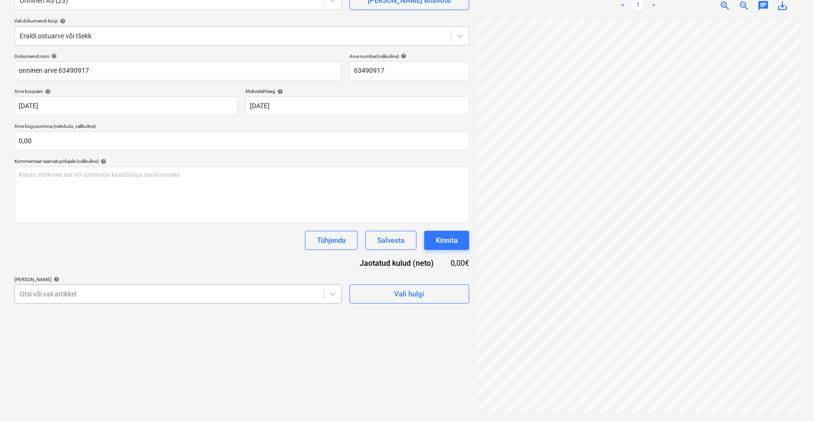
scroll to position [126, 0]
click at [259, 290] on body "Müük 9+ Projektid Kontaktid Ettevõte Postkast 9+ format_size keyboard_arrow_dow…" at bounding box center [407, 114] width 814 height 421
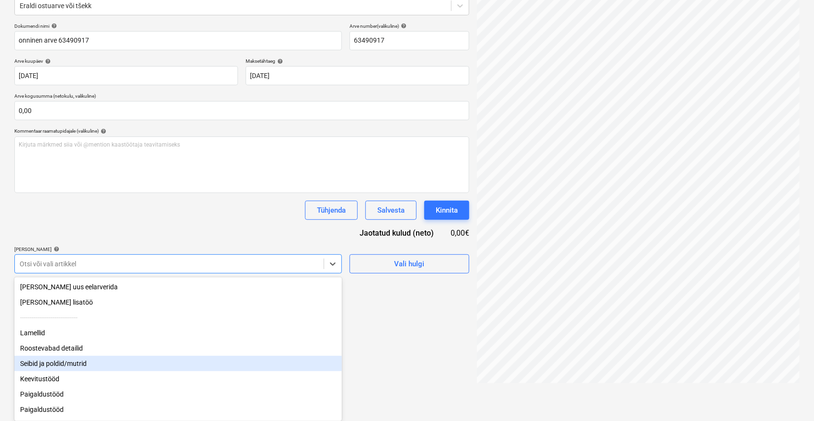
click at [100, 361] on div "Seibid ja poldid/mutrid" at bounding box center [177, 363] width 327 height 15
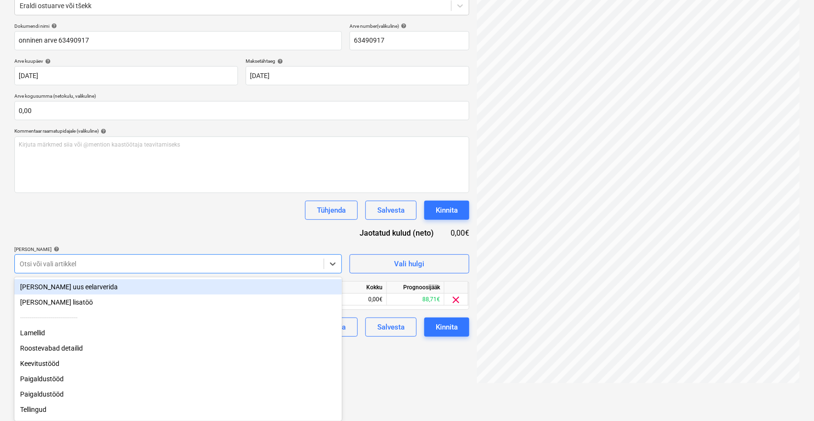
click at [224, 225] on div "Dokumendi nimi help onninen arve 63490917 Arve number (valikuline) help 6349091…" at bounding box center [241, 180] width 455 height 314
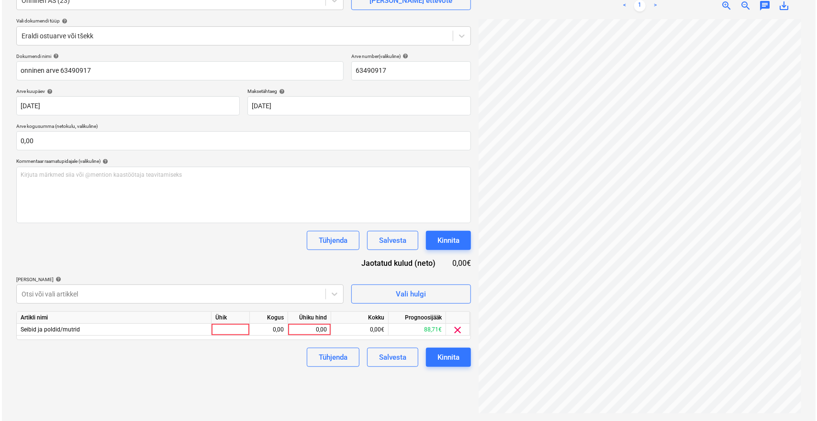
scroll to position [96, 0]
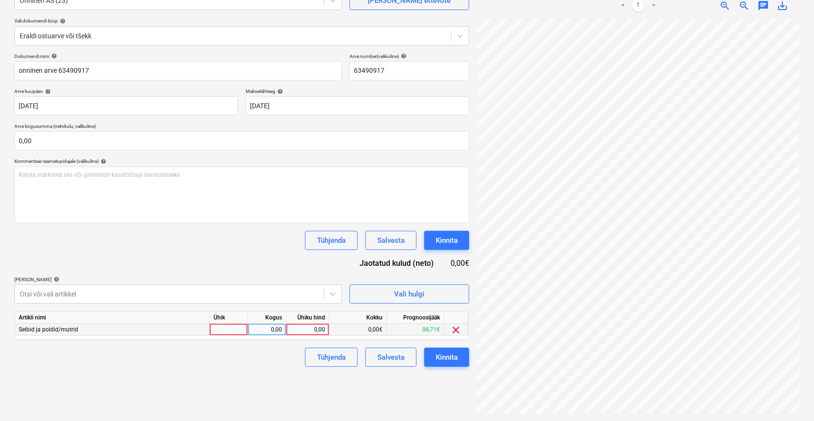
click at [315, 329] on div "0,00" at bounding box center [307, 330] width 35 height 12
type input "42,90"
click at [296, 399] on div "Failide konteerimine Vali ettevõte Onninen AS (23) [PERSON_NAME] uus ettevõte V…" at bounding box center [242, 184] width 462 height 465
click at [460, 360] on button "Kinnita" at bounding box center [446, 357] width 45 height 19
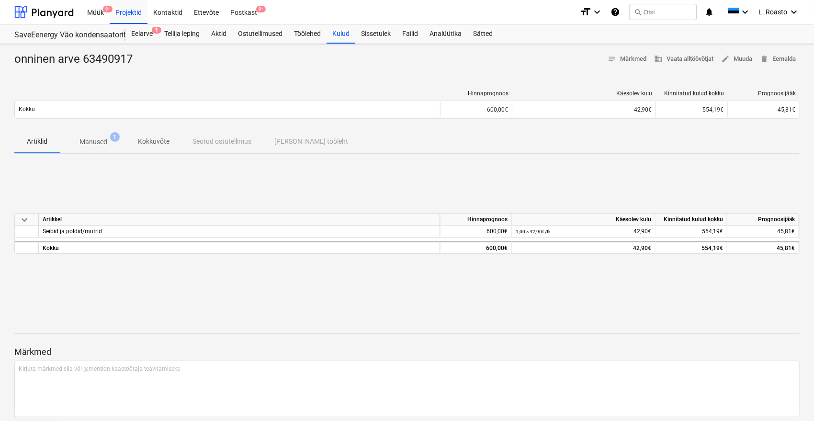
click at [642, 151] on div "Artiklid Manused 1 Kokkuvõte Seotud ostutellimus Seotud tööleht" at bounding box center [406, 141] width 785 height 23
click at [244, 18] on div "Postkast 9+" at bounding box center [244, 12] width 38 height 24
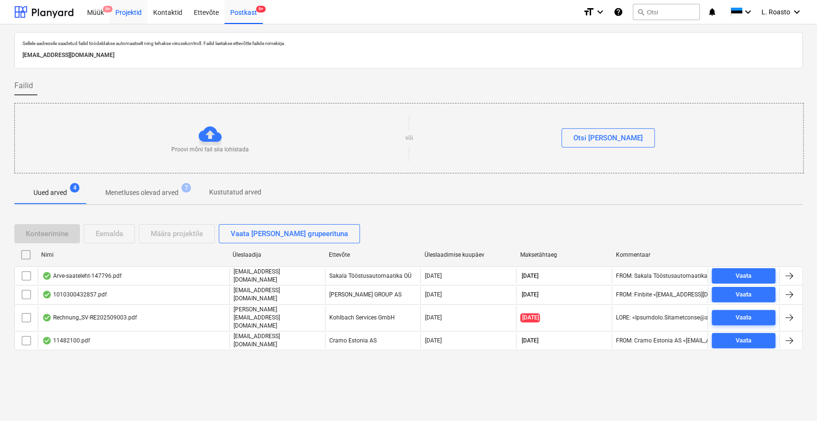
click at [134, 15] on div "Projektid" at bounding box center [129, 12] width 38 height 24
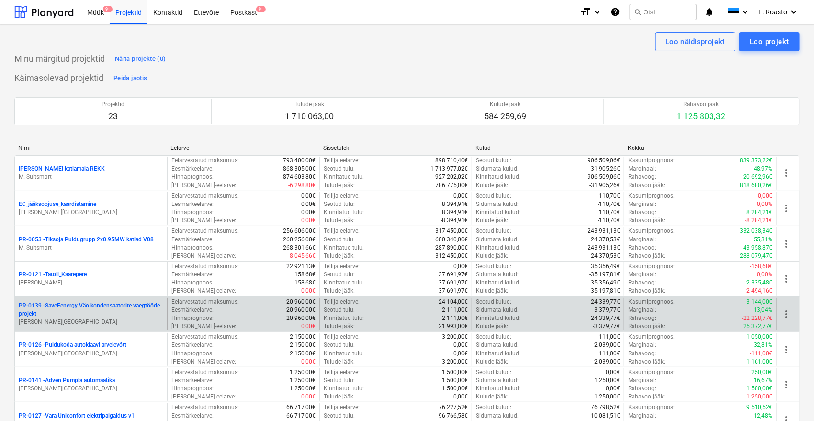
click at [112, 307] on p "PR-0139 - SaveEenergy Väo kondensaatorite vaegtööde projekt" at bounding box center [91, 310] width 145 height 16
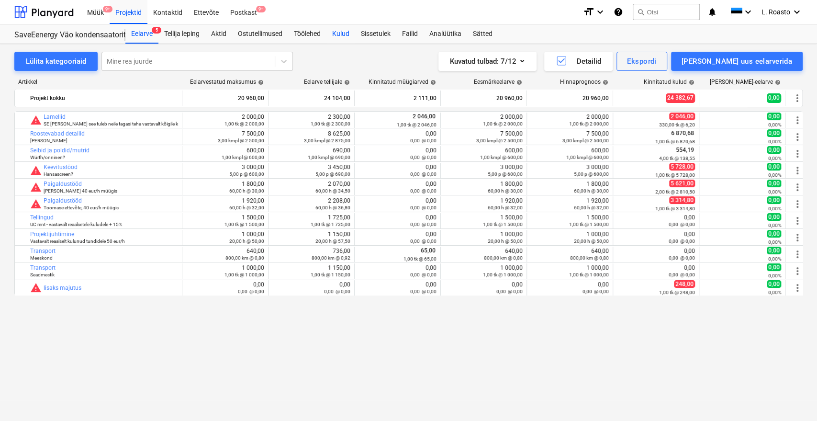
click at [345, 30] on div "Kulud" at bounding box center [340, 33] width 29 height 19
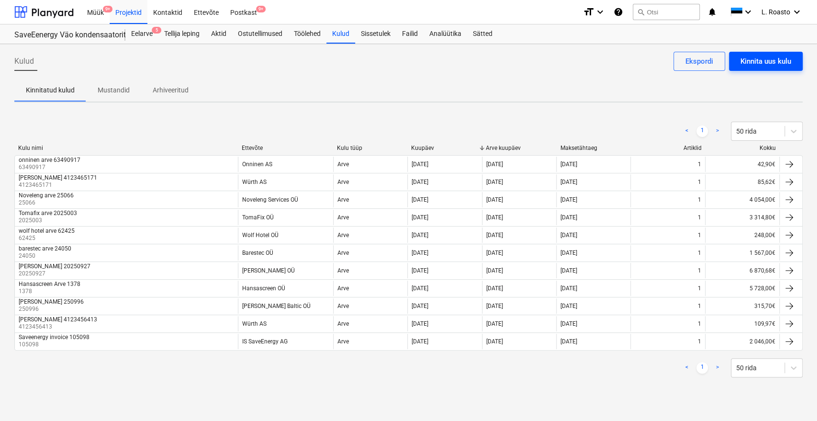
click at [773, 62] on div "Kinnita uus kulu" at bounding box center [766, 61] width 51 height 12
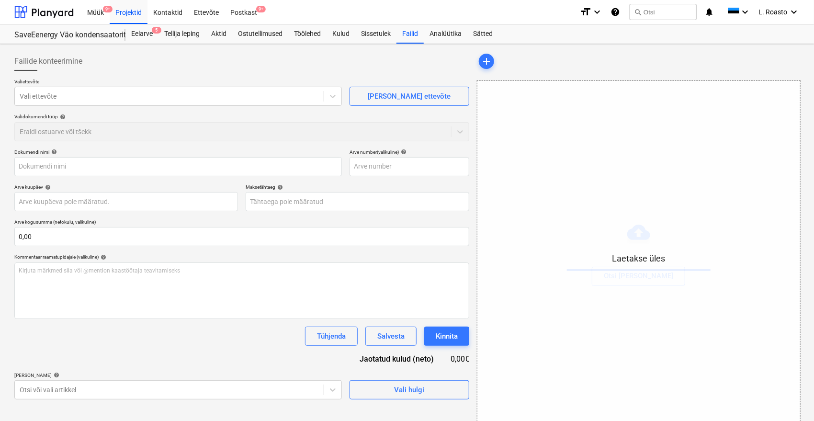
type input "63490915.pdf"
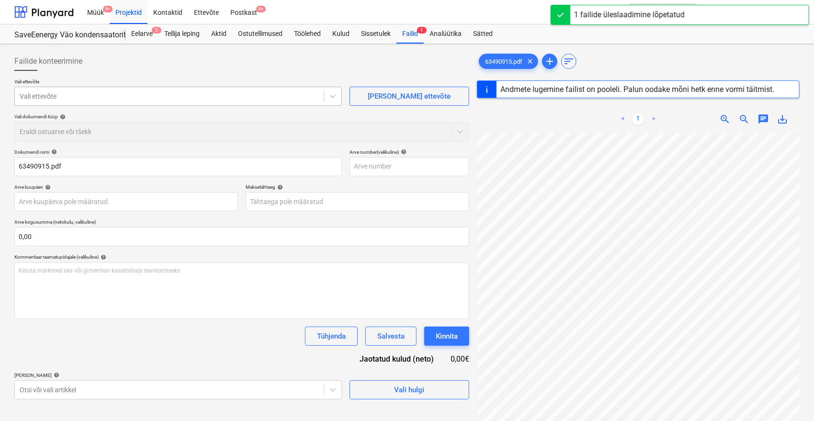
click at [153, 92] on div at bounding box center [169, 96] width 299 height 10
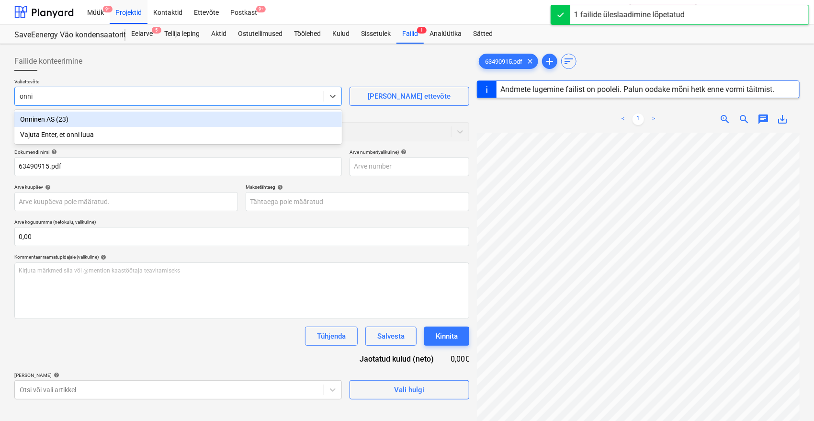
type input "onnin"
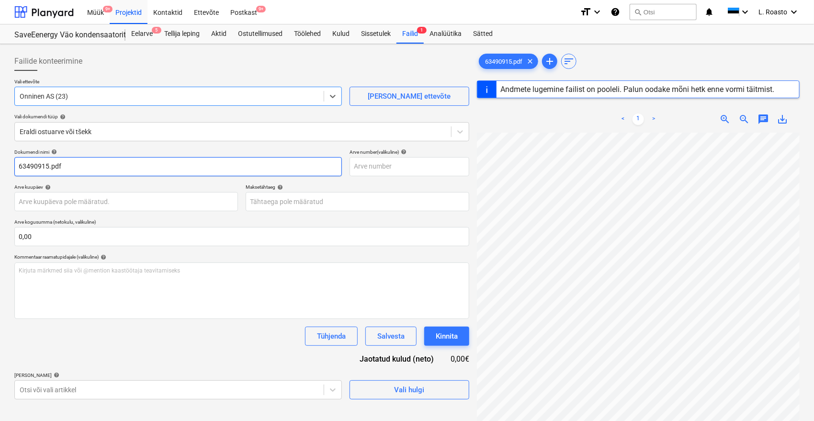
type input "63490915"
type input "[DATE]"
click at [19, 168] on input "63490915" at bounding box center [177, 166] width 327 height 19
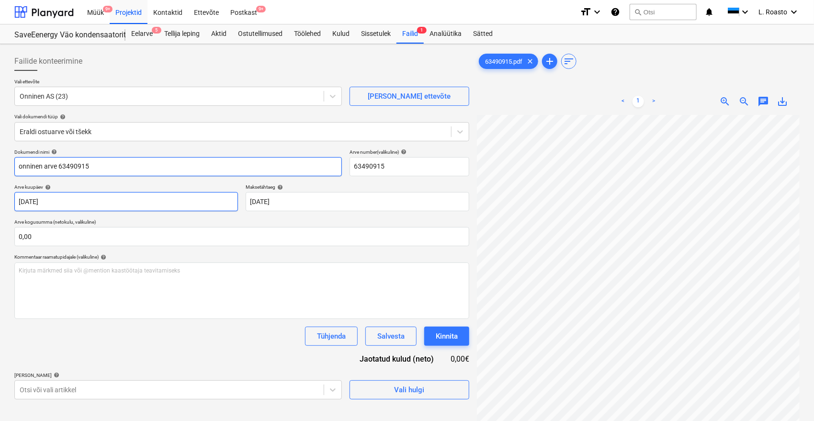
type input "onninen arve 63490915"
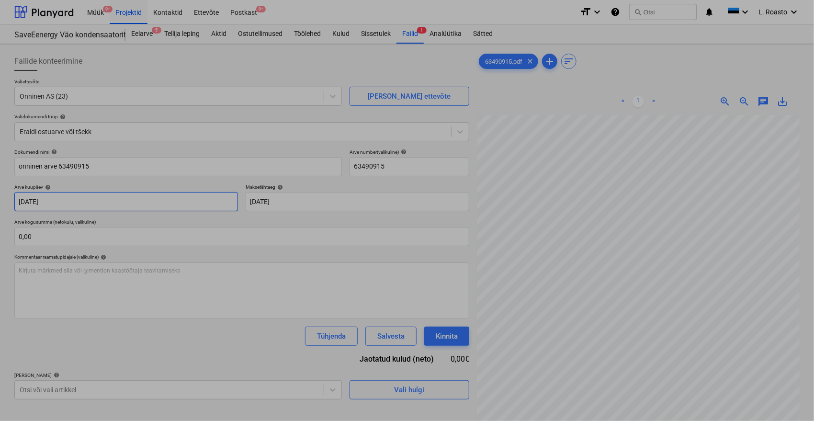
click at [67, 200] on body "Müük 9+ Projektid Kontaktid Ettevõte Postkast 9+ format_size keyboard_arrow_dow…" at bounding box center [407, 210] width 814 height 421
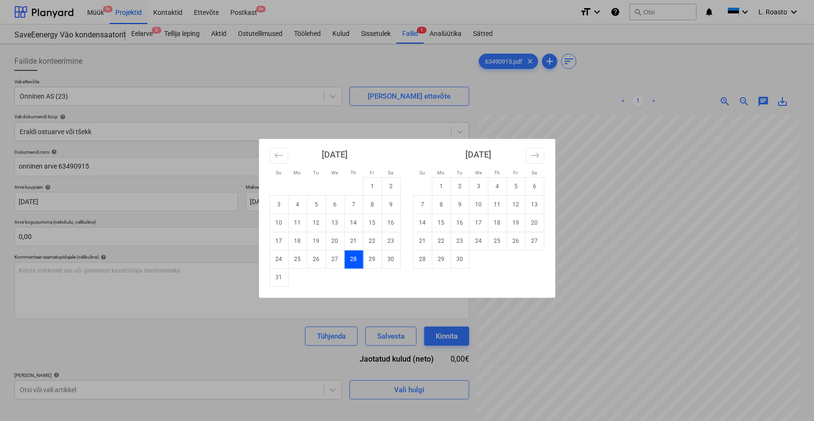
click at [352, 261] on td "28" at bounding box center [353, 259] width 19 height 18
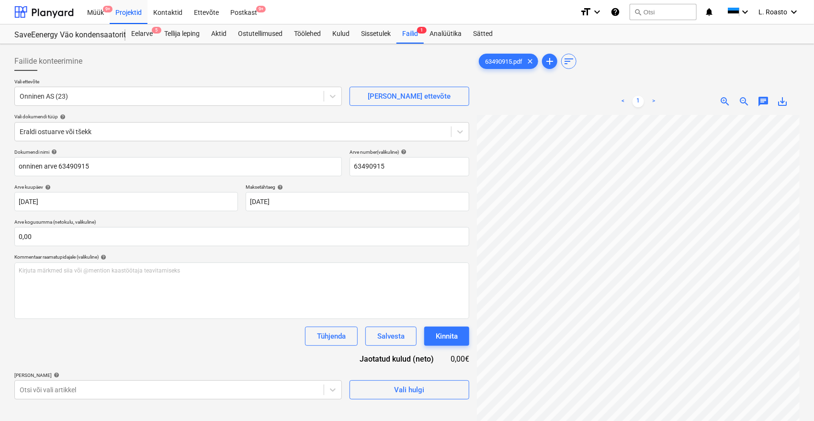
click at [162, 364] on div "Dokumendi nimi help onninen arve 63490915 Arve number (valikuline) help 6349091…" at bounding box center [241, 274] width 455 height 250
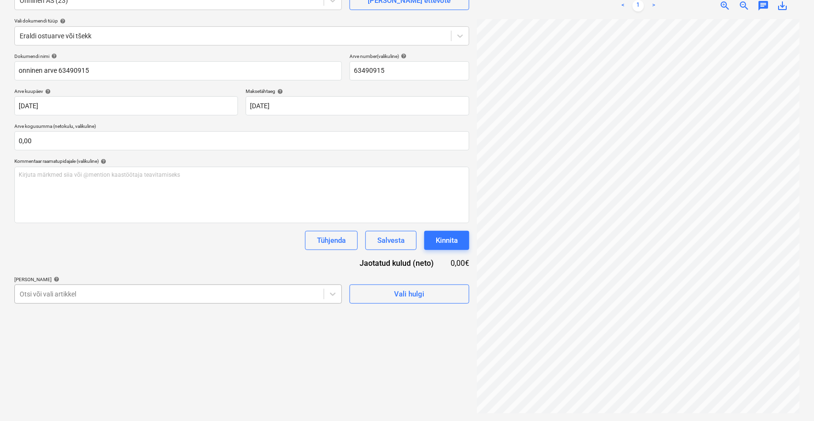
click at [169, 297] on body "Müük 9+ Projektid Kontaktid Ettevõte Postkast 9+ format_size keyboard_arrow_dow…" at bounding box center [407, 114] width 814 height 421
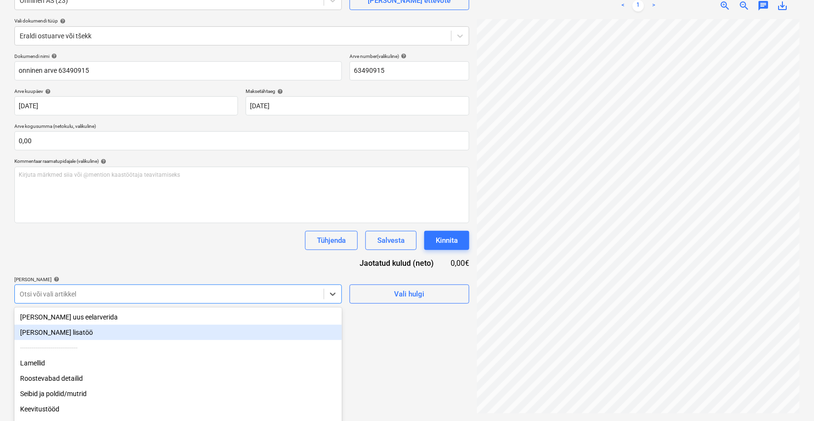
scroll to position [126, 0]
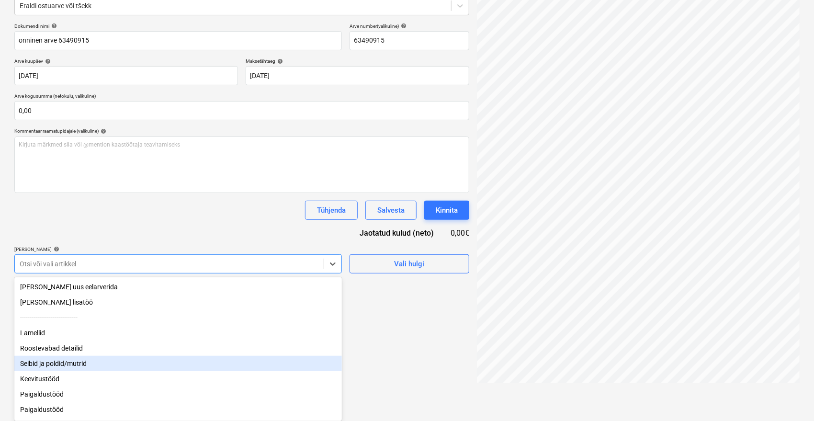
click at [61, 366] on div "Seibid ja poldid/mutrid" at bounding box center [177, 363] width 327 height 15
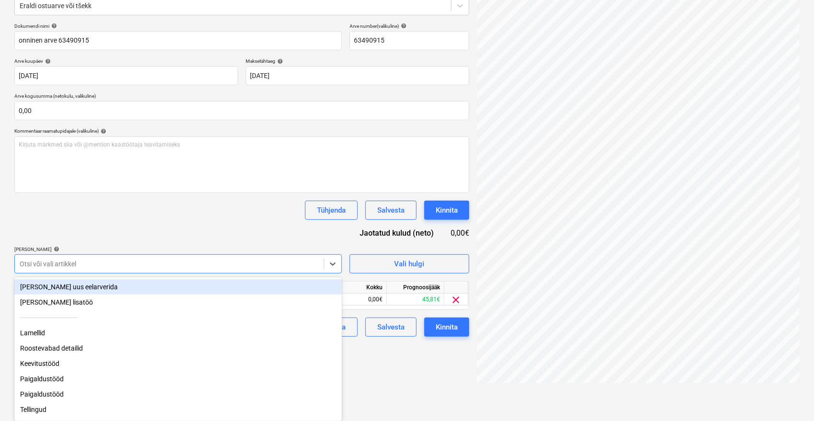
click at [274, 225] on div "Dokumendi nimi help onninen arve 63490915 Arve number (valikuline) help 6349091…" at bounding box center [241, 180] width 455 height 314
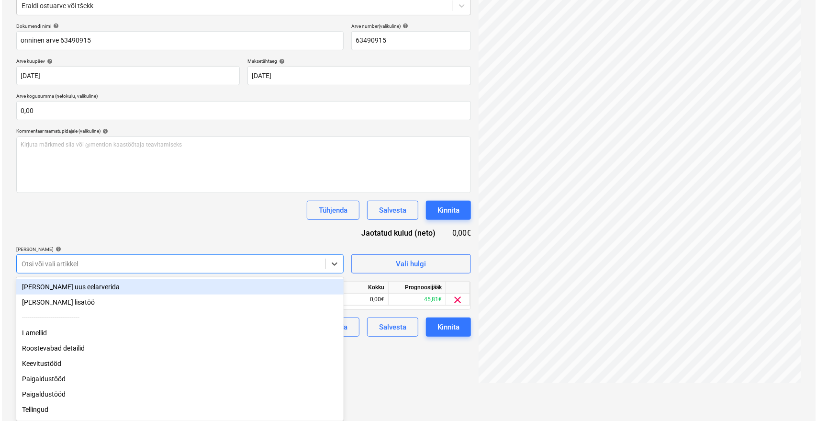
scroll to position [96, 0]
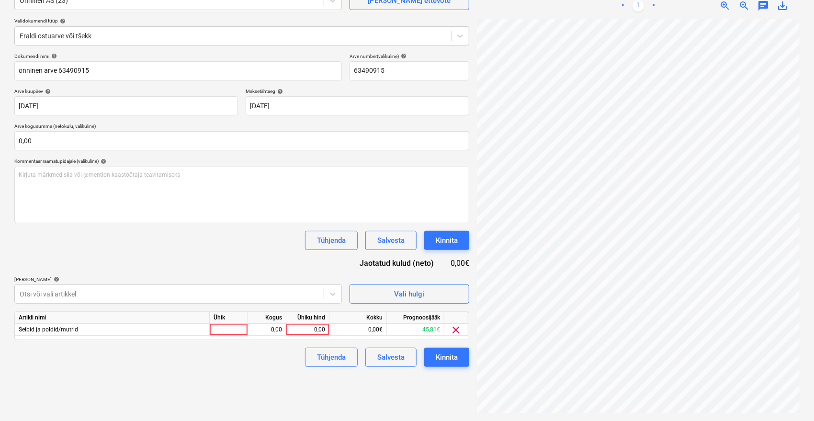
click at [312, 322] on div "Ühiku hind" at bounding box center [307, 318] width 43 height 12
type input "70"
click at [285, 377] on div "Failide konteerimine Vali ettevõte Onninen AS (23) [PERSON_NAME] uus ettevõte V…" at bounding box center [242, 184] width 462 height 465
click at [439, 359] on div "Kinnita" at bounding box center [447, 357] width 22 height 12
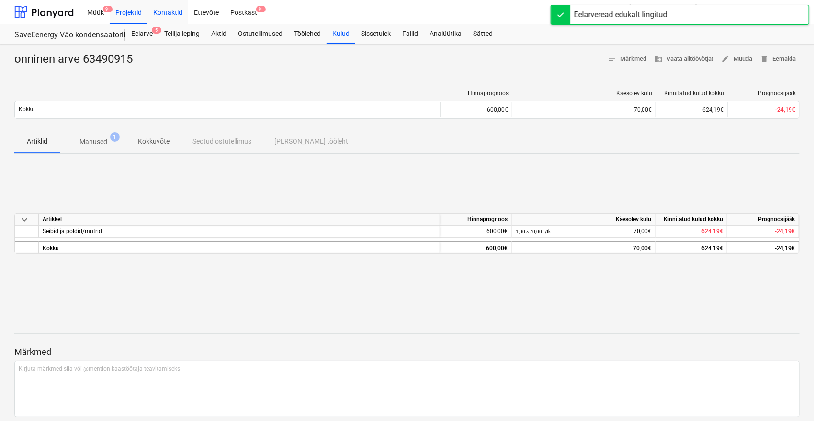
drag, startPoint x: 136, startPoint y: 12, endPoint x: 176, endPoint y: 3, distance: 40.9
click at [136, 12] on div "Projektid" at bounding box center [129, 12] width 38 height 24
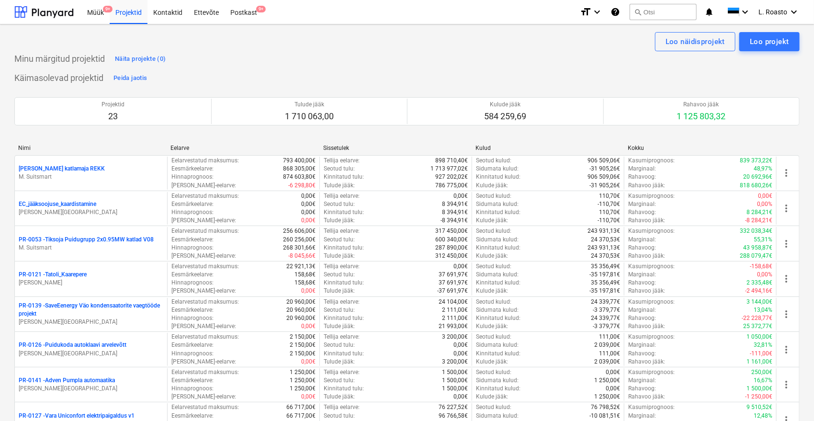
click at [65, 168] on p "[PERSON_NAME] katlamaja REKK" at bounding box center [62, 169] width 86 height 8
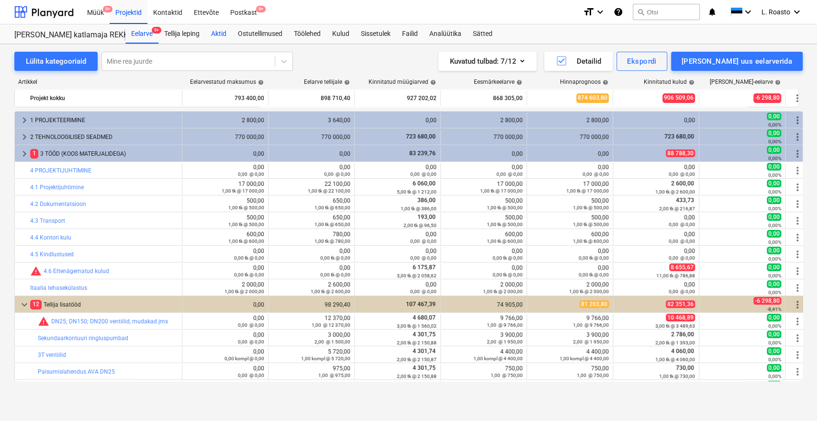
scroll to position [319, 0]
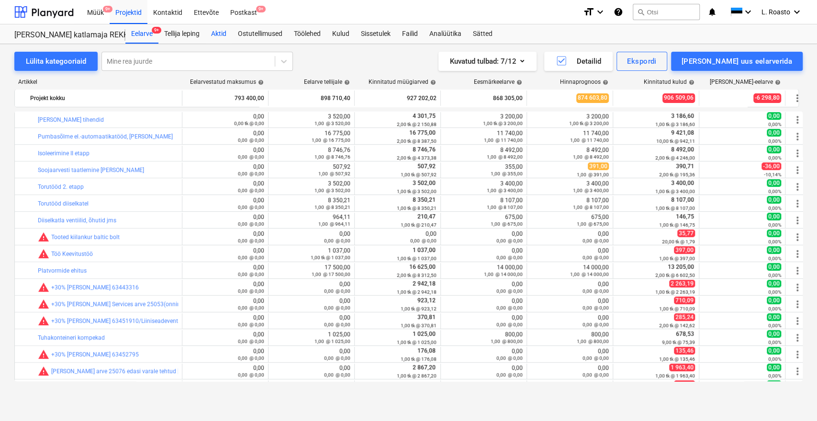
click at [232, 35] on div "Aktid" at bounding box center [218, 33] width 27 height 19
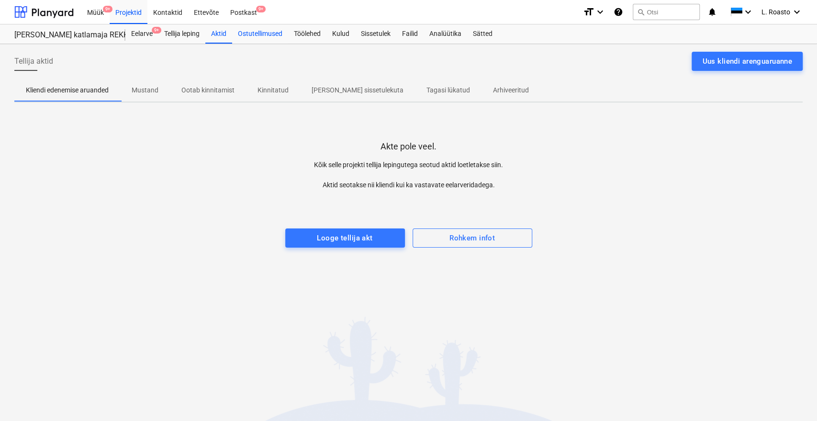
click at [265, 35] on div "Ostutellimused" at bounding box center [260, 33] width 56 height 19
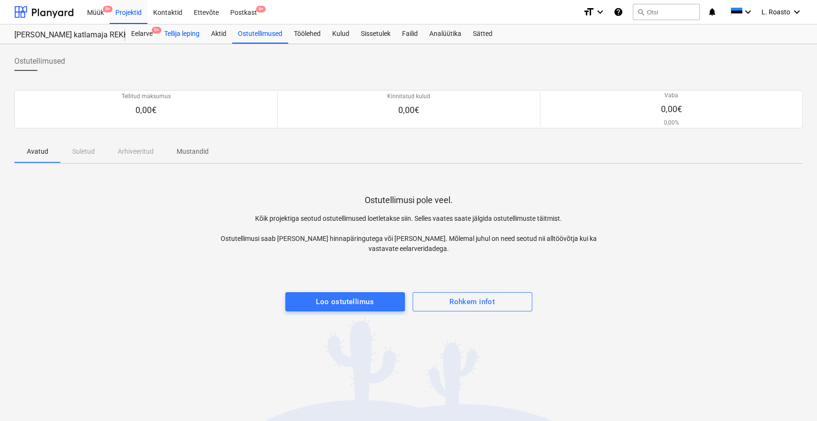
click at [192, 38] on div "Tellija leping" at bounding box center [181, 33] width 47 height 19
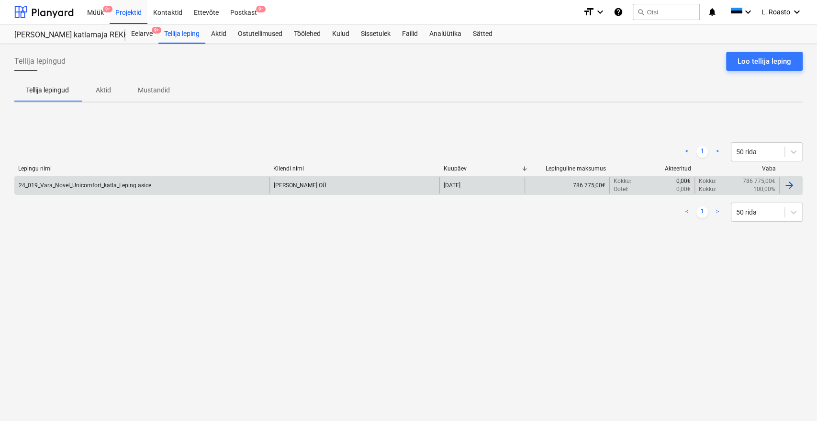
click at [788, 189] on div at bounding box center [789, 185] width 11 height 11
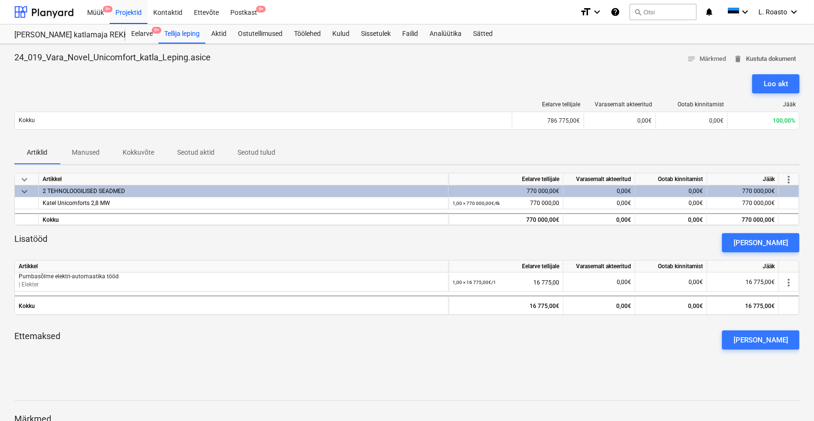
click at [762, 58] on span "delete Kustuta dokument" at bounding box center [764, 59] width 62 height 11
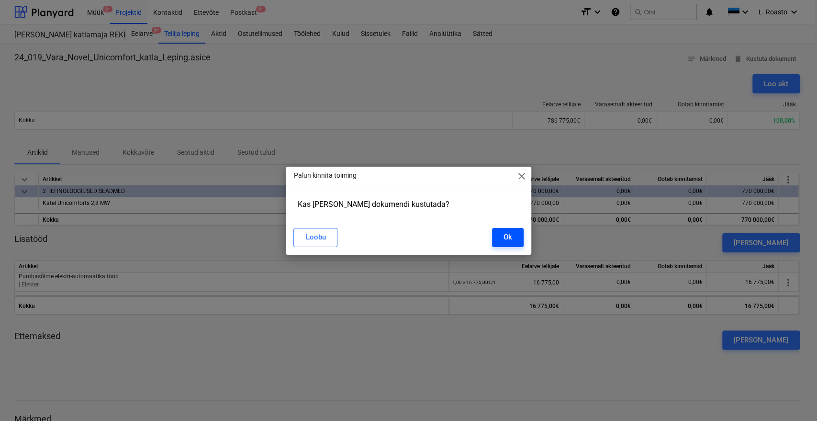
click at [514, 231] on button "Ok" at bounding box center [508, 237] width 32 height 19
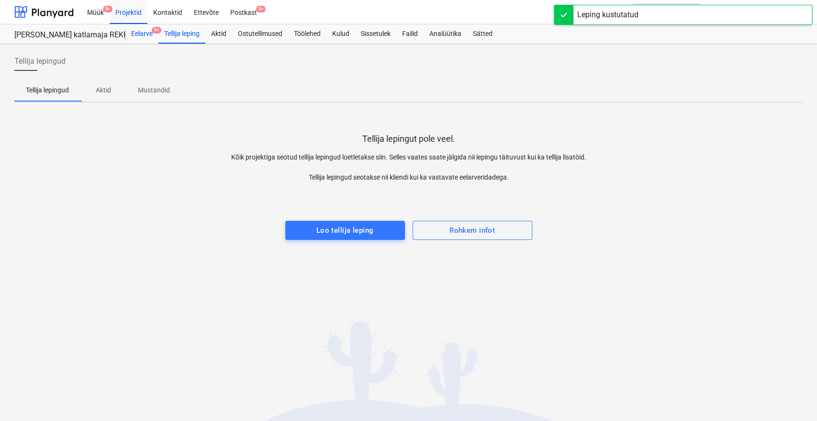
click at [148, 35] on div "Eelarve 9+" at bounding box center [141, 33] width 33 height 19
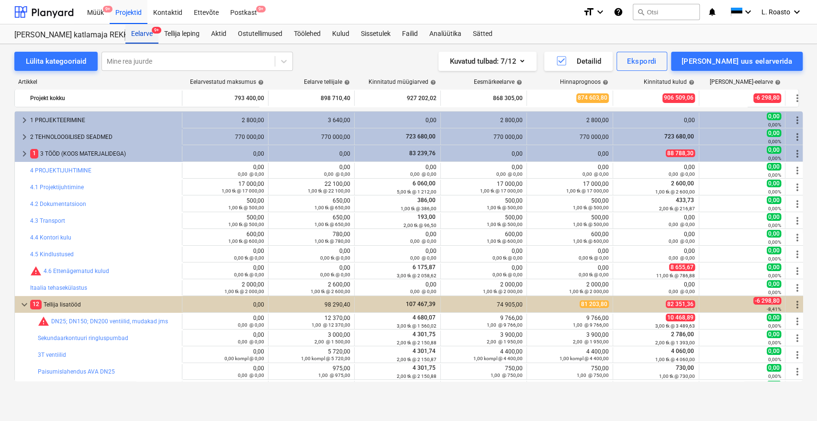
click at [151, 35] on div "Eelarve 9+" at bounding box center [141, 33] width 33 height 19
click at [131, 17] on div "Projektid" at bounding box center [129, 12] width 38 height 24
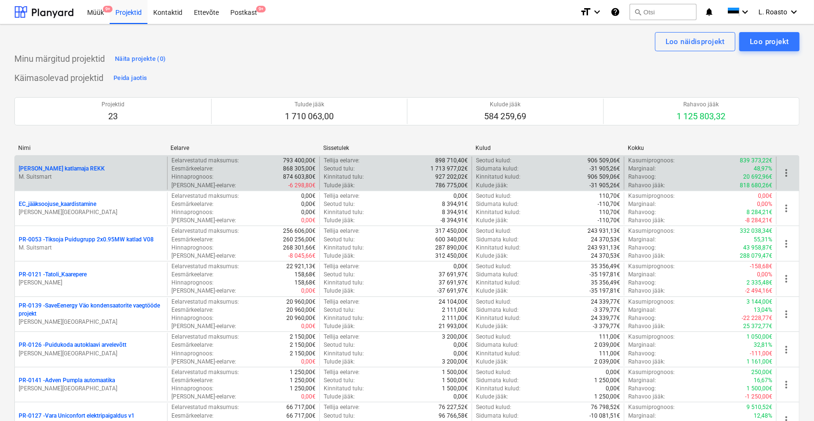
click at [791, 175] on span "more_vert" at bounding box center [785, 172] width 11 height 11
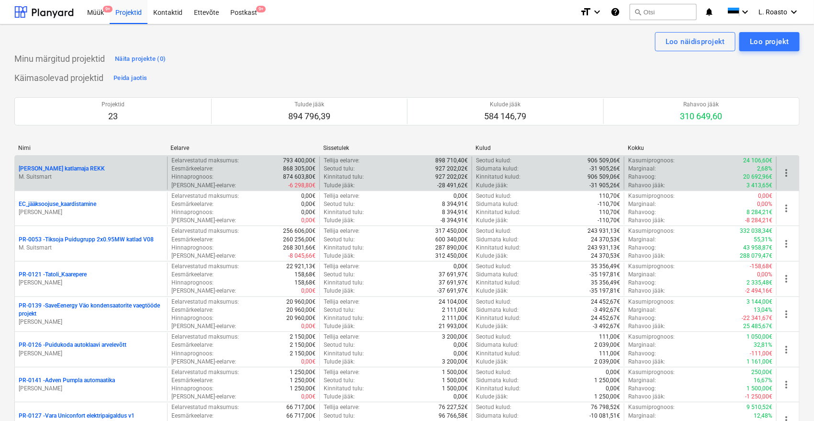
click at [69, 162] on div "[PERSON_NAME] katlamaja REKK M. Suitsmart" at bounding box center [91, 173] width 152 height 33
click at [69, 165] on p "[PERSON_NAME] katlamaja REKK" at bounding box center [62, 169] width 86 height 8
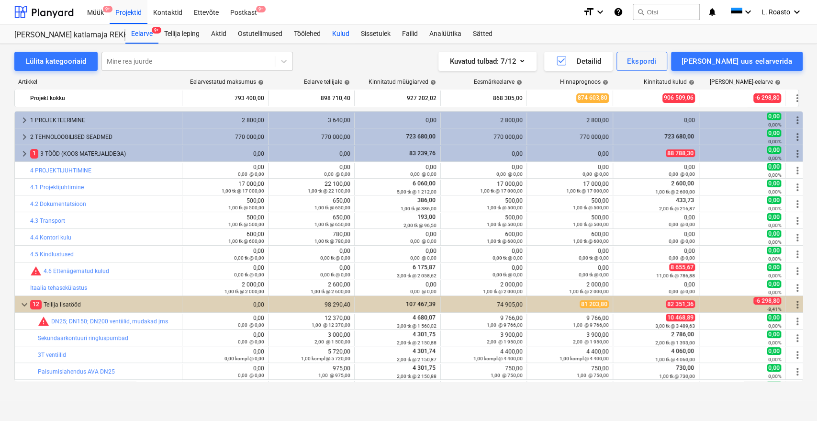
click at [339, 32] on div "Kulud" at bounding box center [340, 33] width 29 height 19
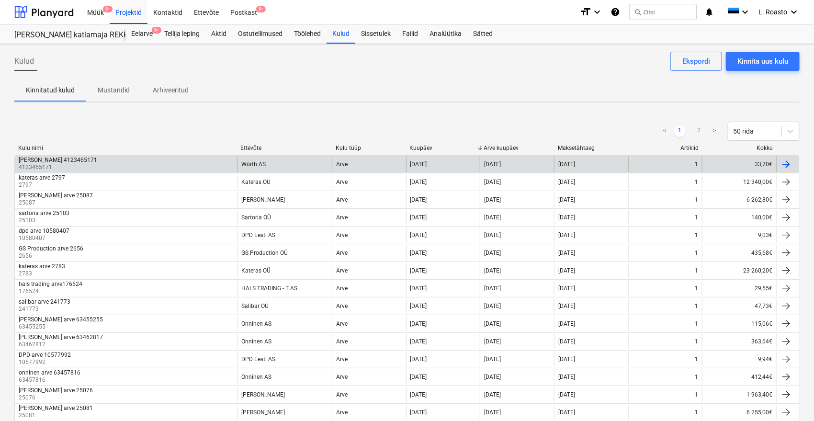
click at [46, 159] on div "[PERSON_NAME] 4123465171" at bounding box center [58, 160] width 79 height 7
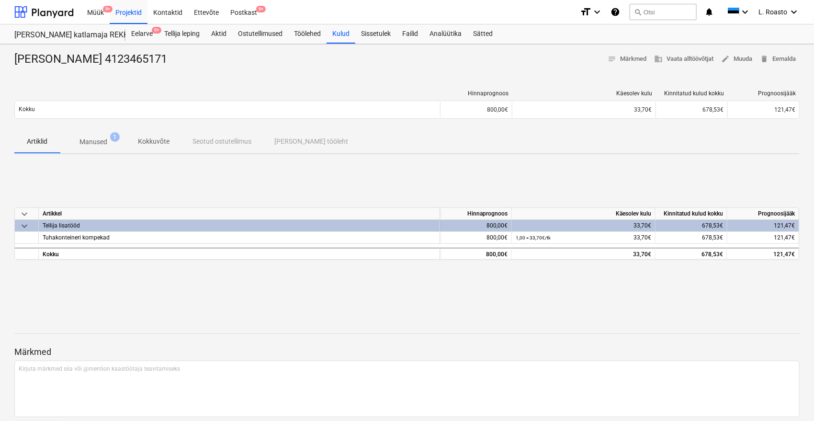
click at [107, 59] on div "[PERSON_NAME] 4123465171" at bounding box center [94, 59] width 160 height 15
click at [107, 58] on div "[PERSON_NAME] 4123465171" at bounding box center [94, 59] width 160 height 15
copy div "4123465171"
click at [134, 34] on div "Eelarve 9+" at bounding box center [141, 33] width 33 height 19
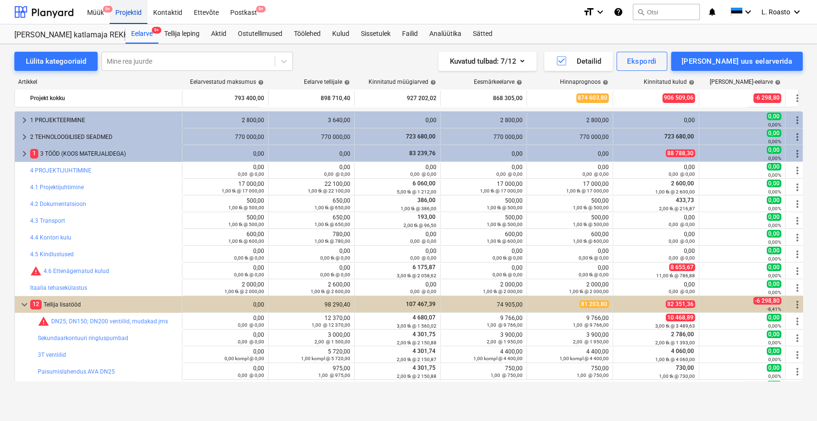
click at [128, 14] on div "Projektid" at bounding box center [129, 12] width 38 height 24
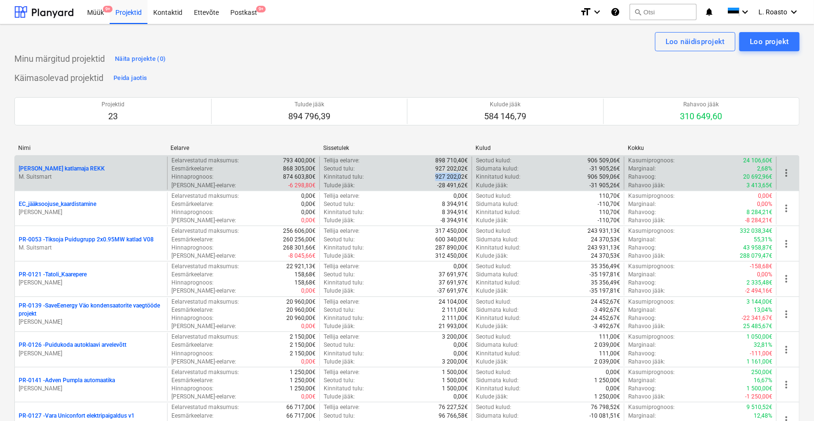
drag, startPoint x: 437, startPoint y: 175, endPoint x: 463, endPoint y: 178, distance: 26.5
click at [463, 178] on p "927 202,02€" at bounding box center [451, 177] width 33 height 8
